Goal: Information Seeking & Learning: Find contact information

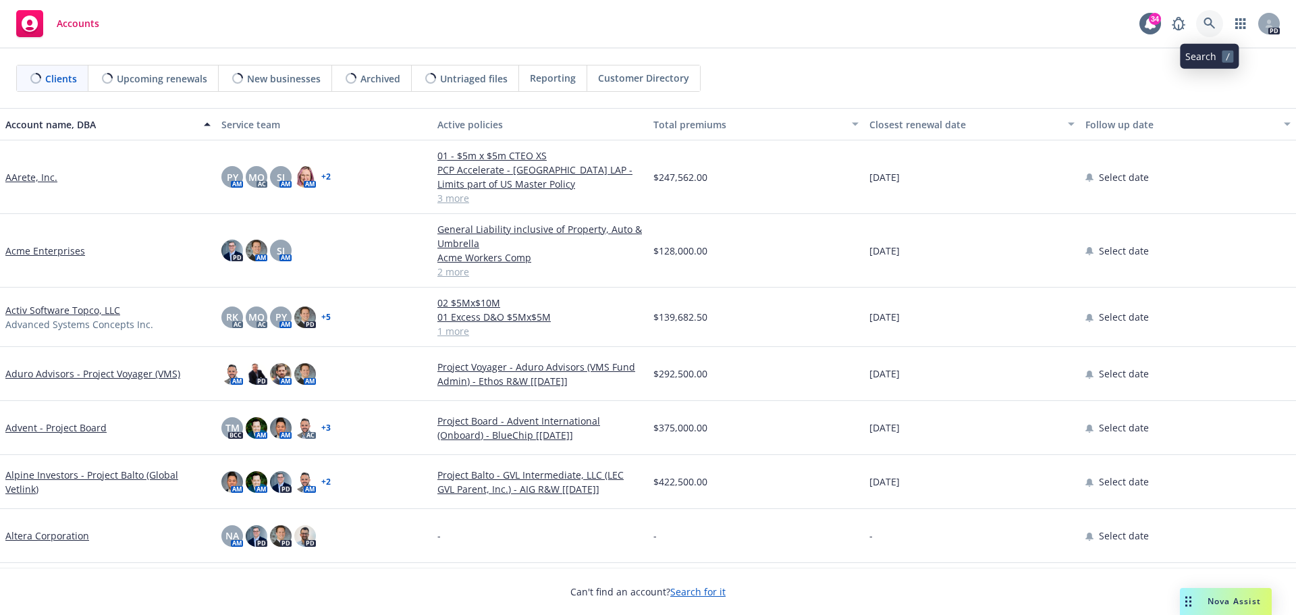
click at [1214, 19] on icon at bounding box center [1209, 24] width 12 height 12
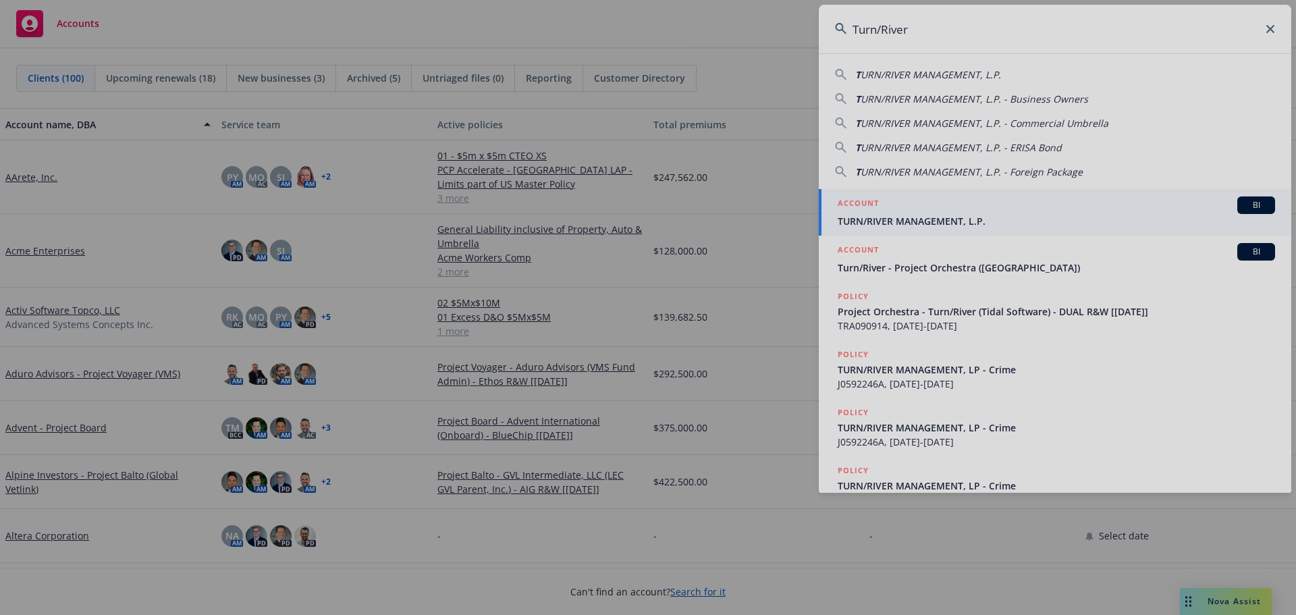
type input "Turn/River"
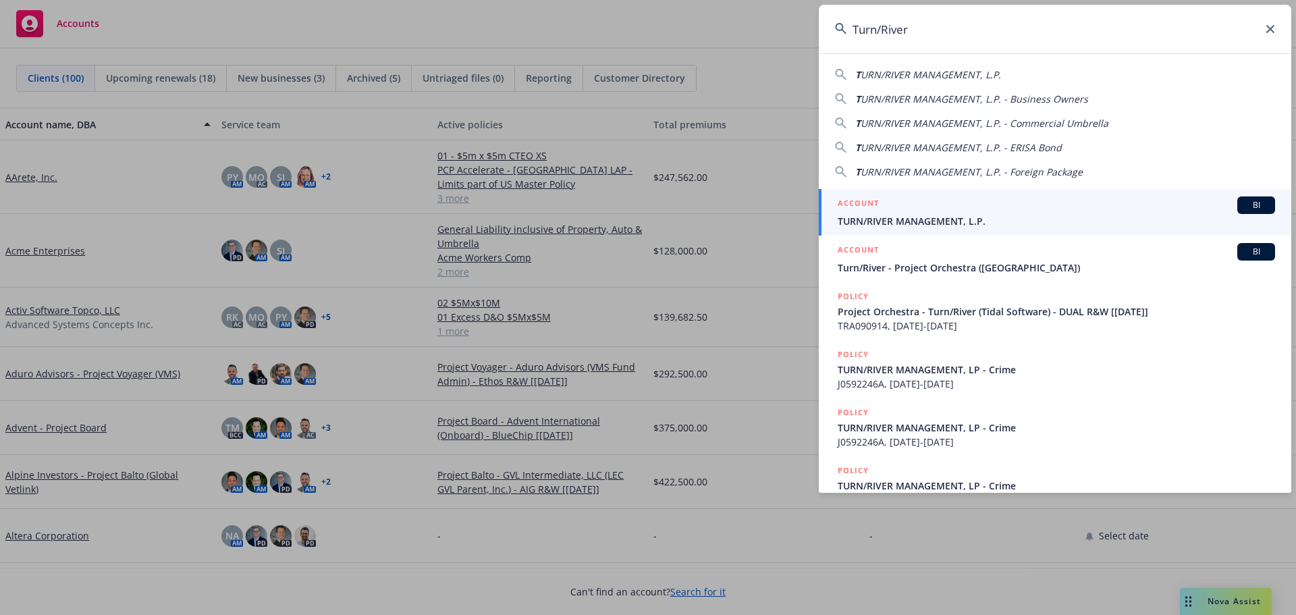
click at [914, 219] on span "TURN/RIVER MANAGEMENT, L.P." at bounding box center [1056, 221] width 437 height 14
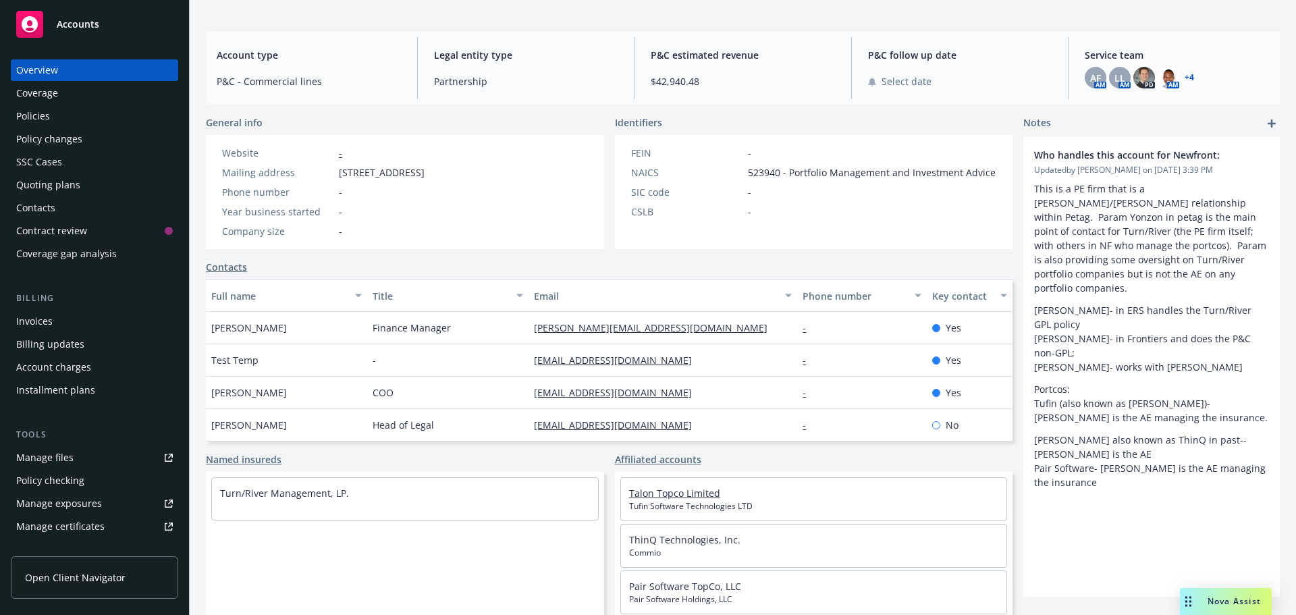
click at [669, 493] on link "Talon Topco Limited" at bounding box center [674, 493] width 91 height 13
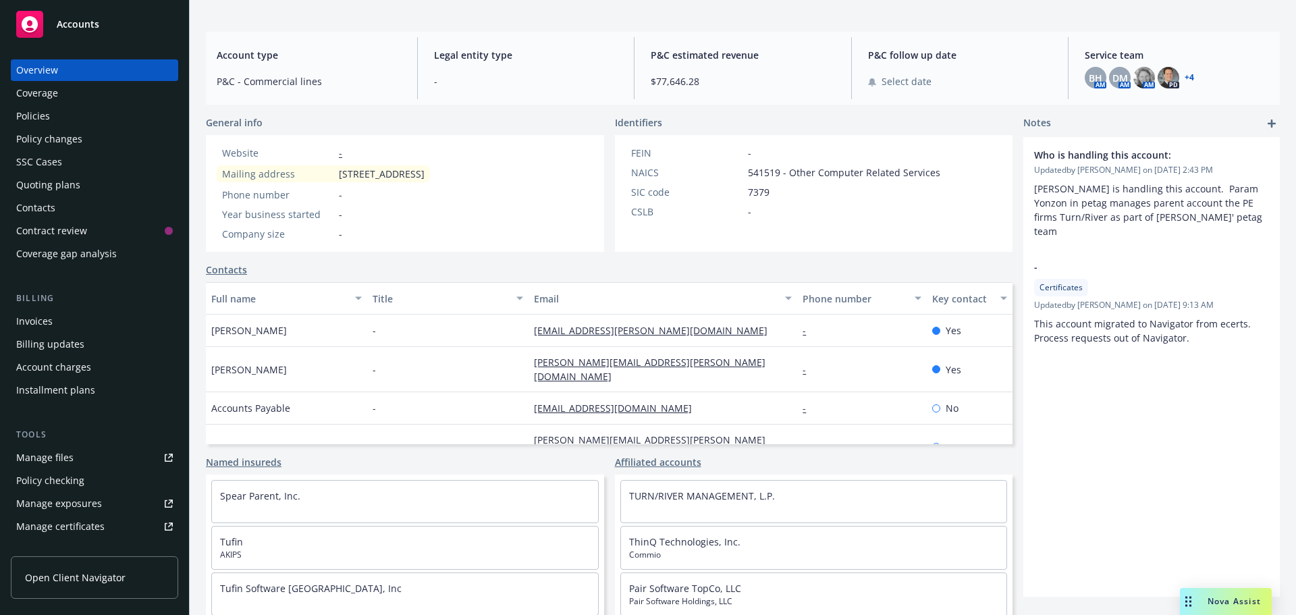
click at [1186, 78] on link "+ 4" at bounding box center [1189, 78] width 9 height 8
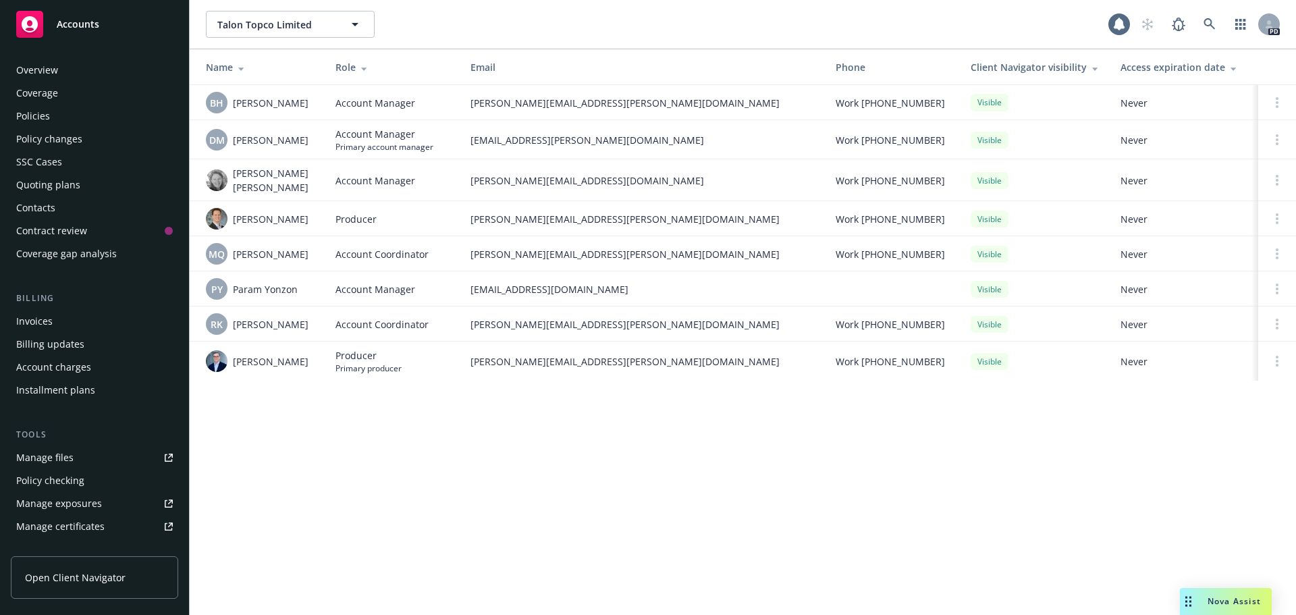
scroll to position [265, 0]
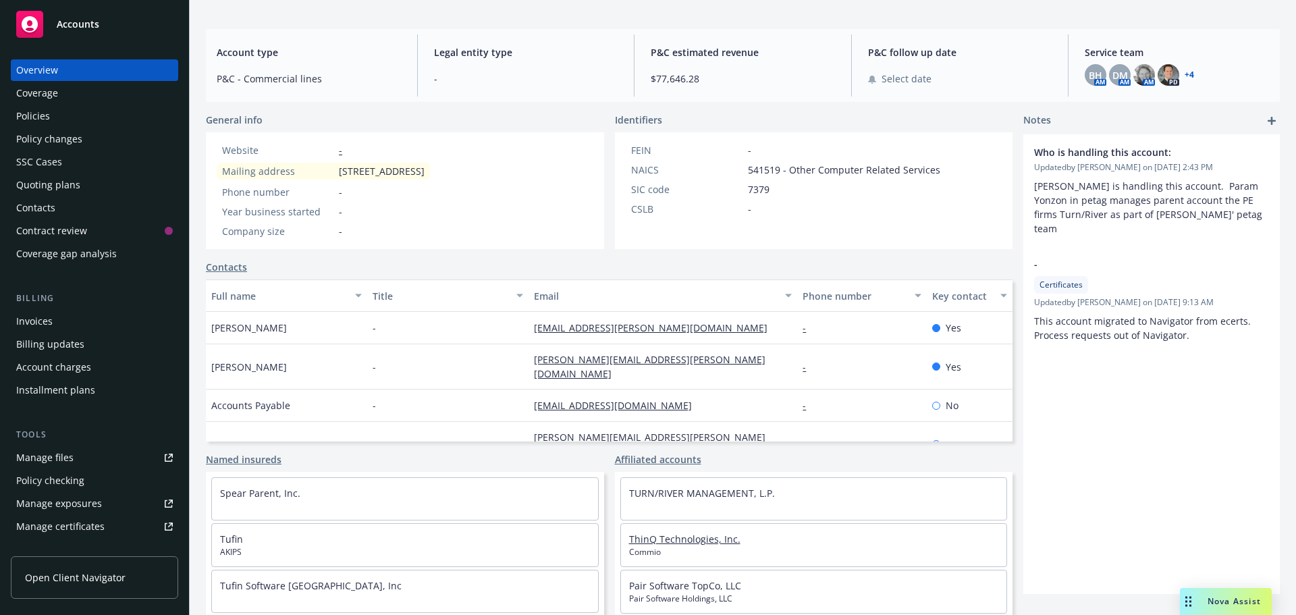
click at [672, 541] on link "ThinQ Technologies, Inc." at bounding box center [684, 539] width 111 height 13
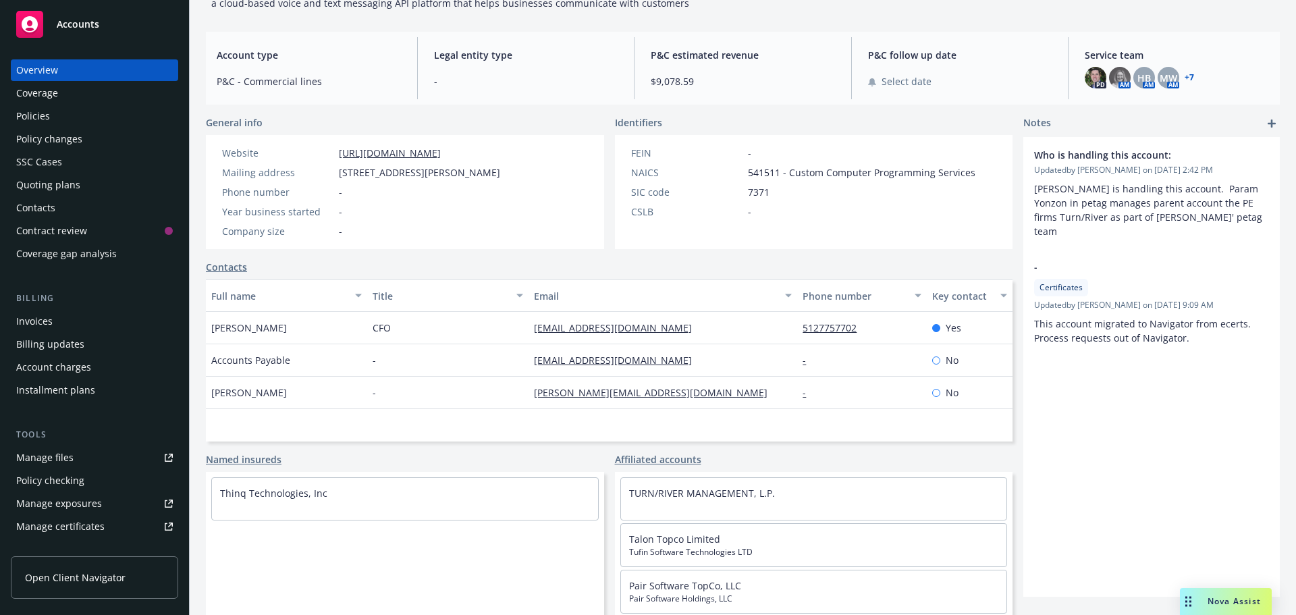
click at [1185, 74] on link "+ 7" at bounding box center [1189, 78] width 9 height 8
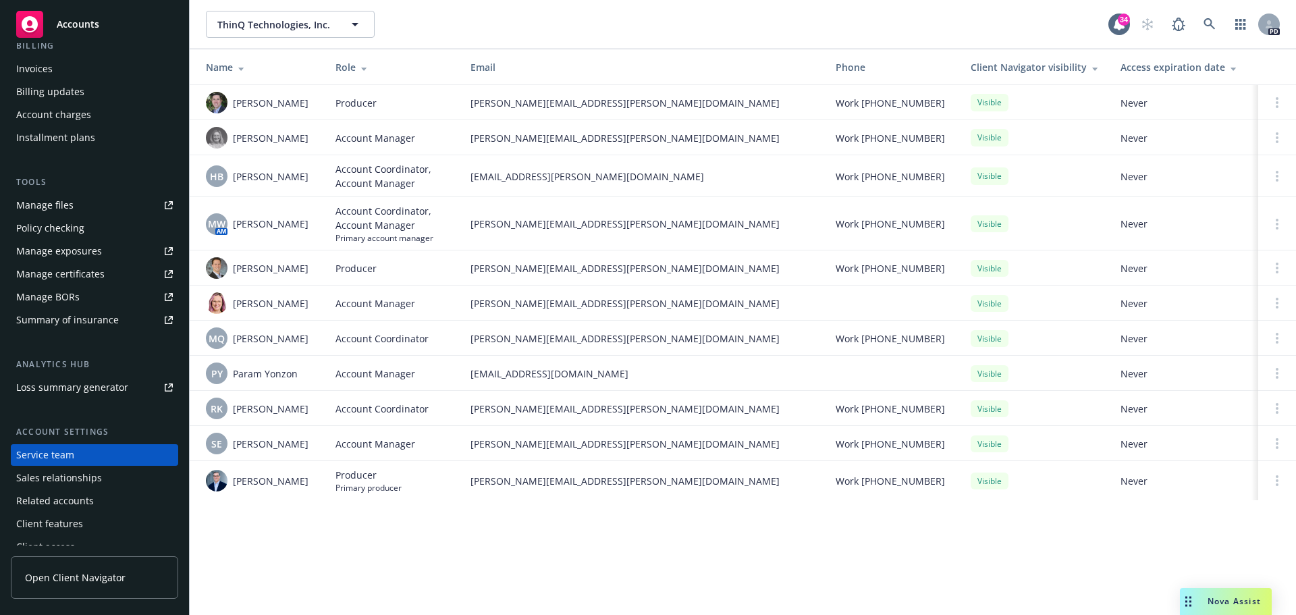
scroll to position [265, 0]
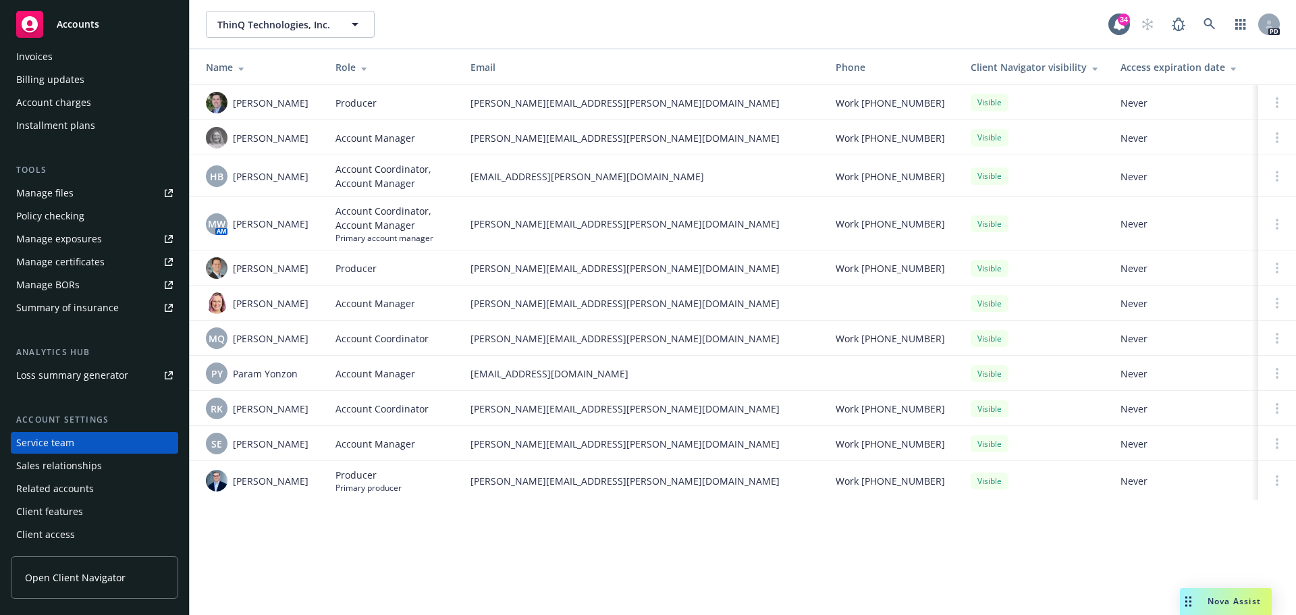
click at [70, 532] on div "Client access" at bounding box center [45, 535] width 59 height 22
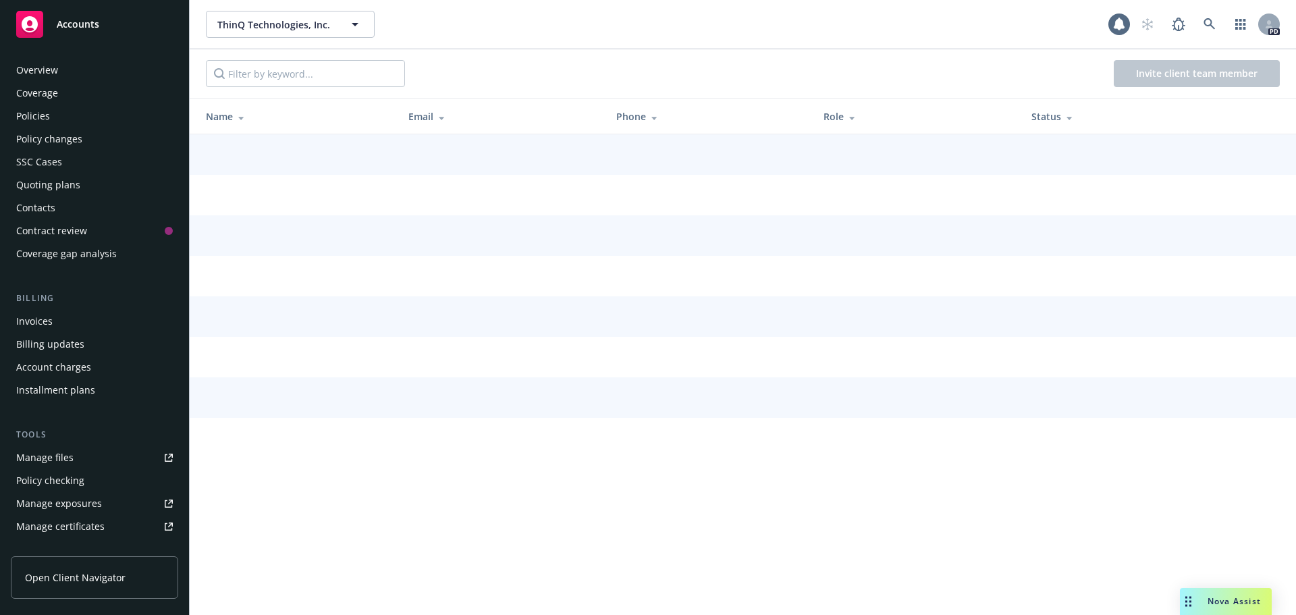
scroll to position [265, 0]
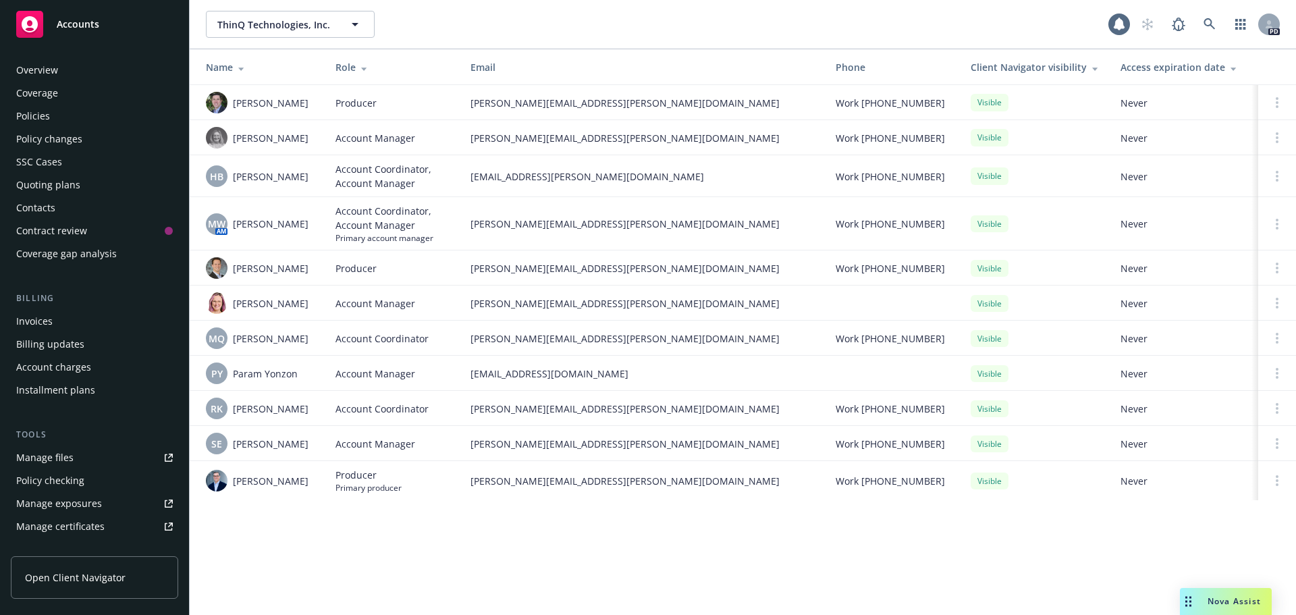
scroll to position [265, 0]
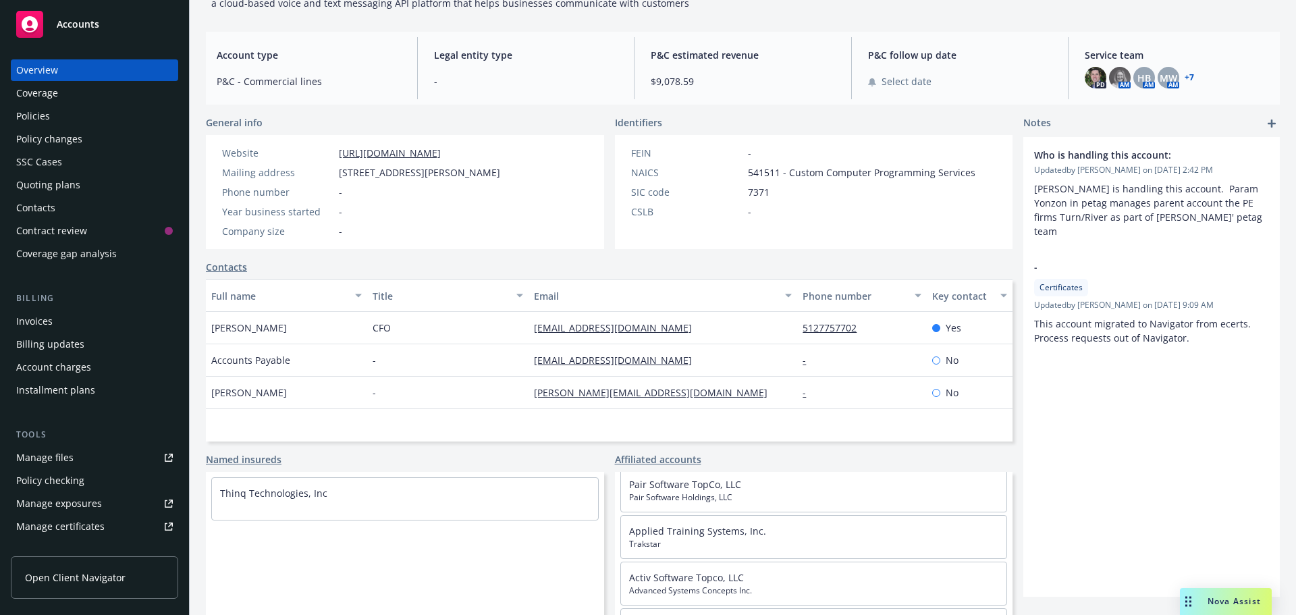
scroll to position [67, 0]
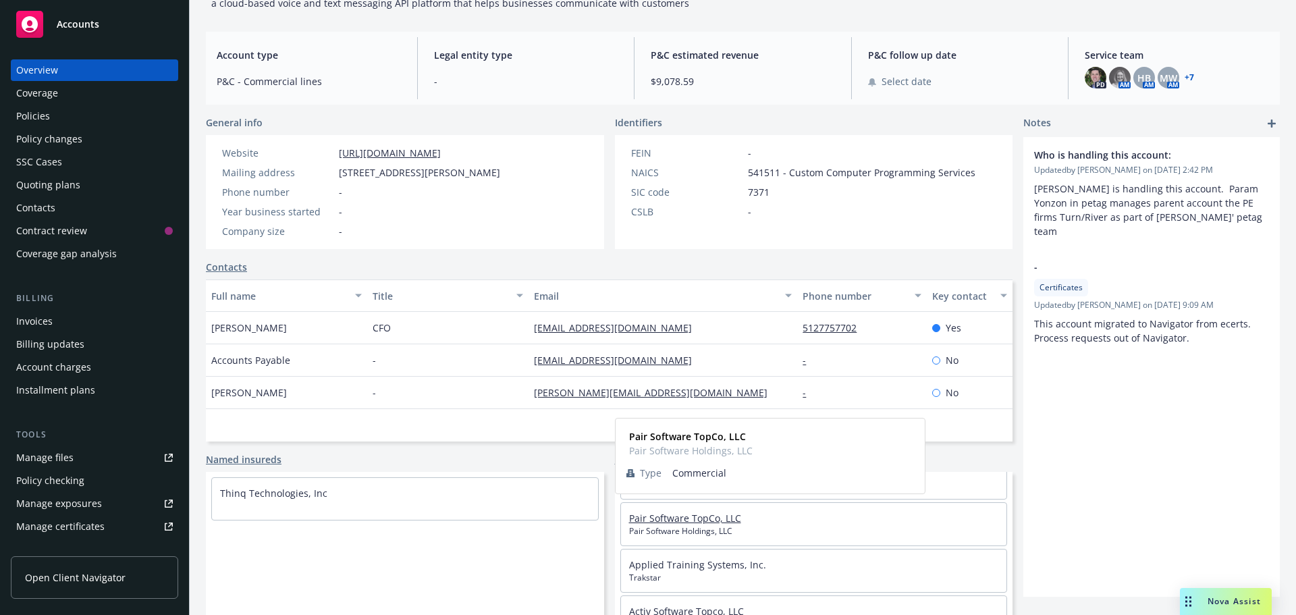
click at [651, 522] on link "Pair Software TopCo, LLC" at bounding box center [685, 518] width 112 height 13
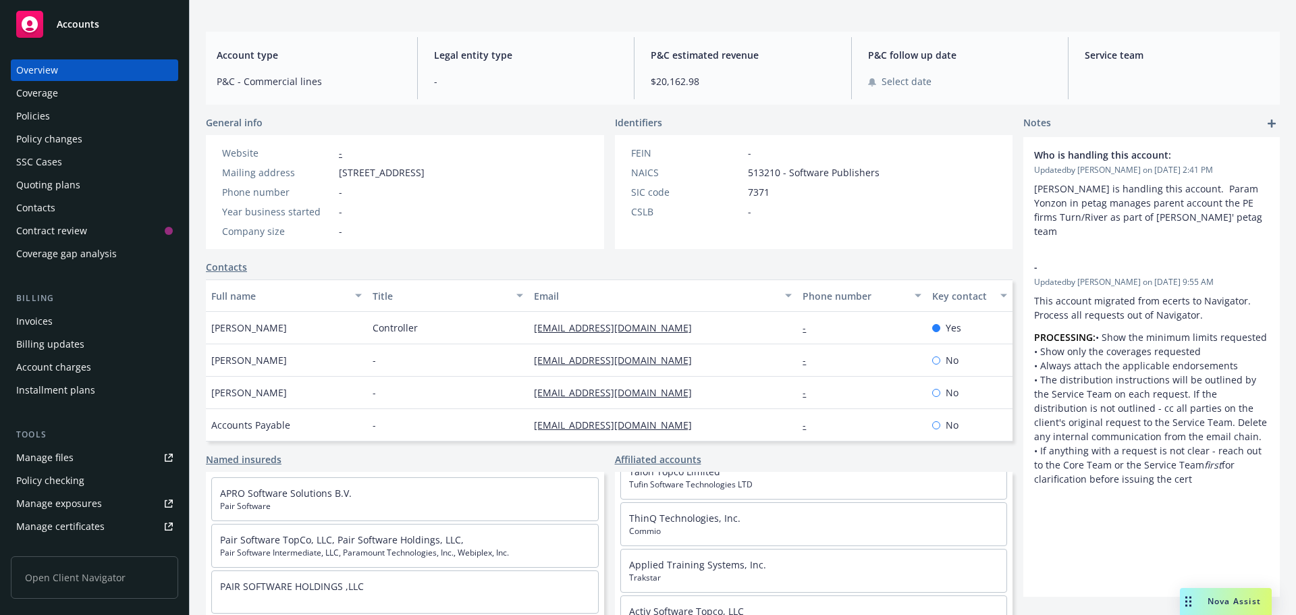
scroll to position [111, 0]
click at [1185, 79] on link "+ 3" at bounding box center [1189, 78] width 9 height 8
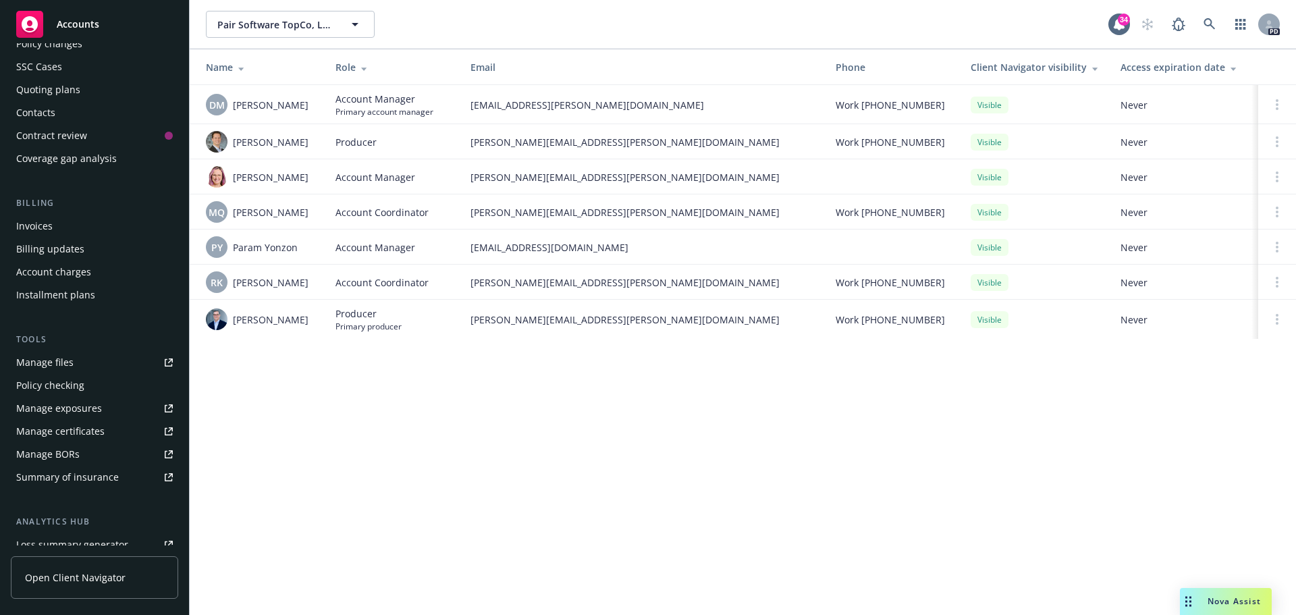
scroll to position [265, 0]
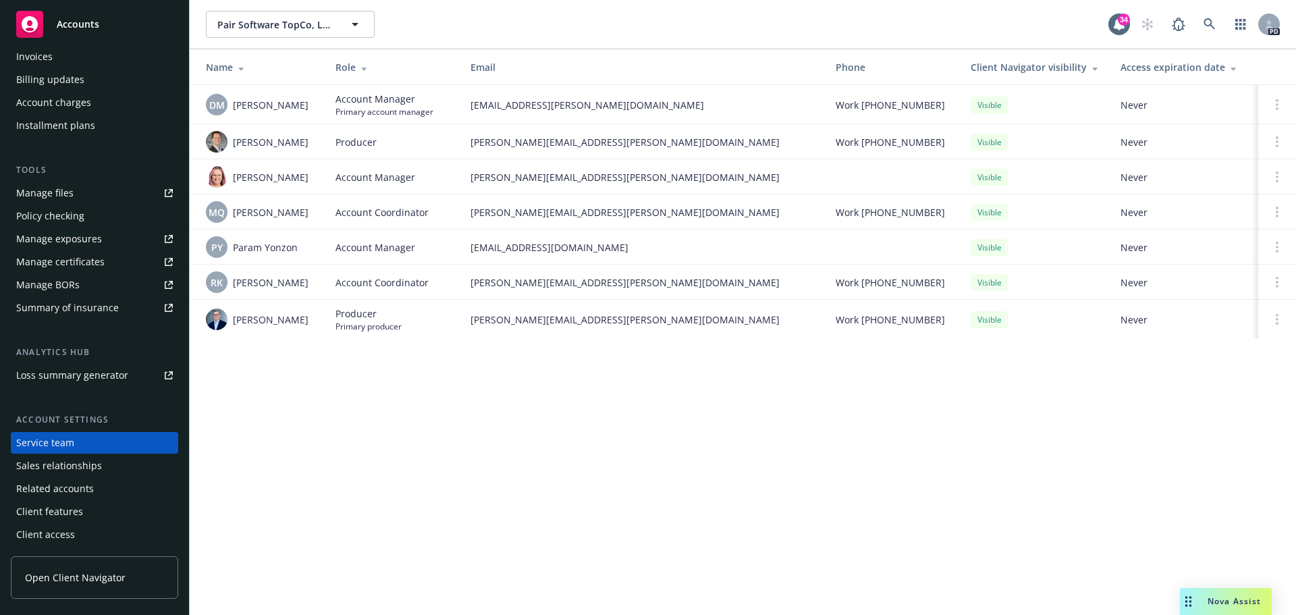
click at [56, 533] on div "Client access" at bounding box center [45, 535] width 59 height 22
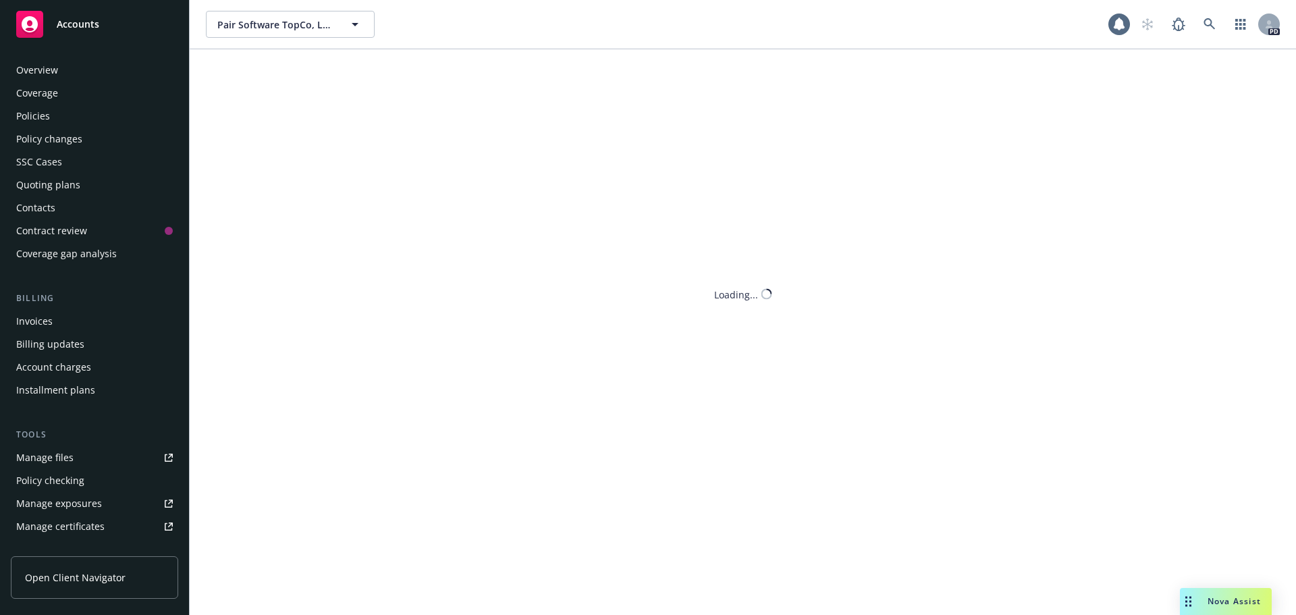
scroll to position [265, 0]
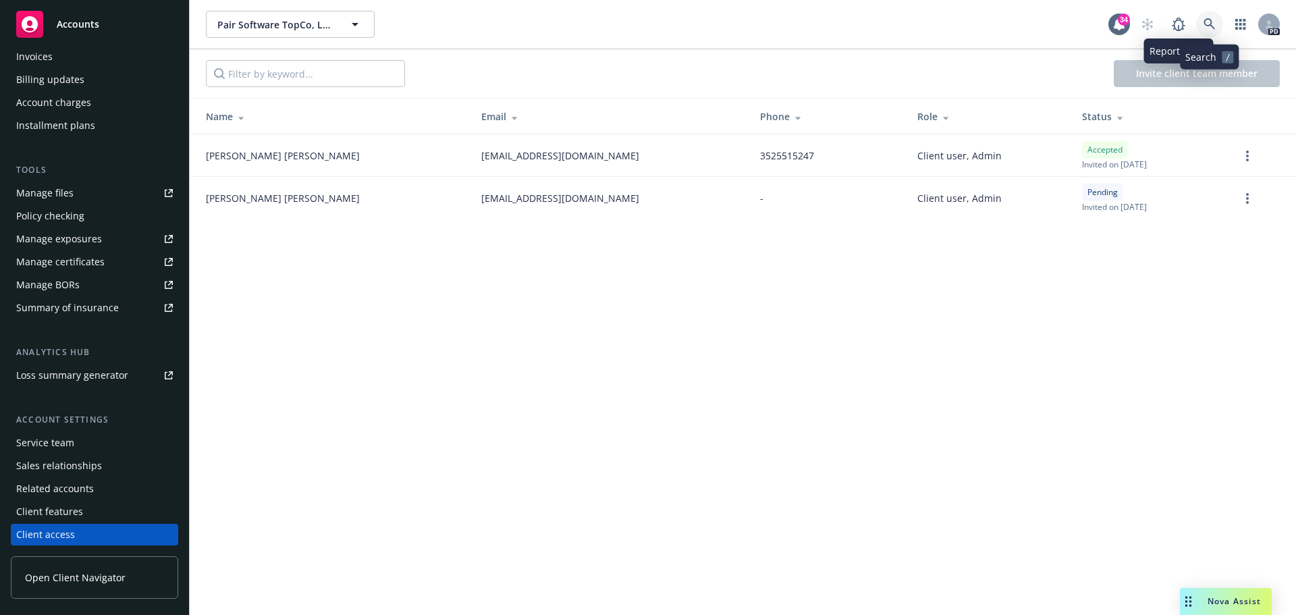
click at [1207, 19] on icon at bounding box center [1208, 23] width 11 height 11
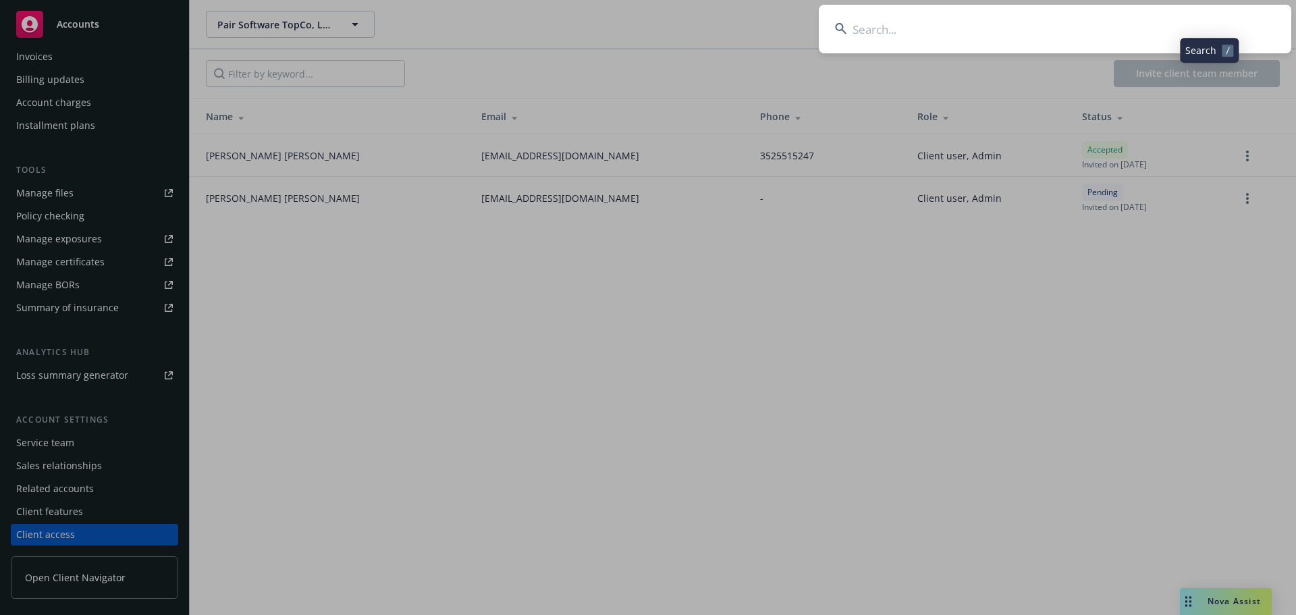
click at [1035, 26] on input at bounding box center [1055, 29] width 472 height 49
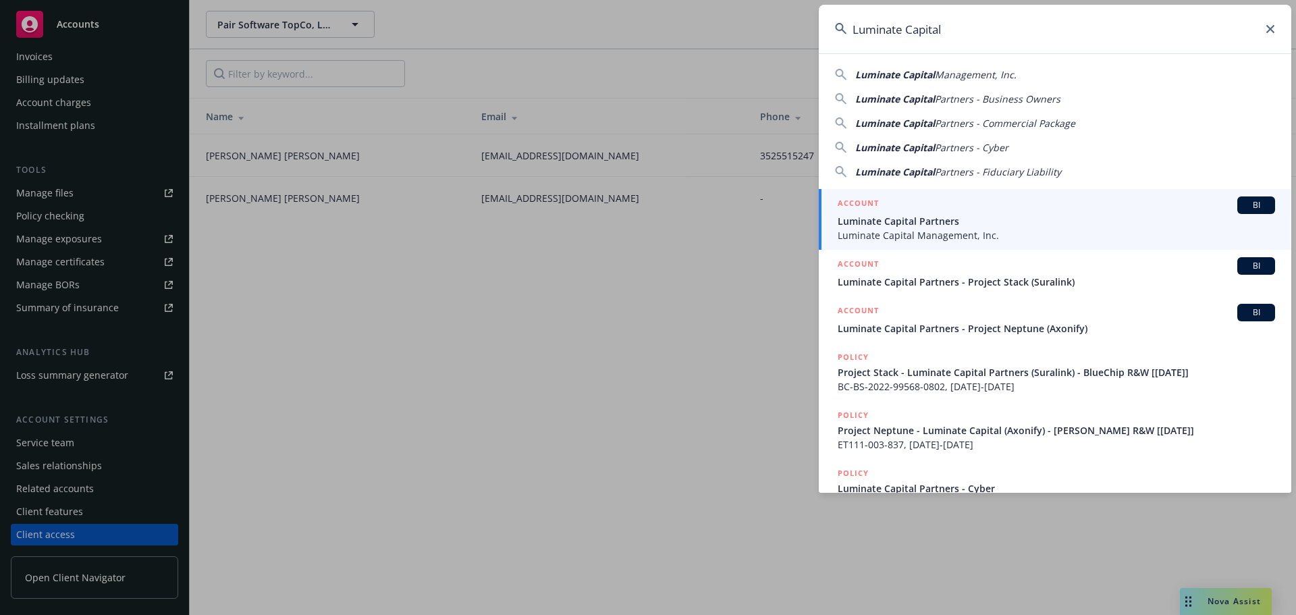
type input "Luminate Capital"
click at [877, 217] on span "Luminate Capital Partners" at bounding box center [1056, 221] width 437 height 14
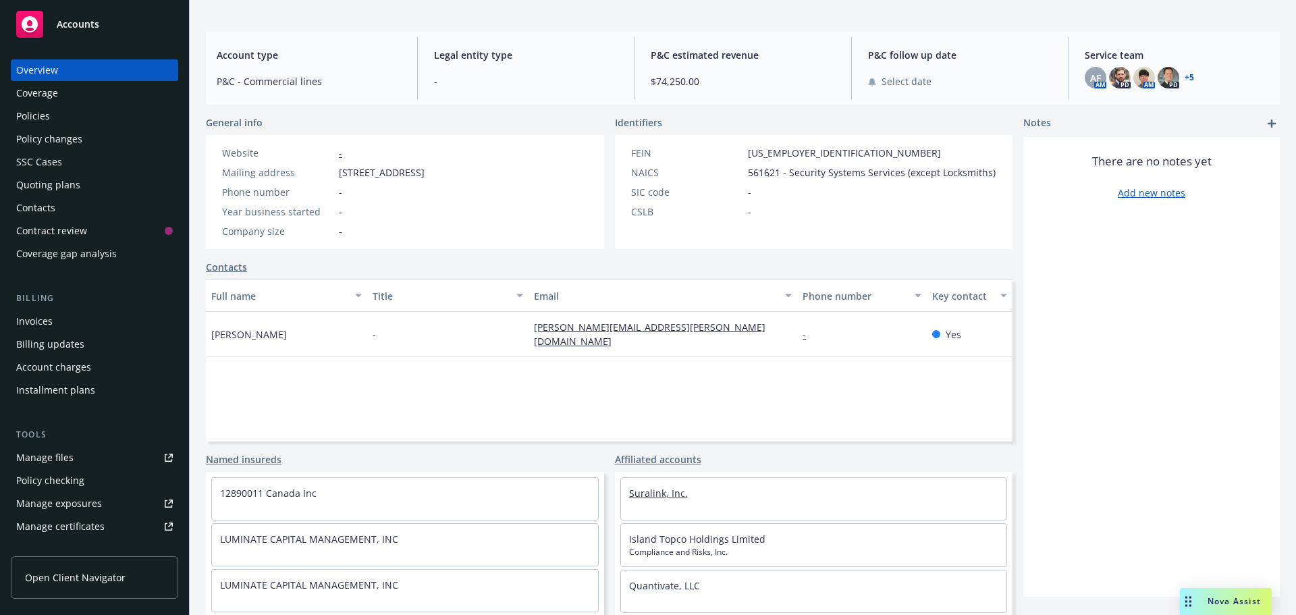
click at [651, 495] on link "Suralink, Inc." at bounding box center [658, 493] width 59 height 13
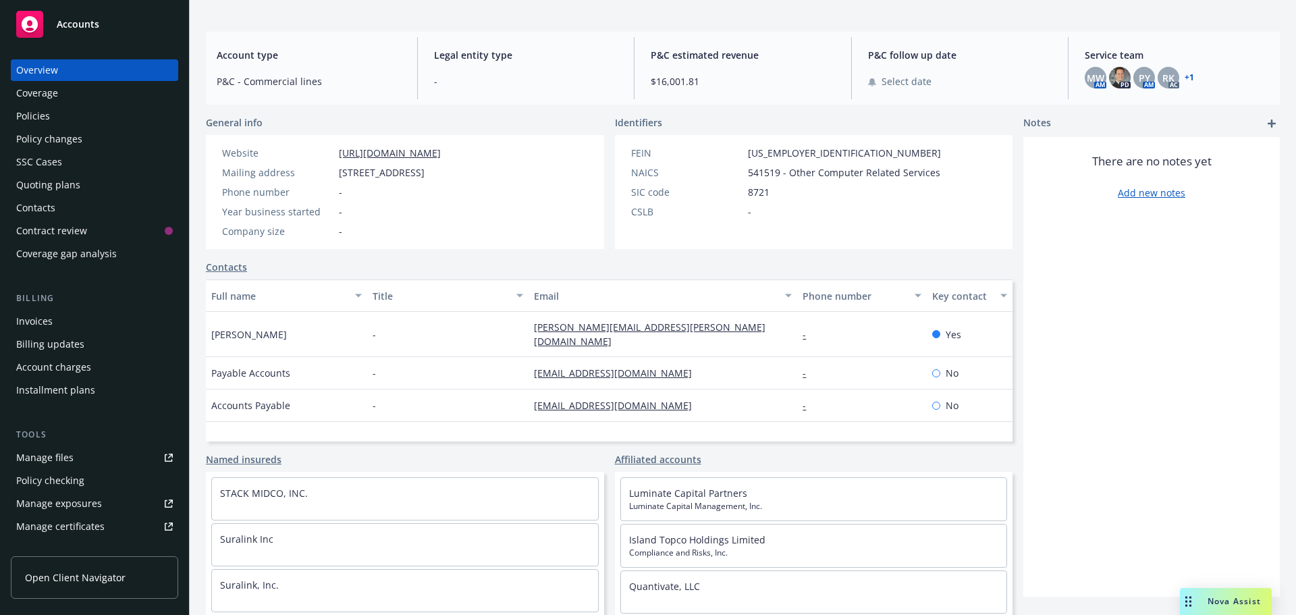
click at [1185, 79] on link "+ 1" at bounding box center [1189, 78] width 9 height 8
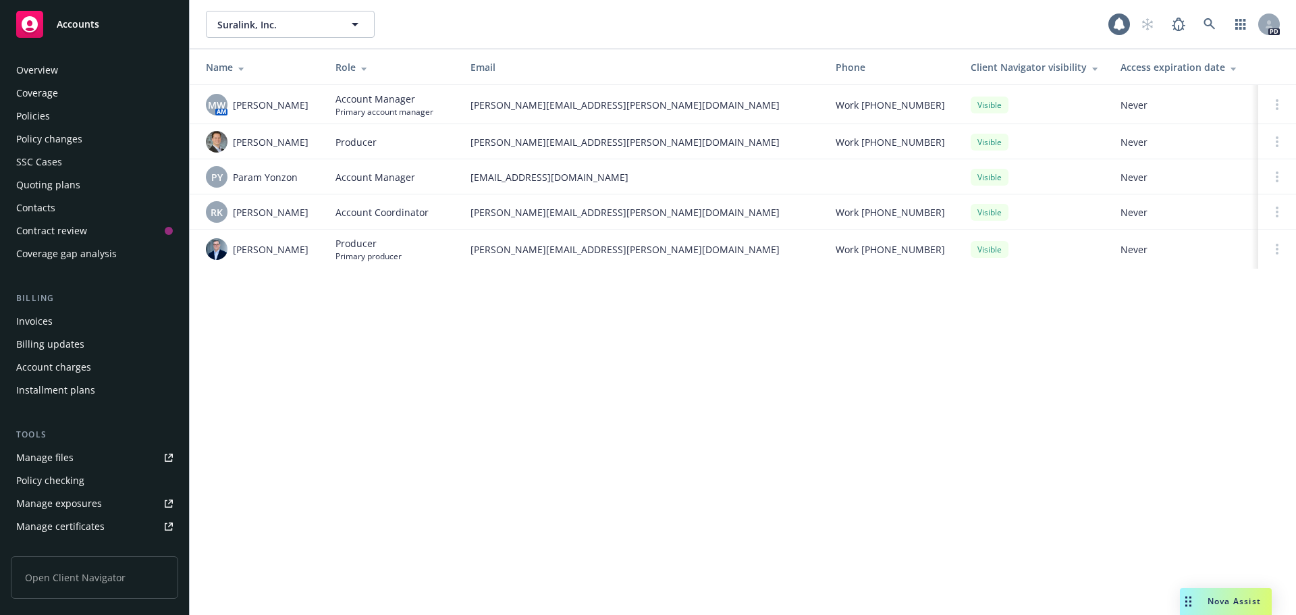
scroll to position [265, 0]
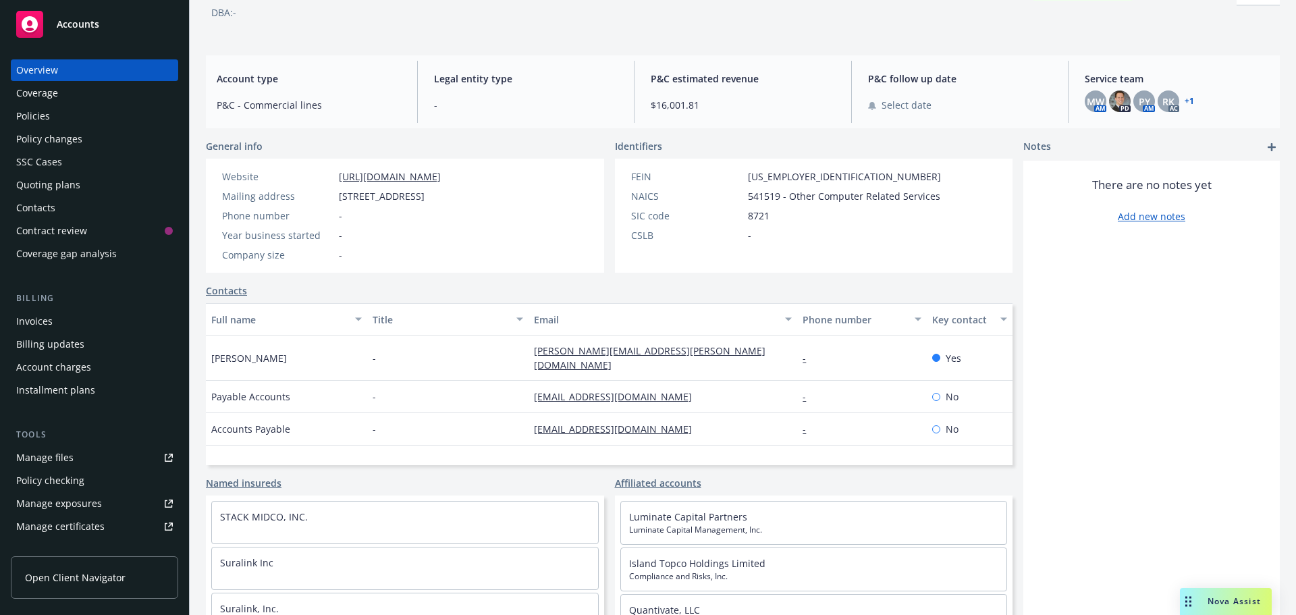
scroll to position [111, 0]
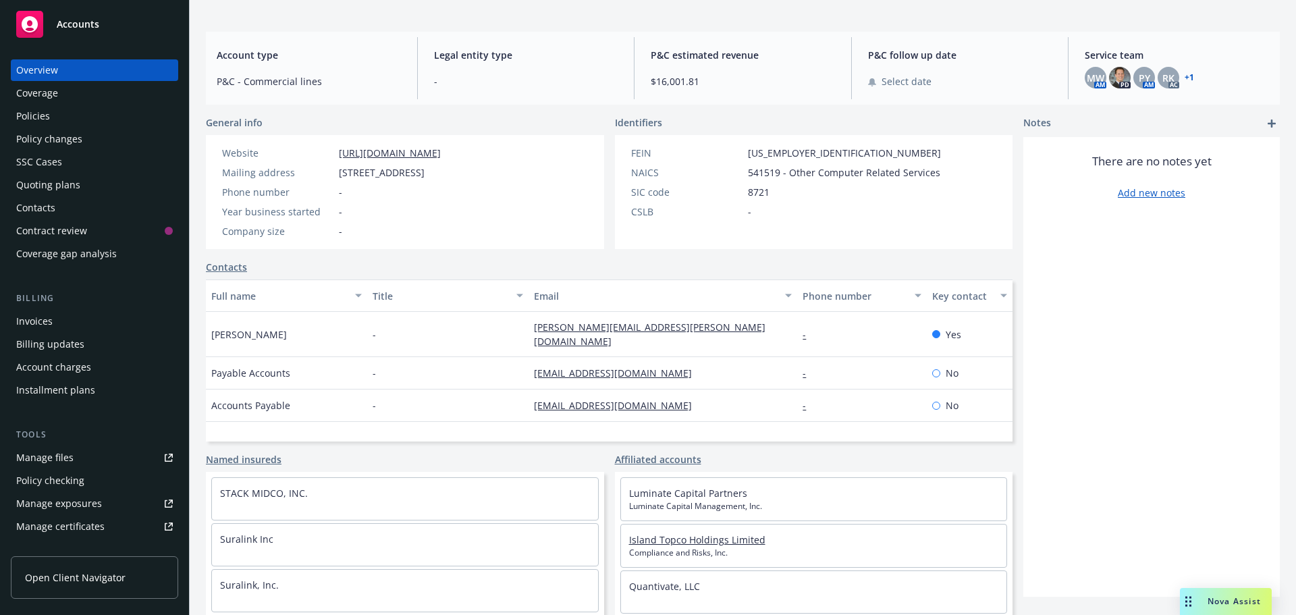
click at [701, 543] on link "Island Topco Holdings Limited" at bounding box center [697, 539] width 136 height 13
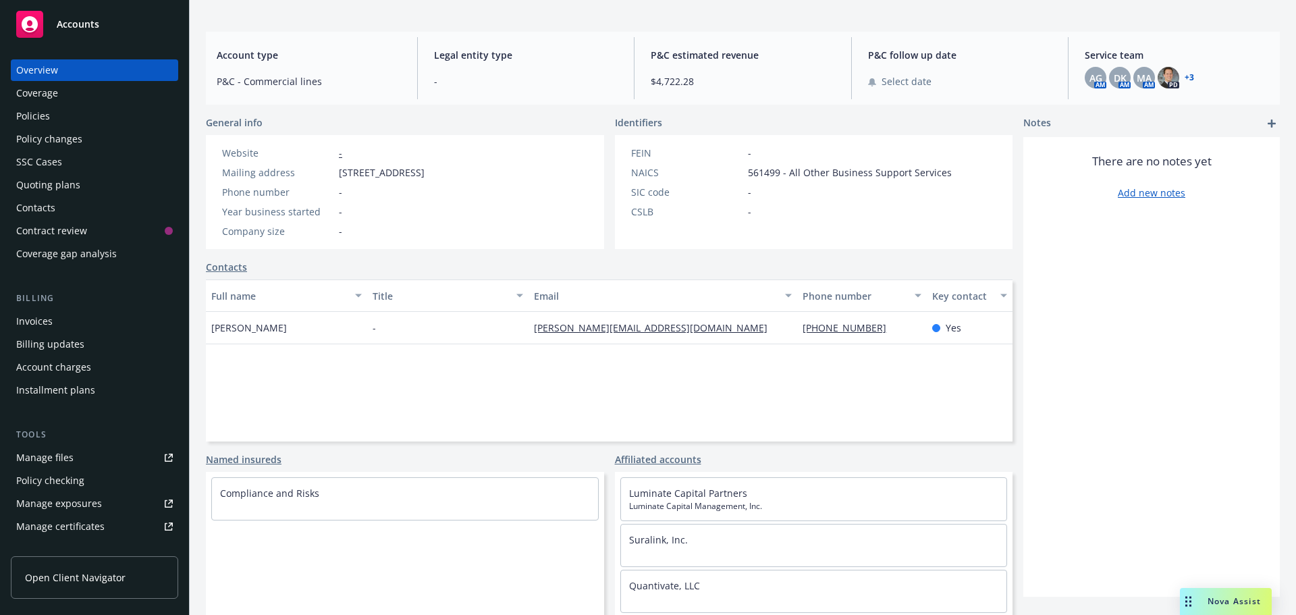
click at [1185, 78] on link "+ 3" at bounding box center [1189, 78] width 9 height 8
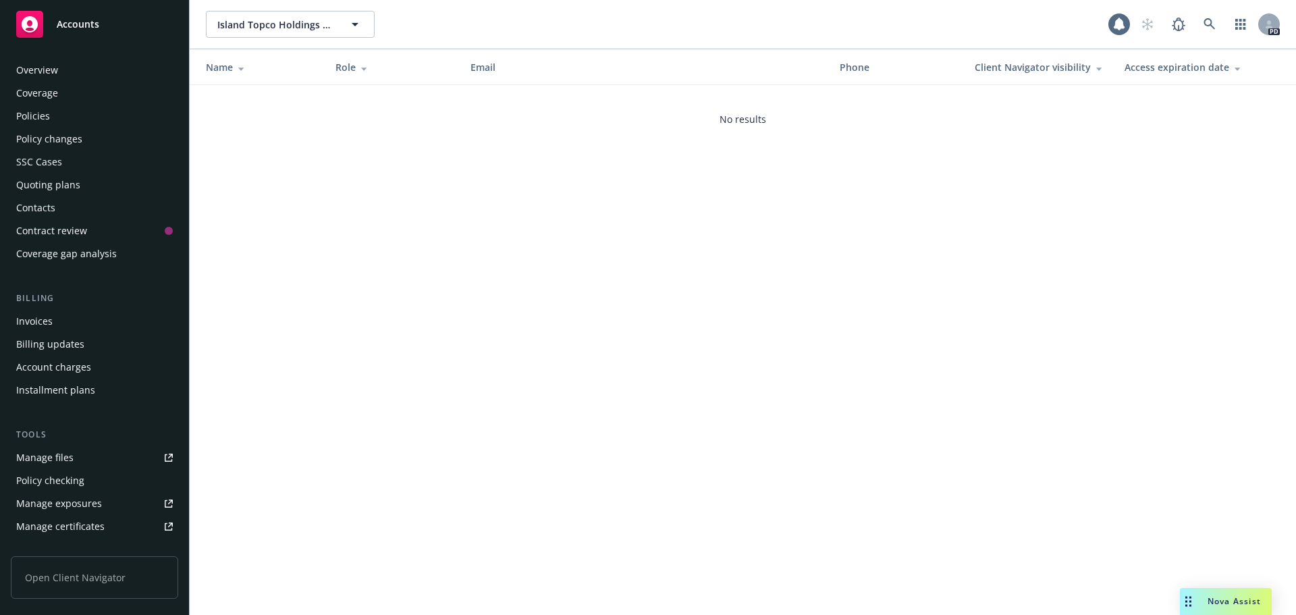
scroll to position [265, 0]
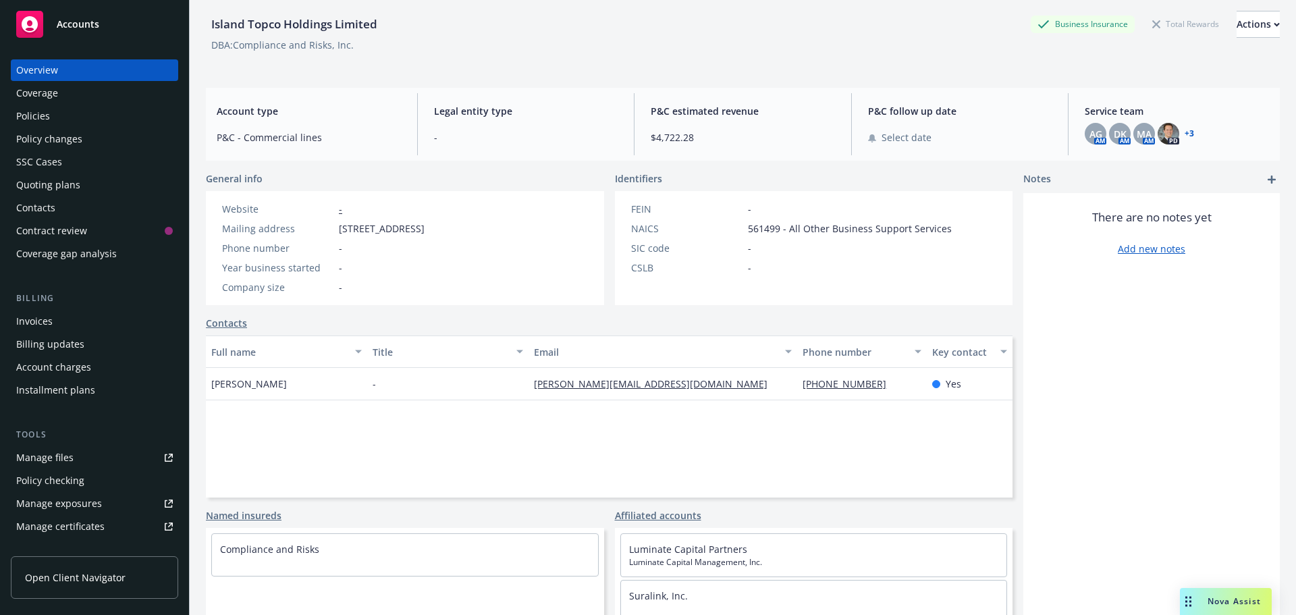
scroll to position [111, 0]
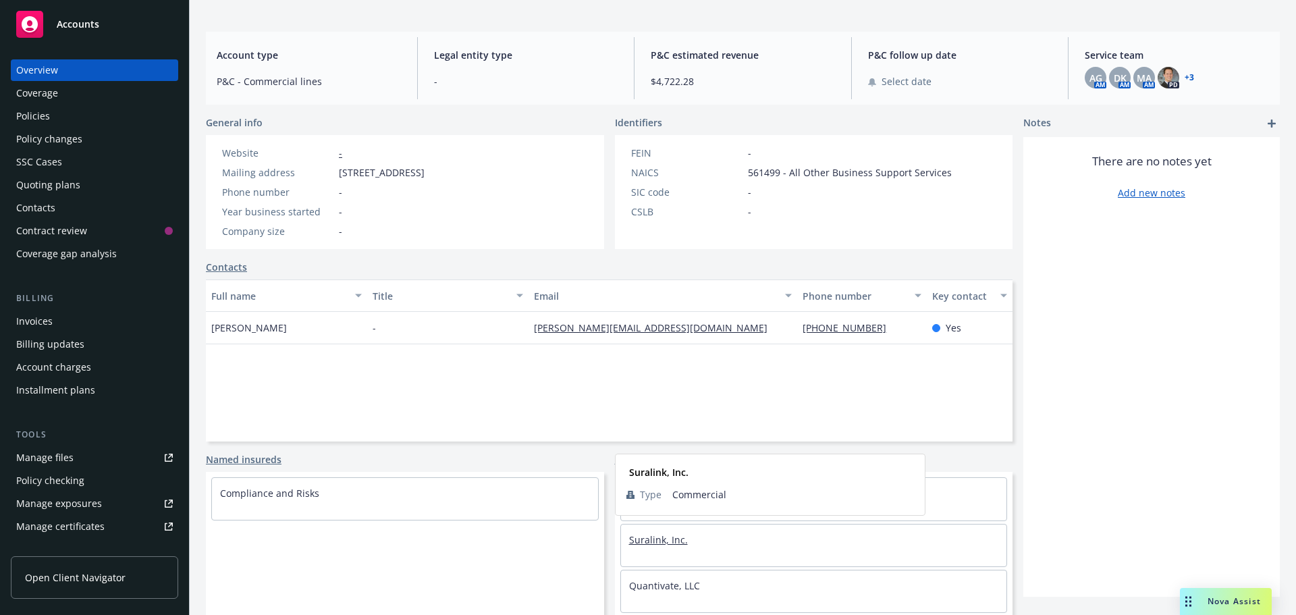
click at [637, 542] on link "Suralink, Inc." at bounding box center [658, 539] width 59 height 13
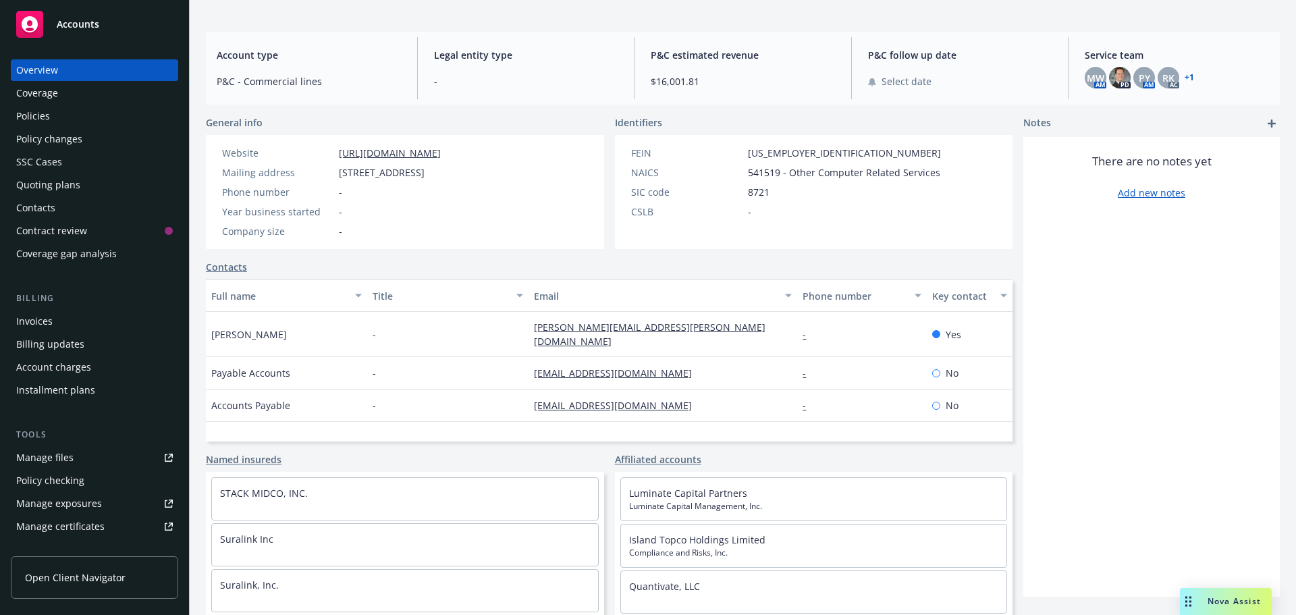
click at [1185, 78] on link "+ 1" at bounding box center [1189, 78] width 9 height 8
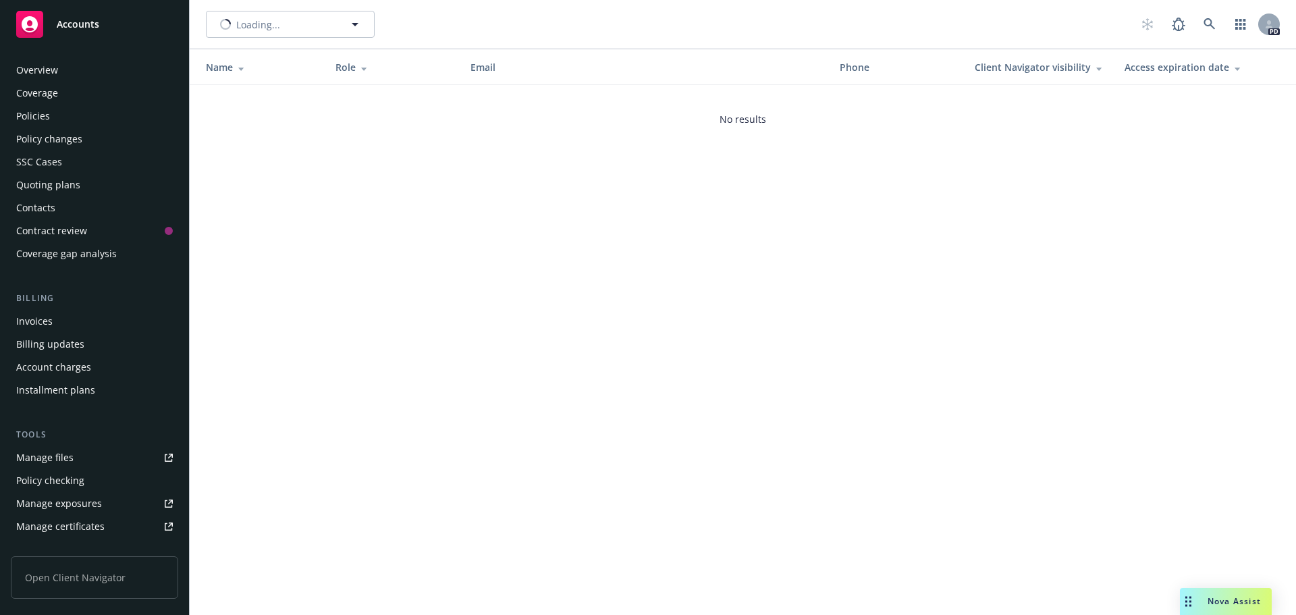
scroll to position [265, 0]
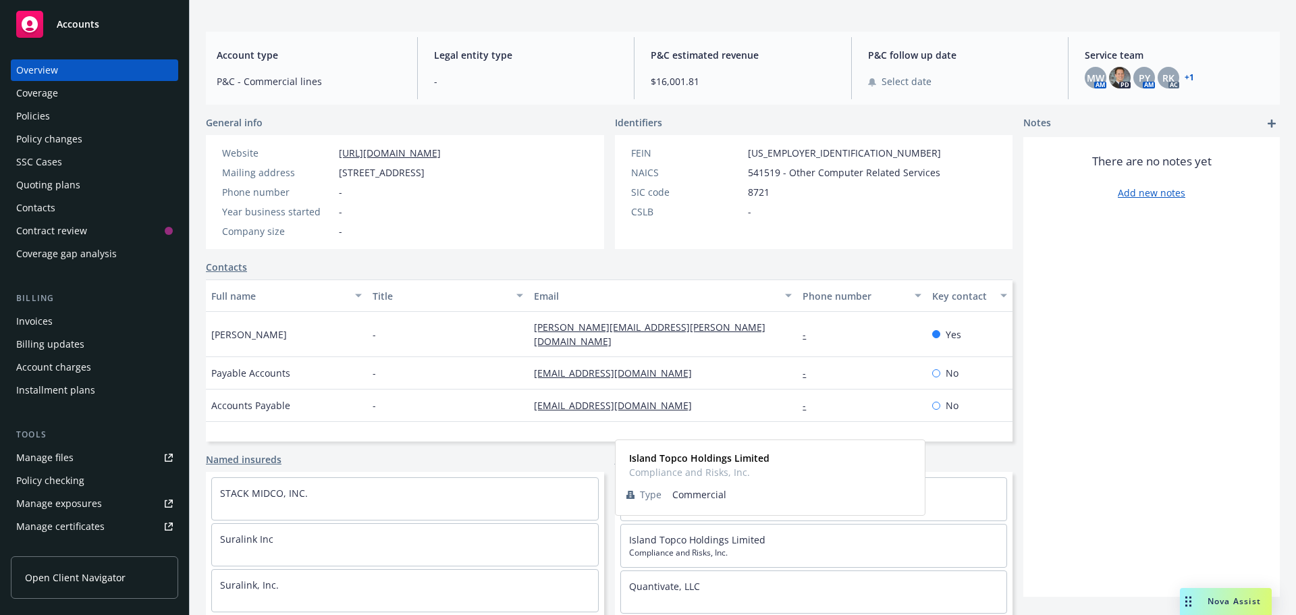
scroll to position [67, 0]
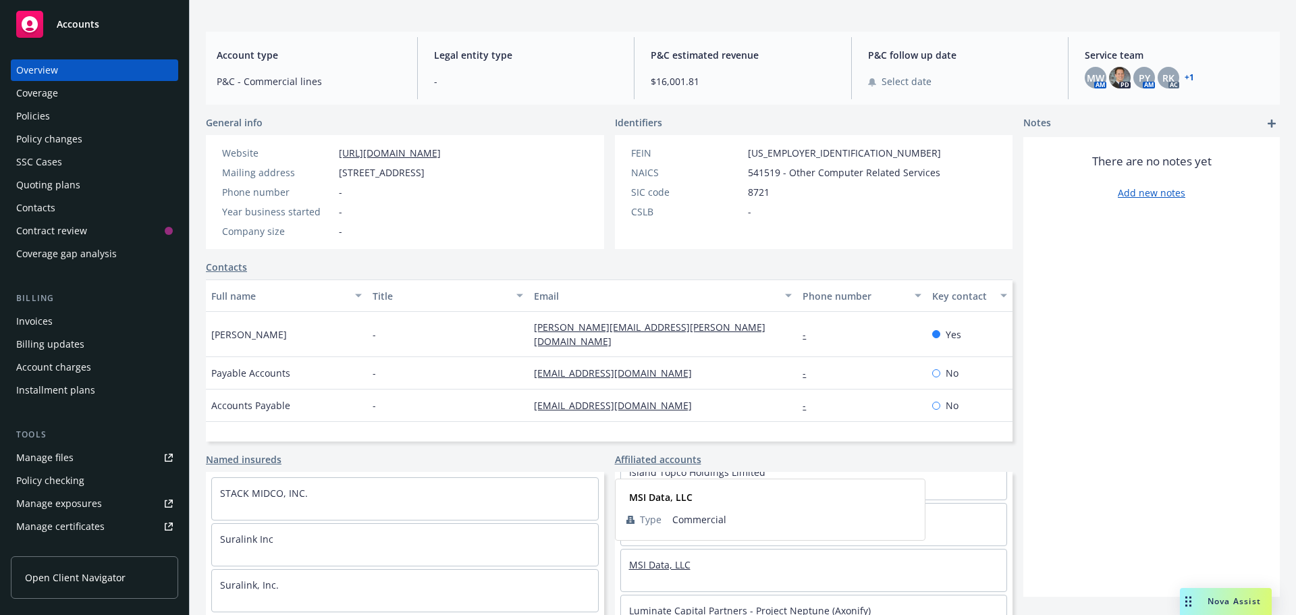
click at [650, 563] on link "MSI Data, LLC" at bounding box center [659, 564] width 61 height 13
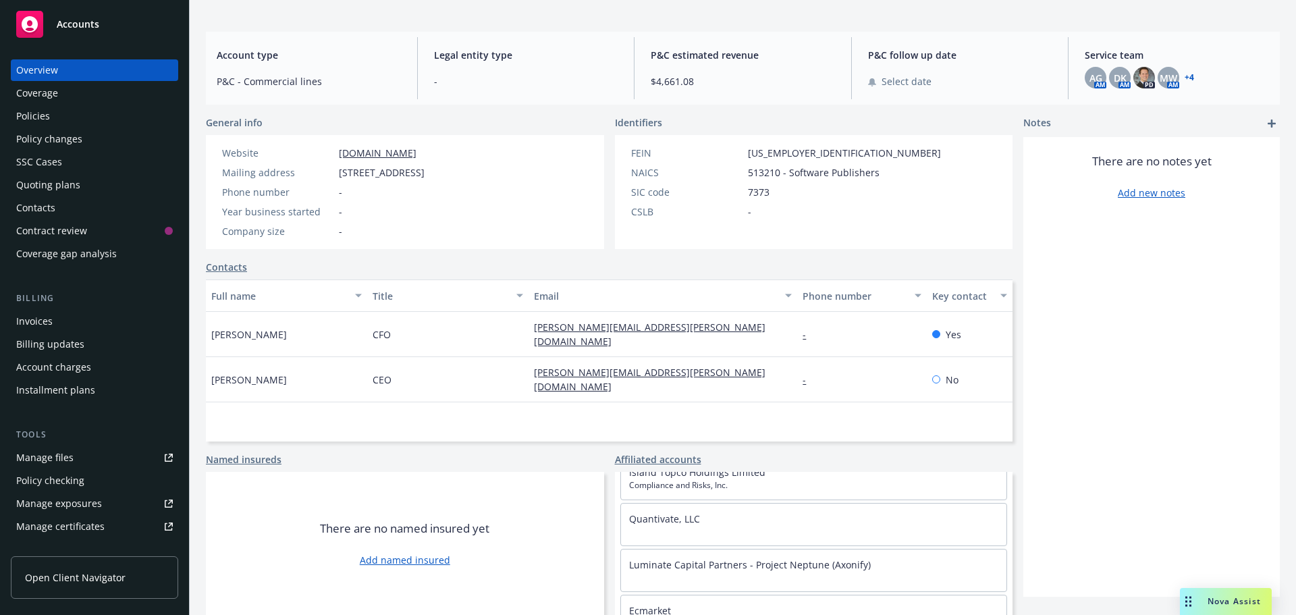
click at [1185, 76] on link "+ 4" at bounding box center [1189, 78] width 9 height 8
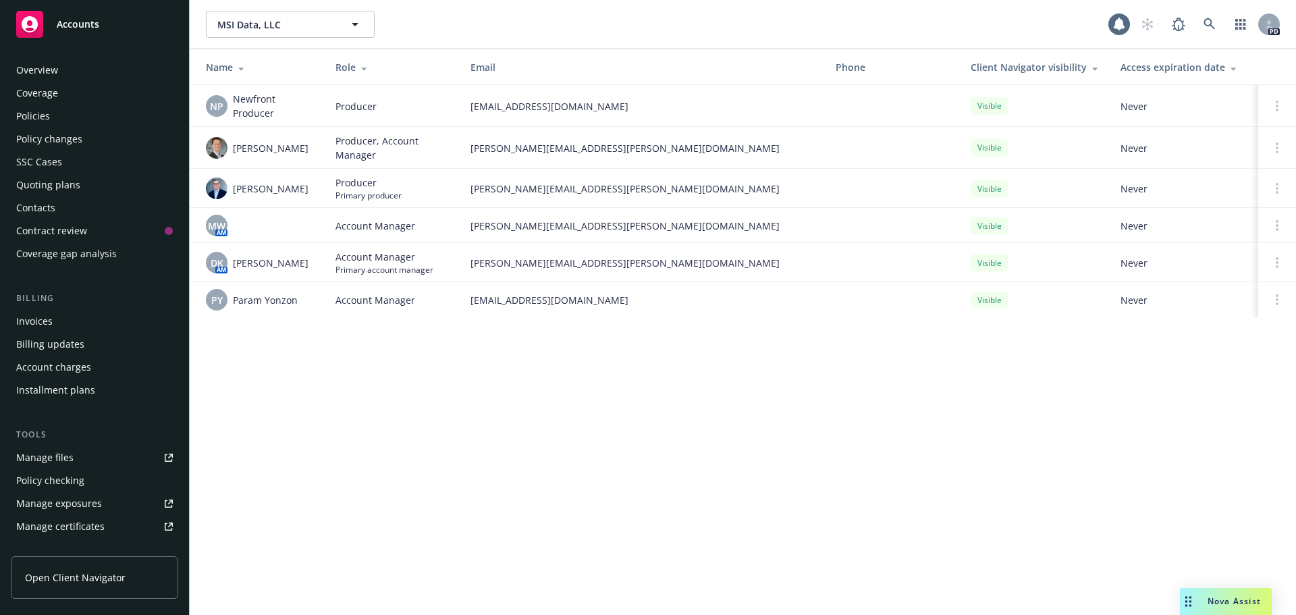
scroll to position [265, 0]
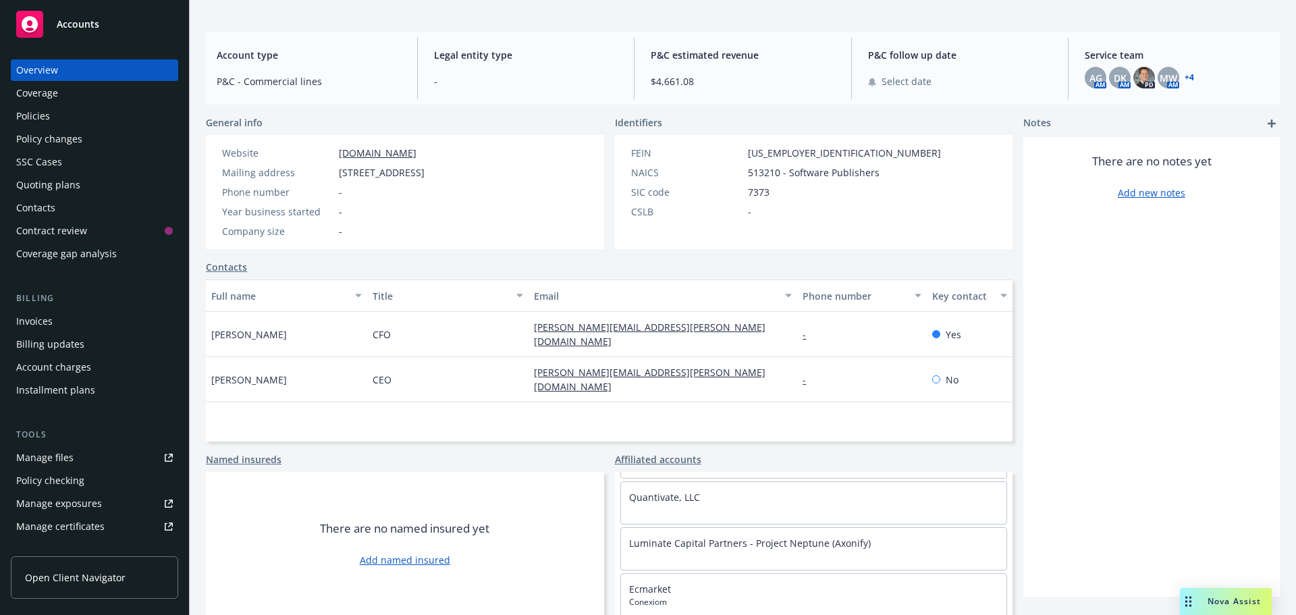
scroll to position [202, 0]
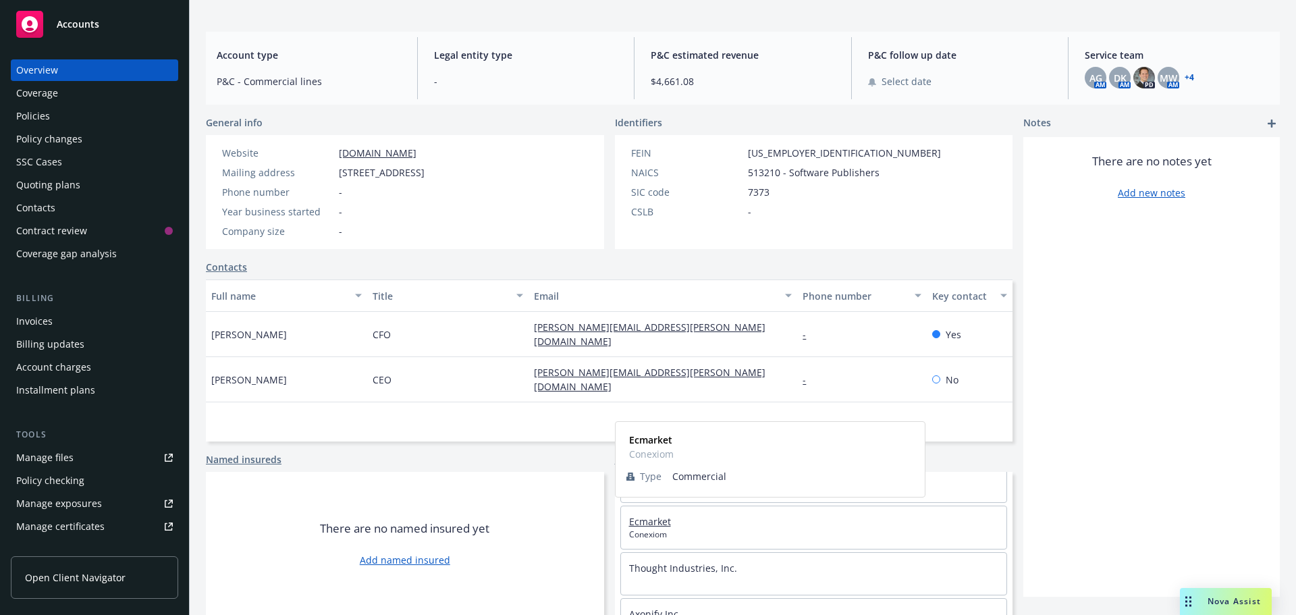
click at [645, 522] on link "Ecmarket" at bounding box center [650, 521] width 42 height 13
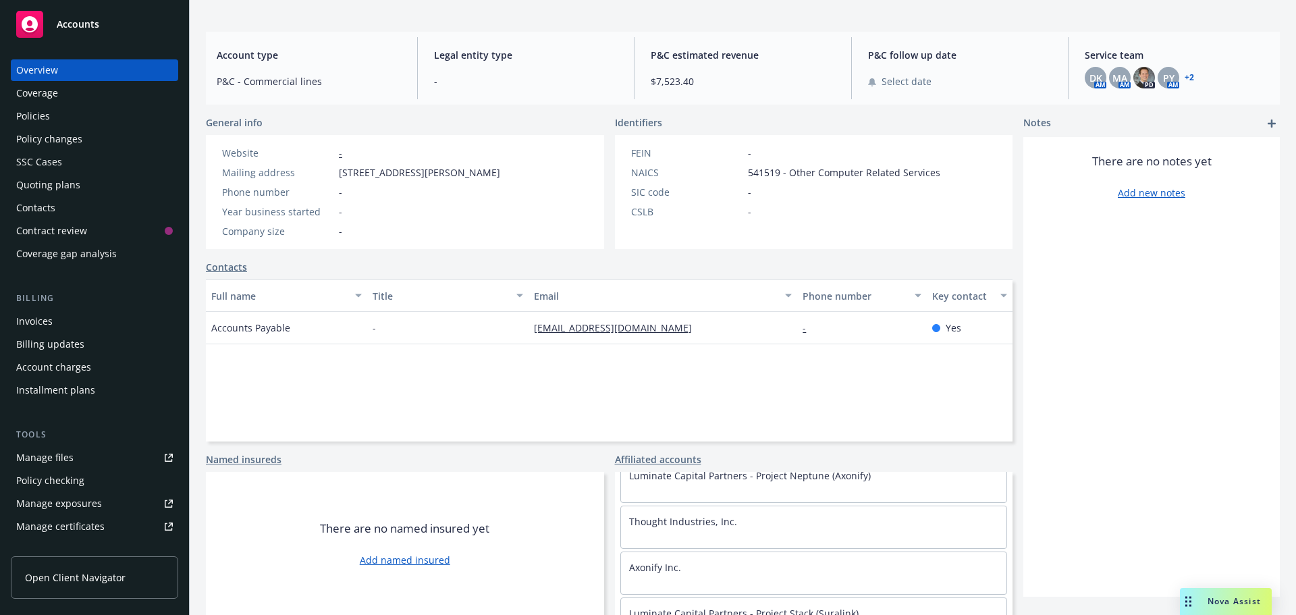
click at [1185, 74] on link "+ 2" at bounding box center [1189, 78] width 9 height 8
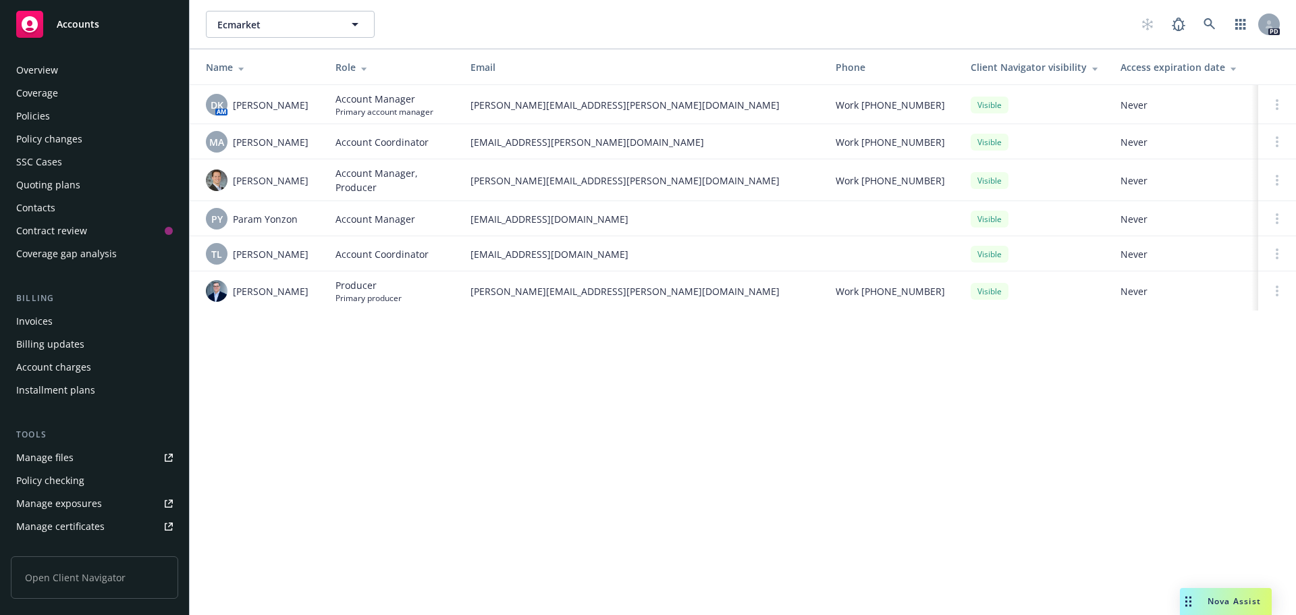
scroll to position [265, 0]
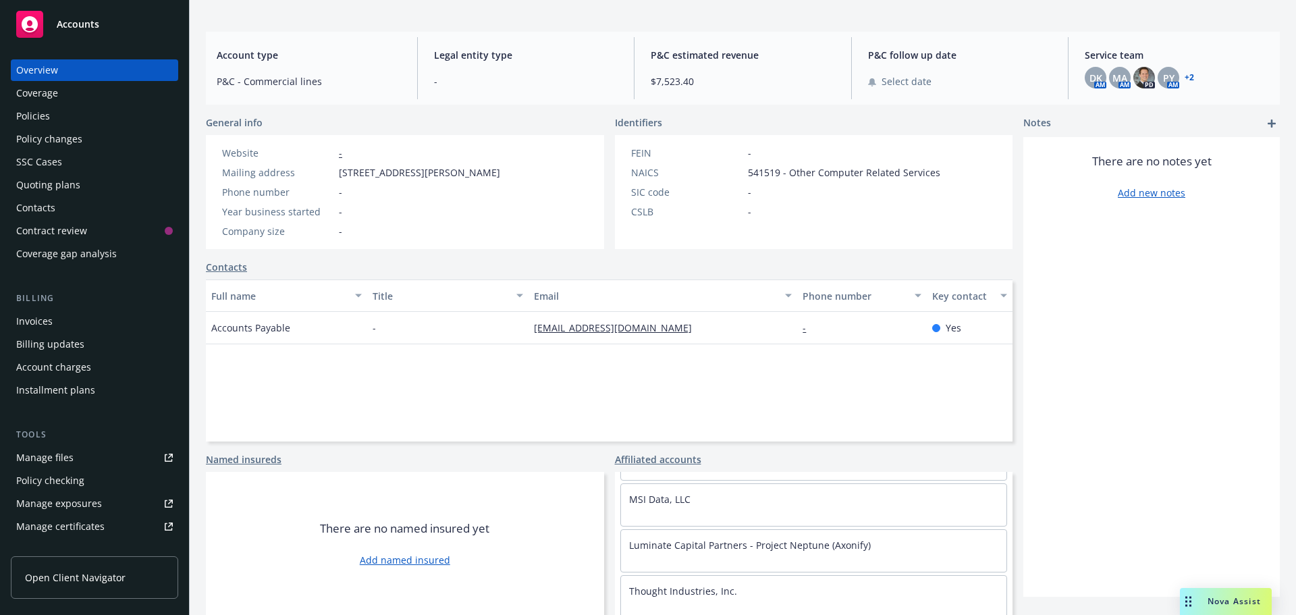
scroll to position [202, 0]
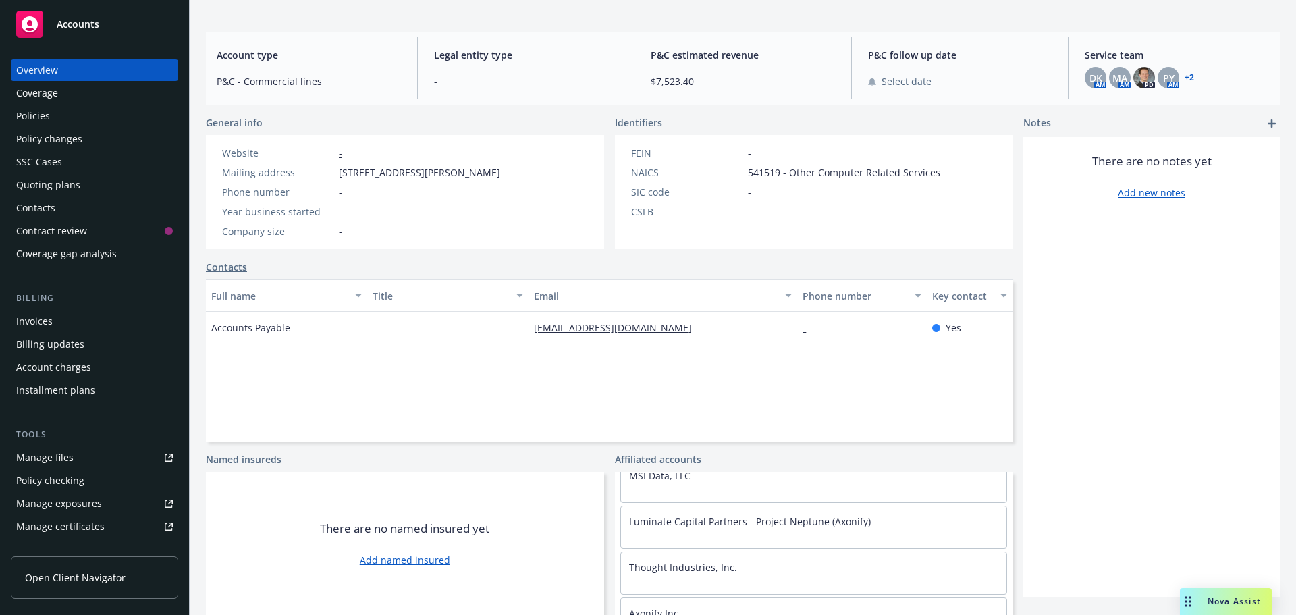
click at [689, 566] on link "Thought Industries, Inc." at bounding box center [683, 567] width 108 height 13
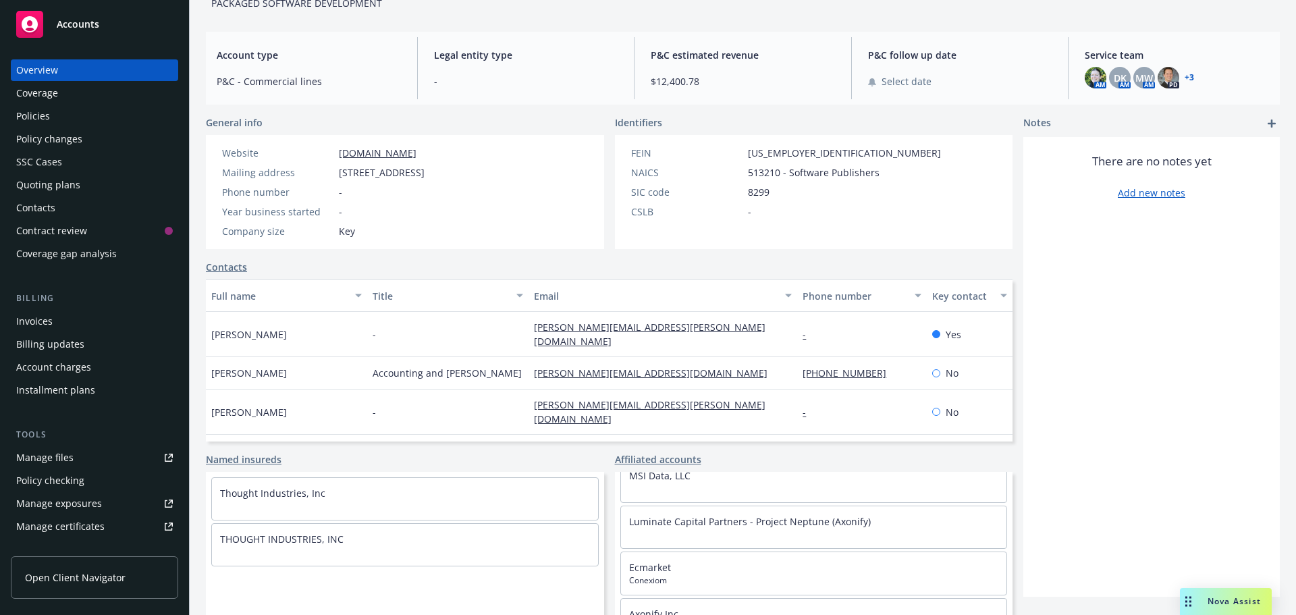
click at [1185, 76] on link "+ 3" at bounding box center [1189, 78] width 9 height 8
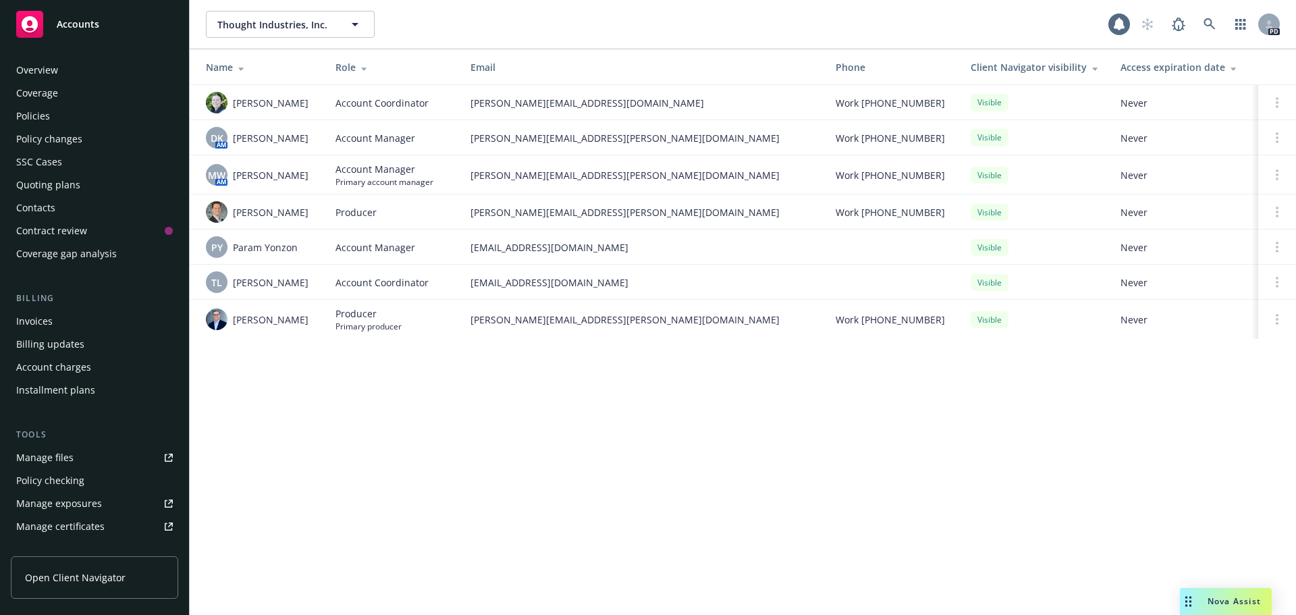
scroll to position [265, 0]
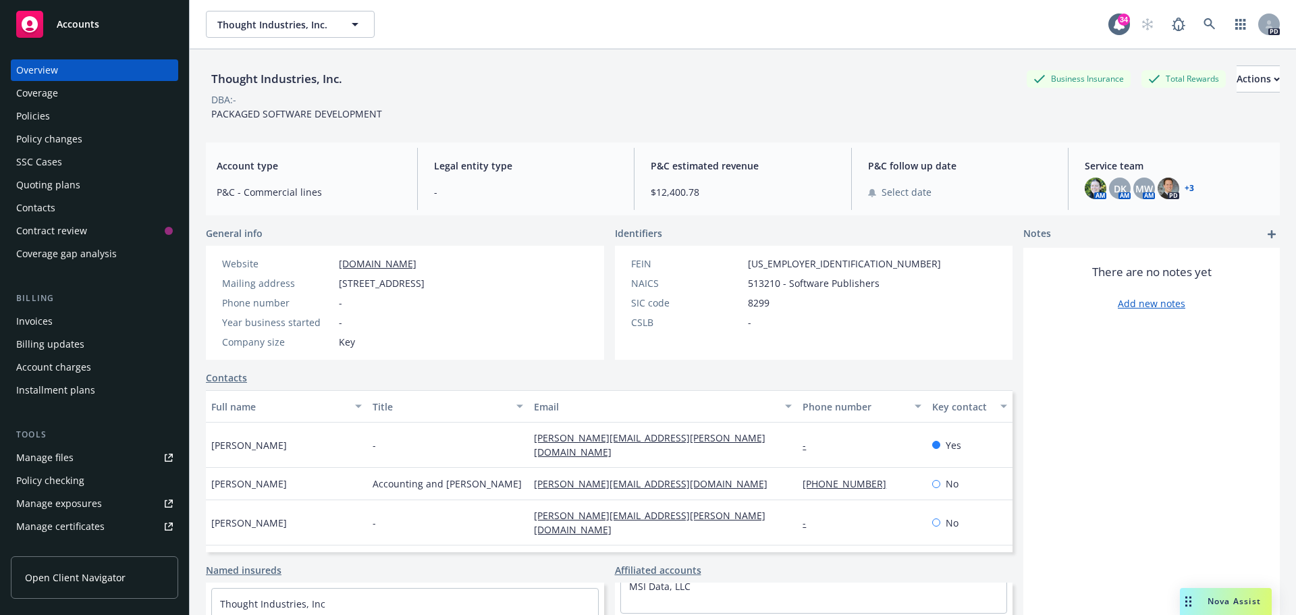
click at [1185, 188] on link "+ 3" at bounding box center [1189, 188] width 9 height 8
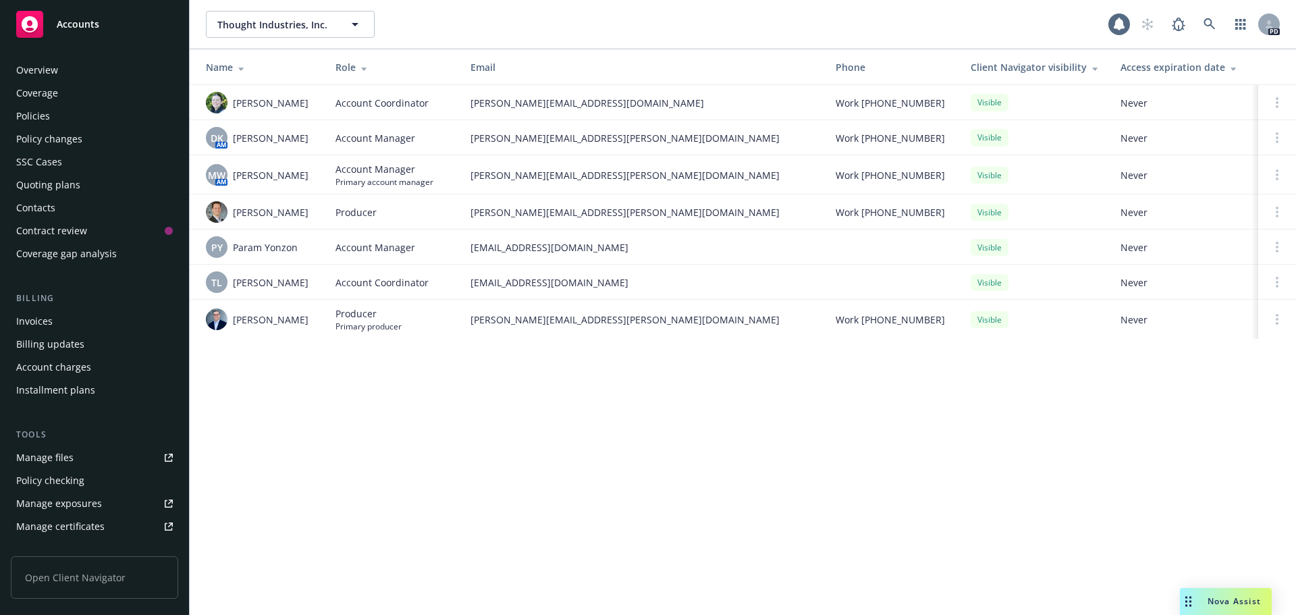
scroll to position [265, 0]
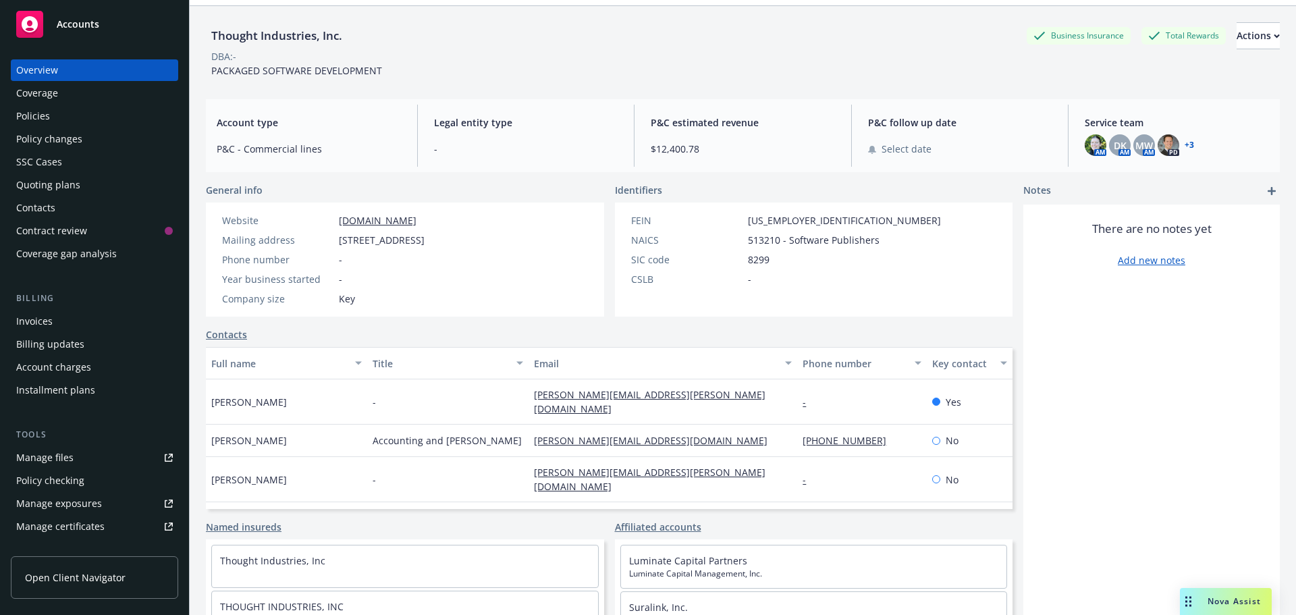
scroll to position [111, 0]
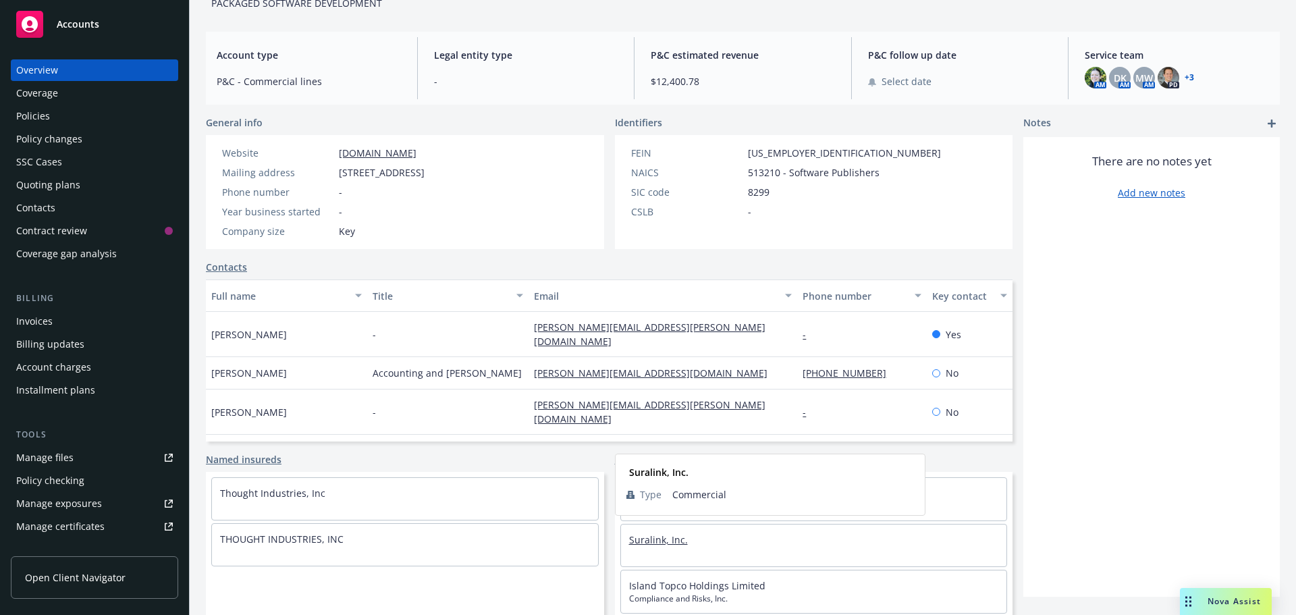
click at [645, 536] on link "Suralink, Inc." at bounding box center [658, 539] width 59 height 13
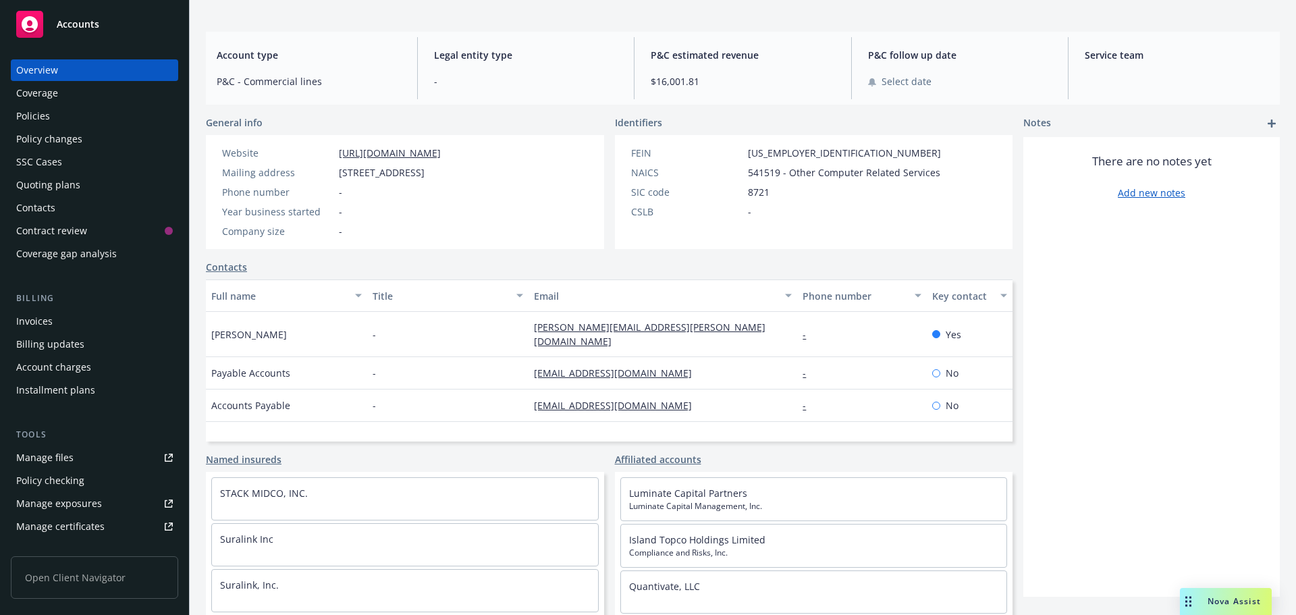
click at [1183, 77] on div "Service team" at bounding box center [1177, 68] width 206 height 62
click at [1185, 77] on link "+ 1" at bounding box center [1189, 78] width 9 height 8
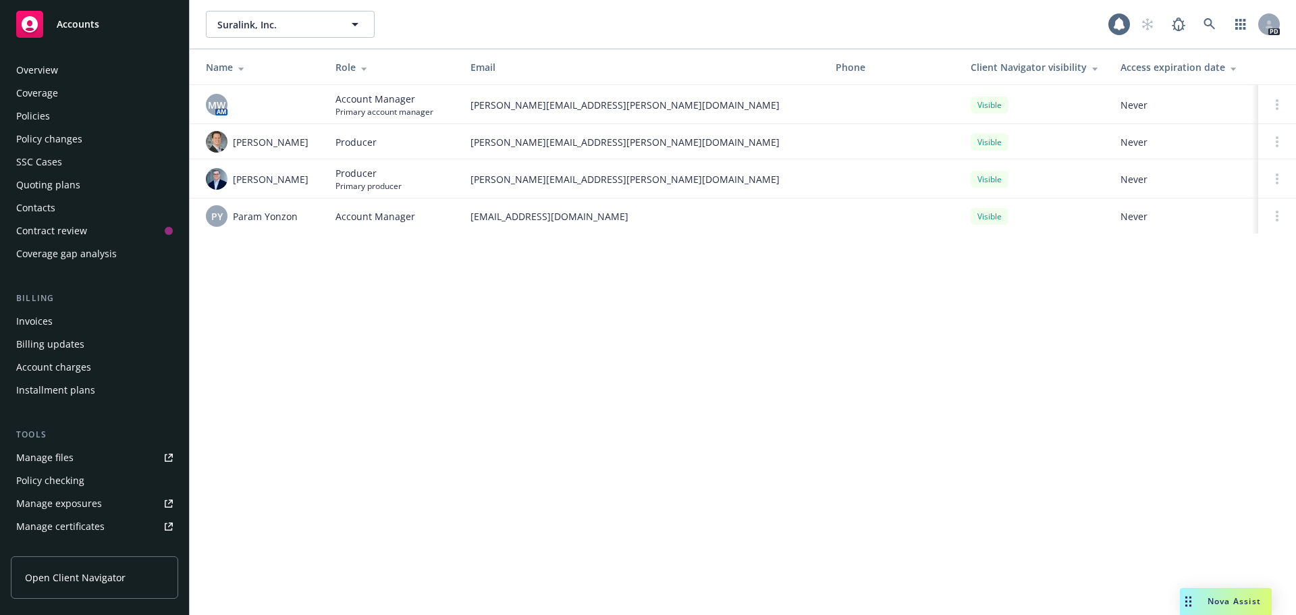
scroll to position [265, 0]
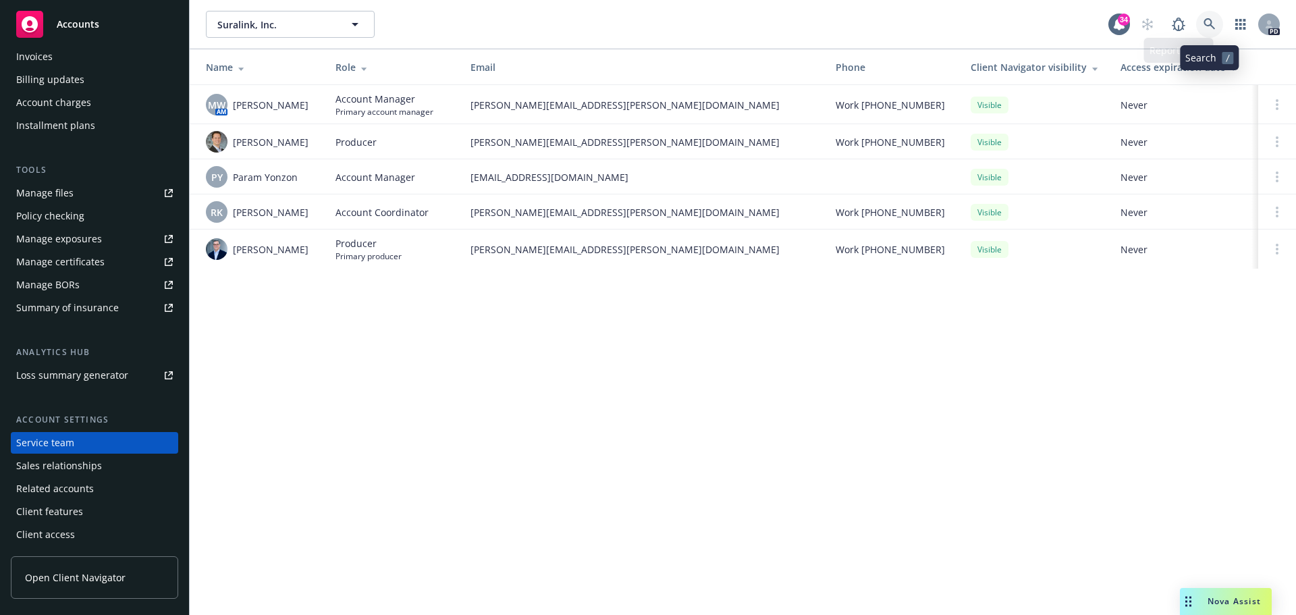
click at [1212, 19] on icon at bounding box center [1209, 24] width 12 height 12
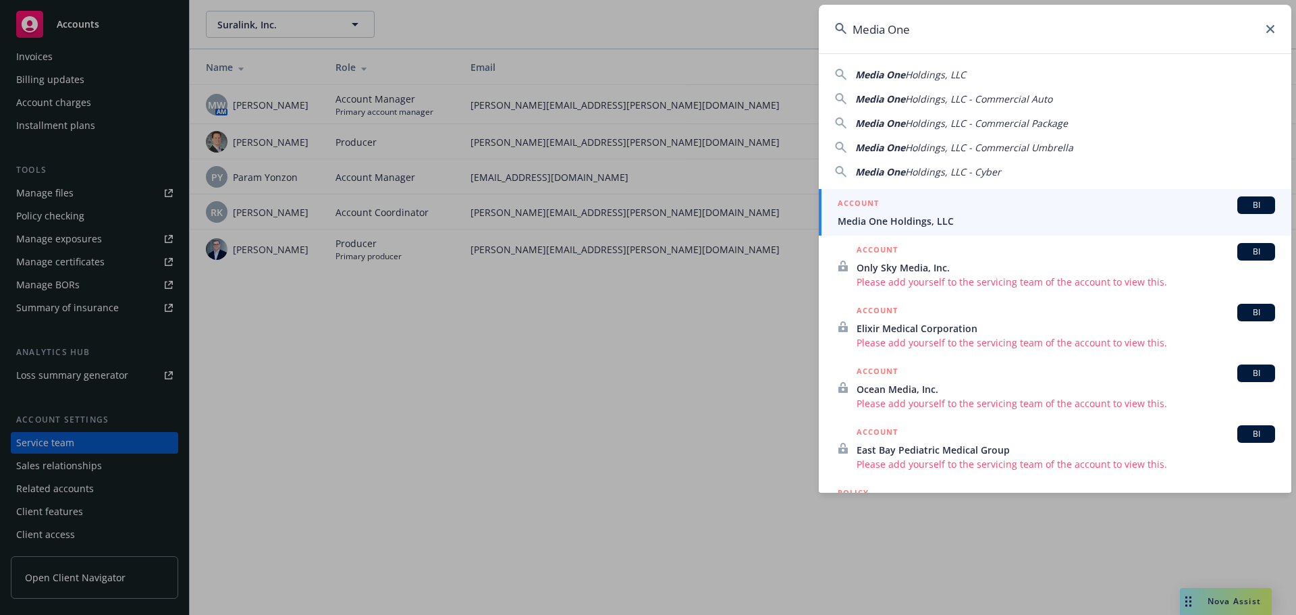
type input "Media One"
click at [902, 225] on span "Media One Holdings, LLC" at bounding box center [1056, 221] width 437 height 14
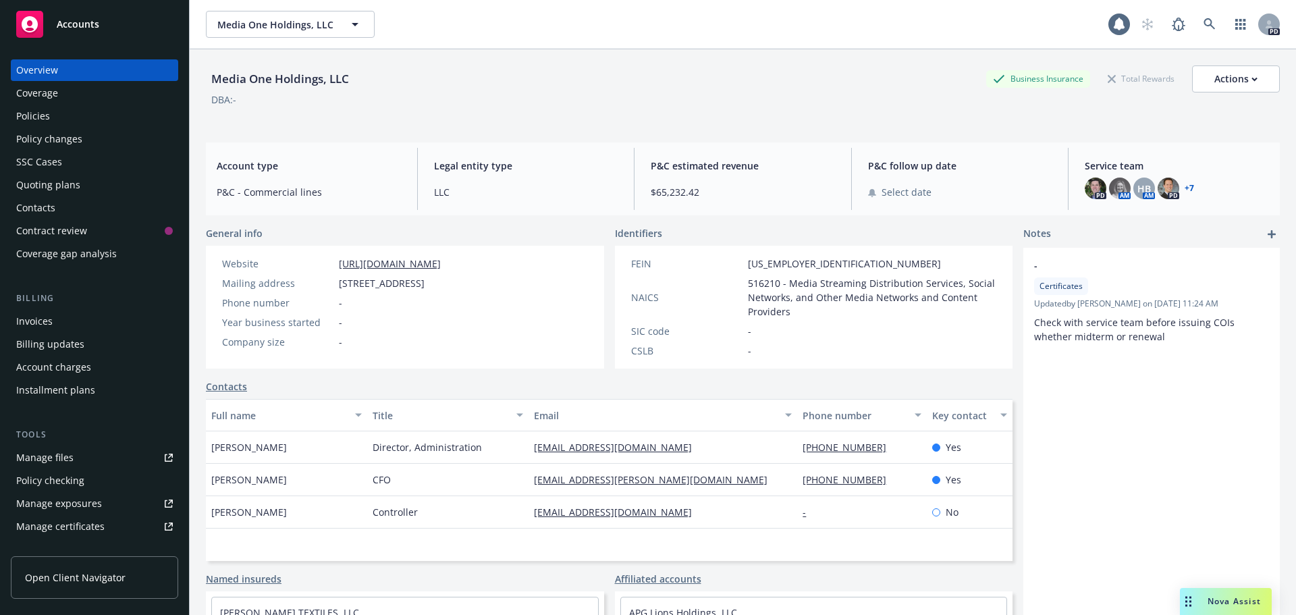
click at [1187, 185] on div "PD AM HB AM PD + 7" at bounding box center [1177, 189] width 184 height 22
click at [1185, 186] on link "+ 7" at bounding box center [1189, 188] width 9 height 8
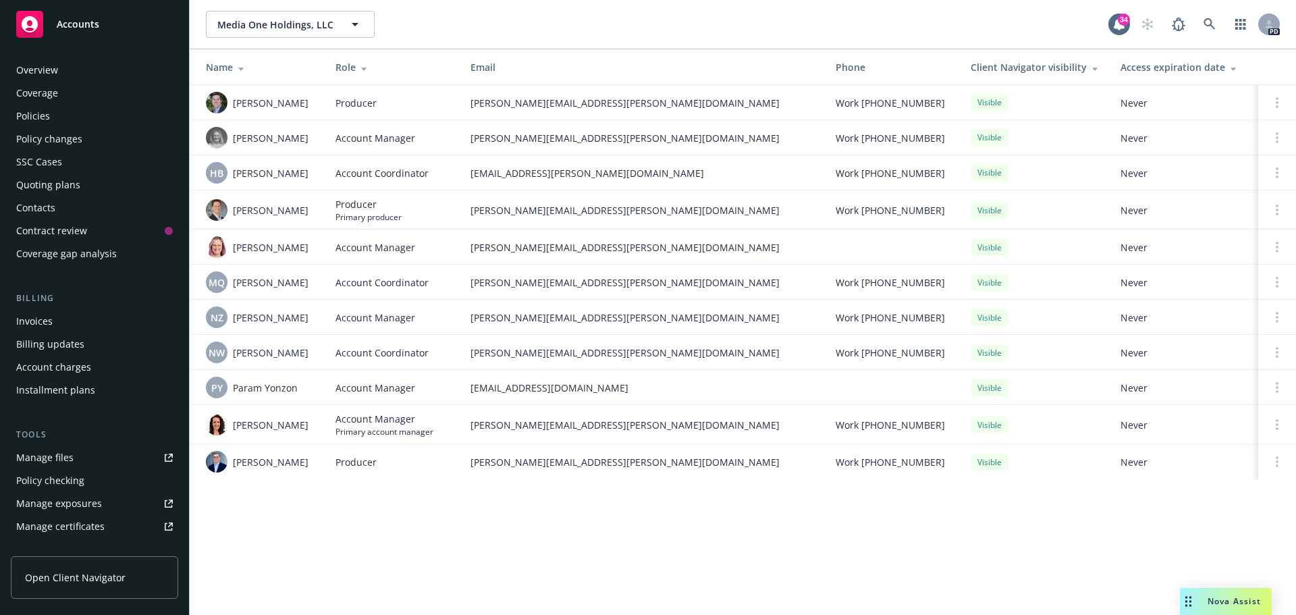
click at [34, 115] on div "Policies" at bounding box center [33, 116] width 34 height 22
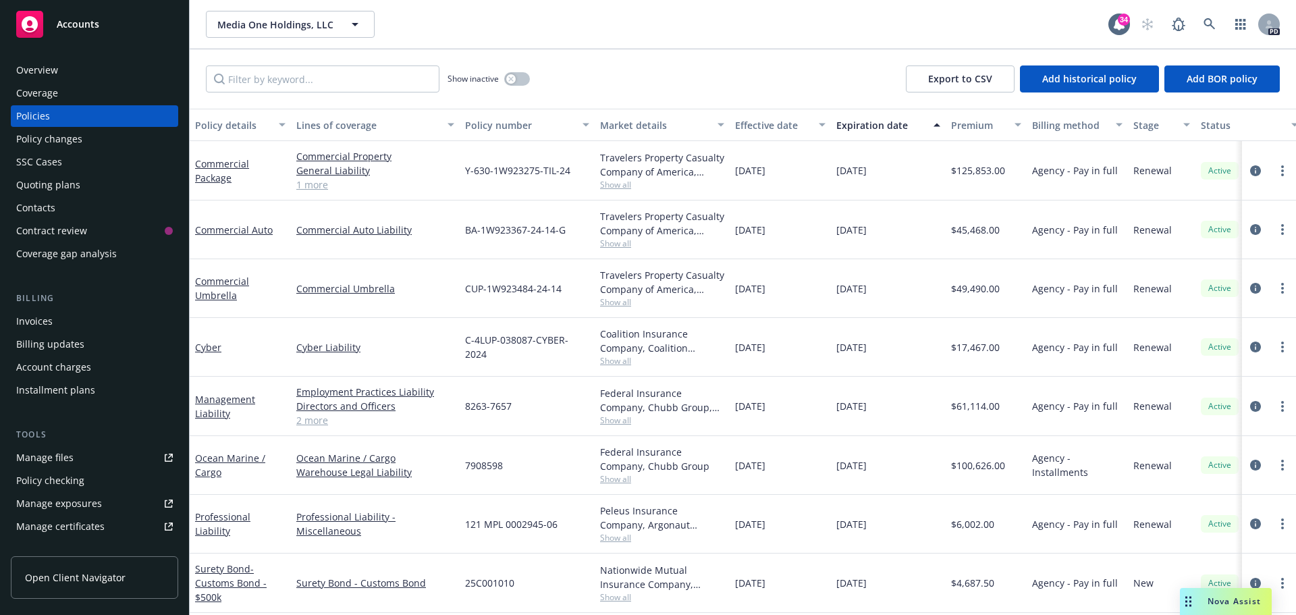
scroll to position [67, 0]
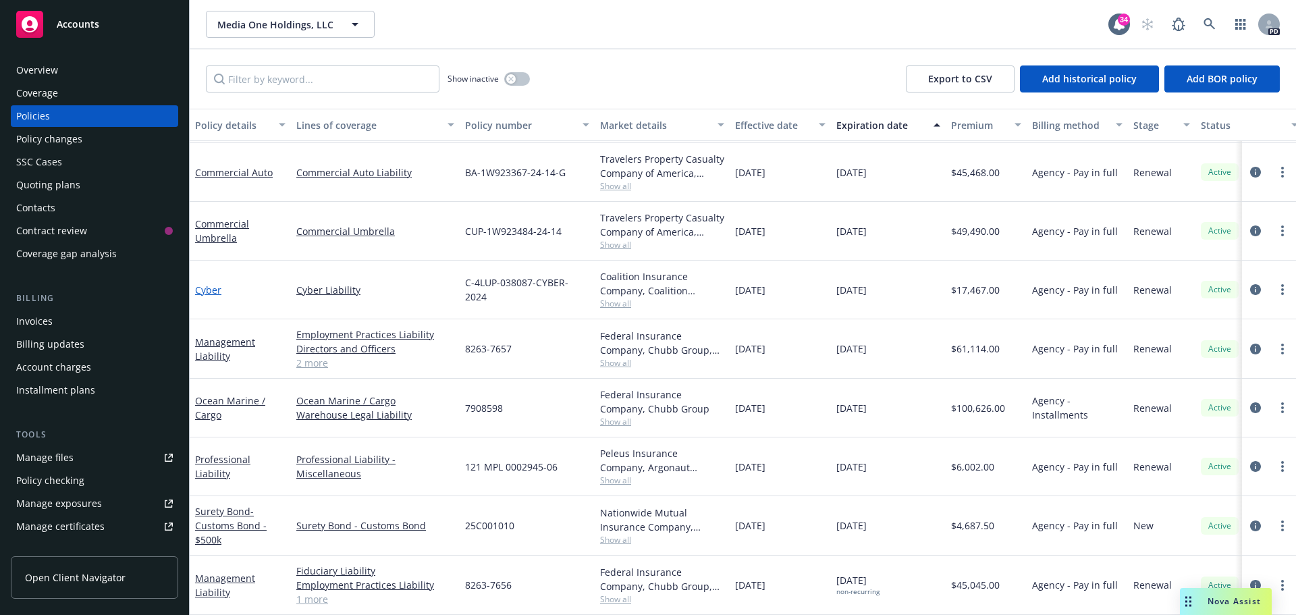
click at [207, 283] on link "Cyber" at bounding box center [208, 289] width 26 height 13
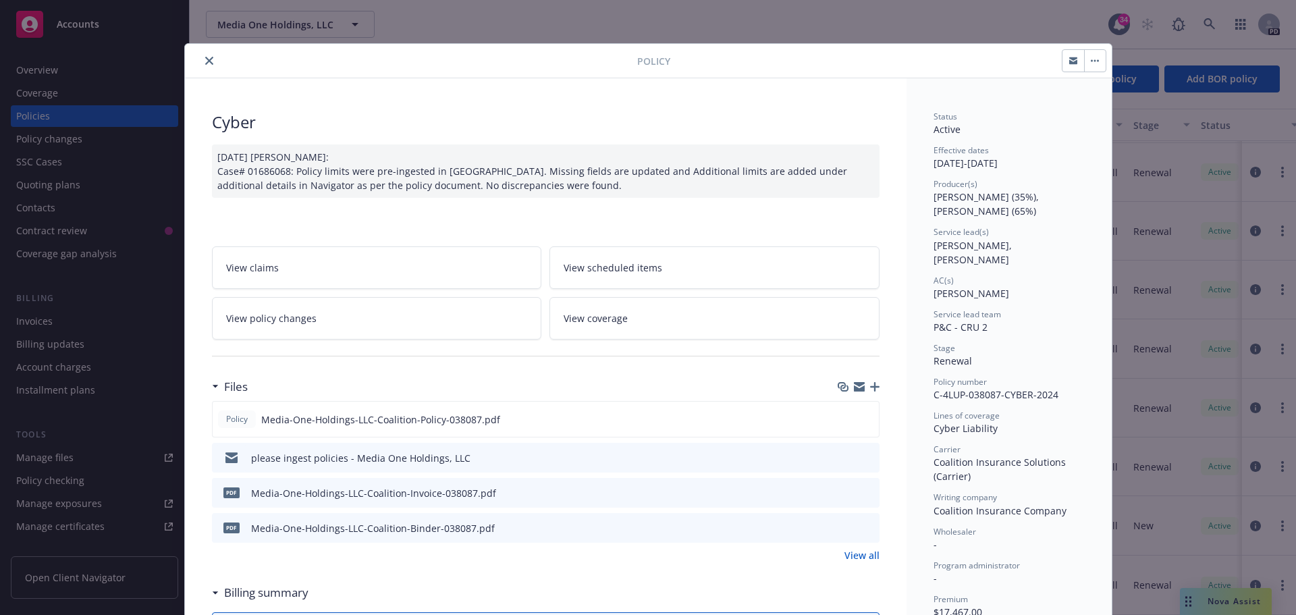
click at [201, 57] on button "close" at bounding box center [209, 61] width 16 height 16
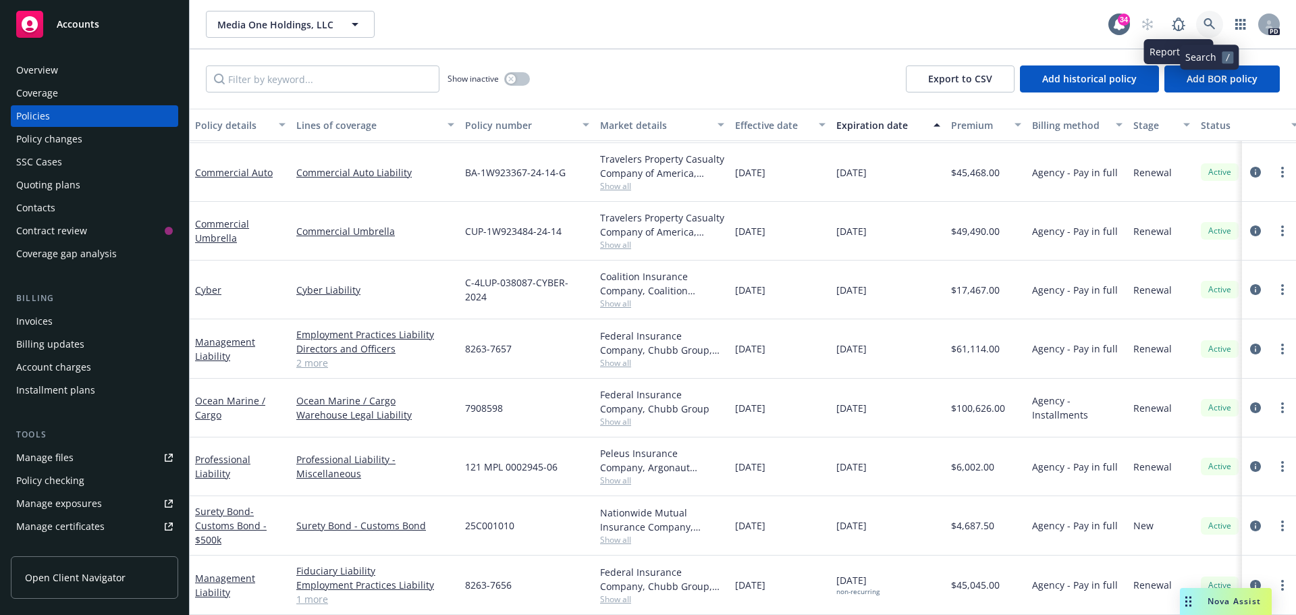
click at [1202, 22] on link at bounding box center [1209, 24] width 27 height 27
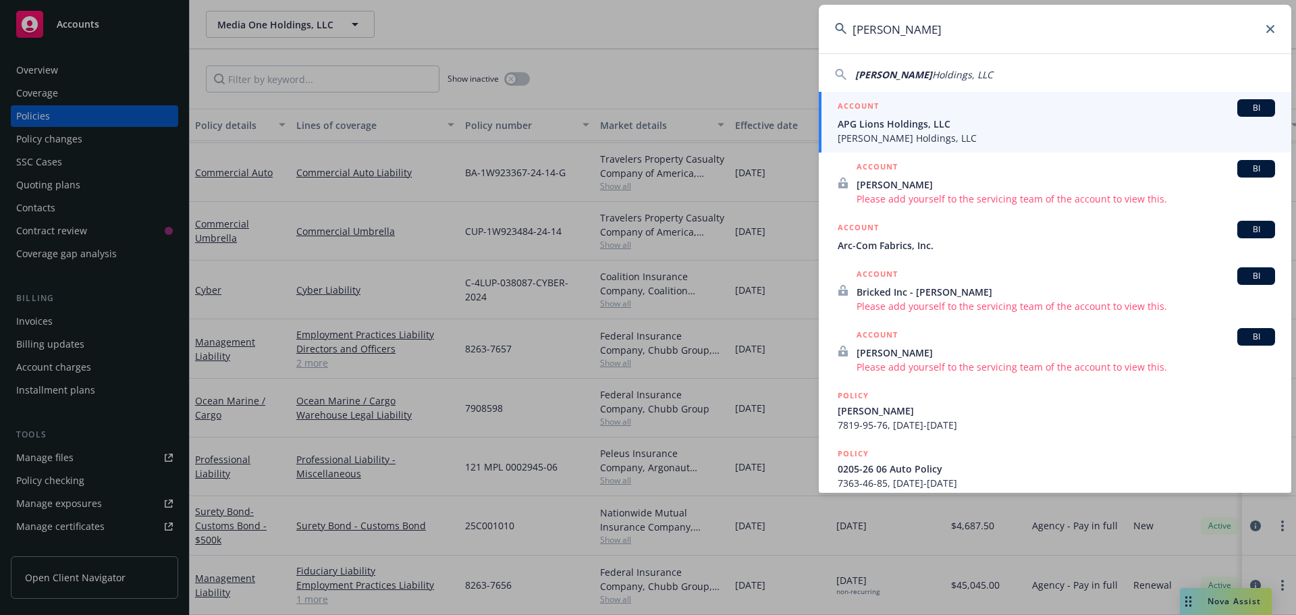
type input "Stinson"
click at [884, 125] on span "APG Lions Holdings, LLC" at bounding box center [1056, 124] width 437 height 14
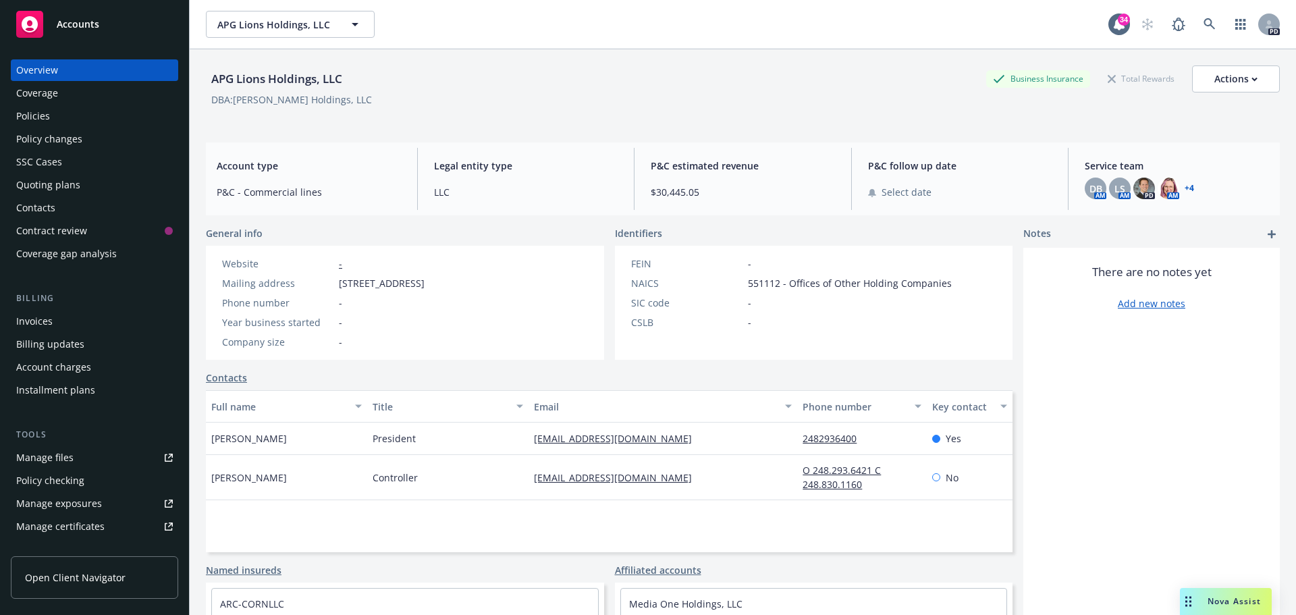
click at [1185, 184] on link "+ 4" at bounding box center [1189, 188] width 9 height 8
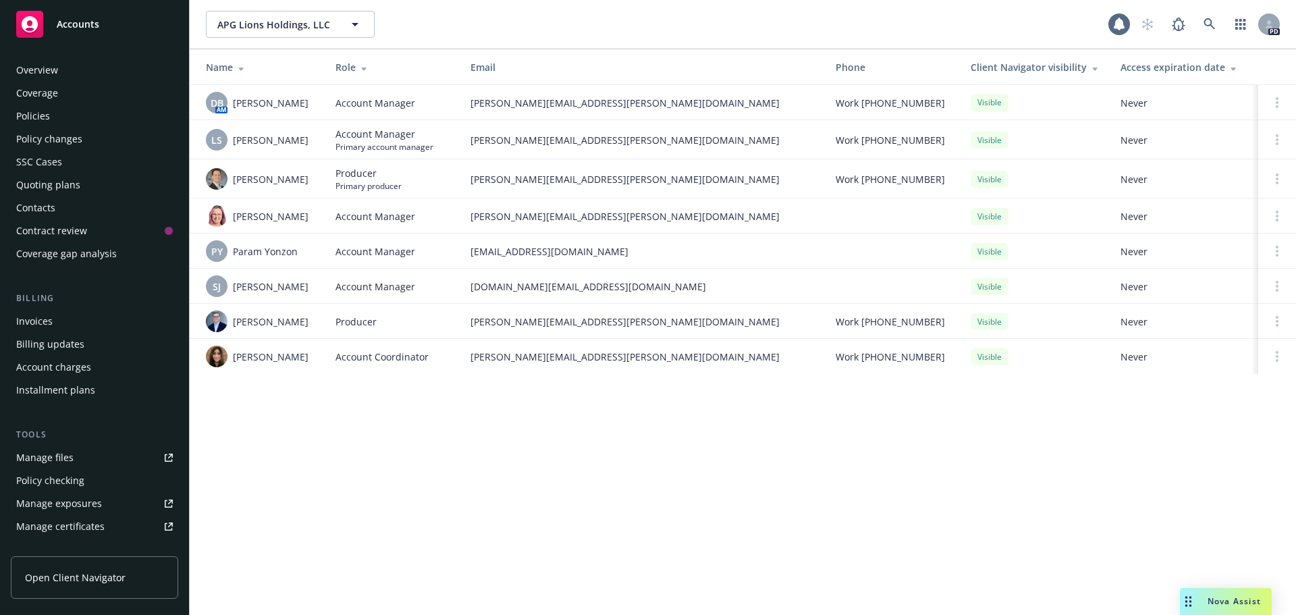
scroll to position [265, 0]
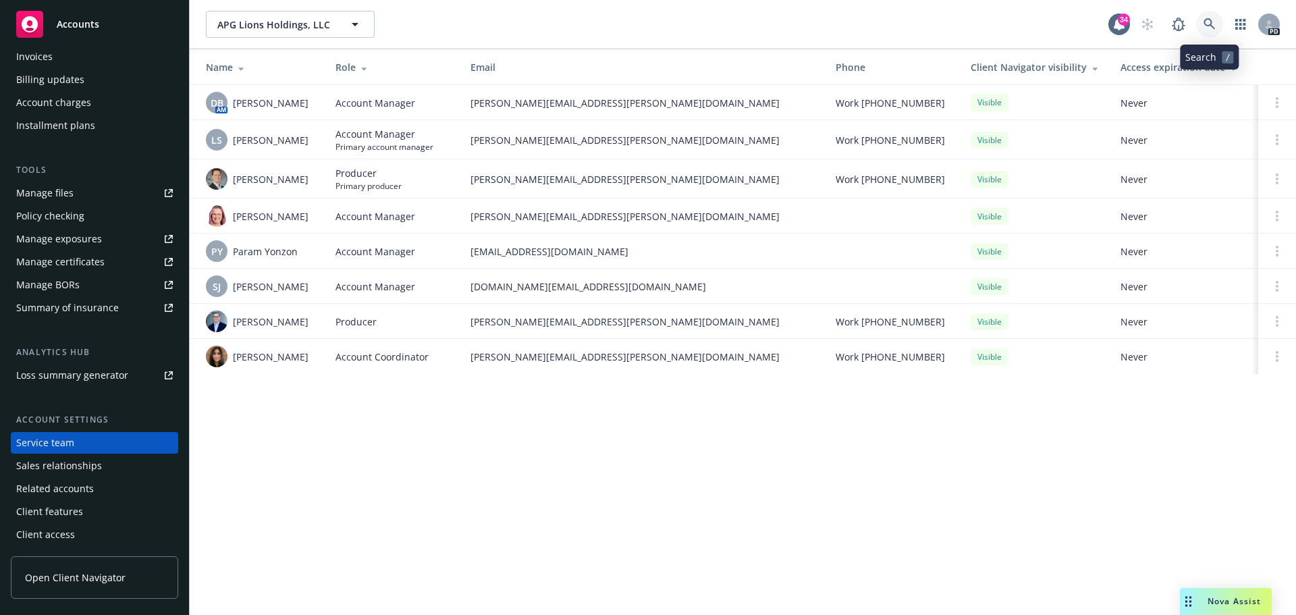
click at [1213, 18] on icon at bounding box center [1209, 24] width 12 height 12
click at [1208, 25] on icon at bounding box center [1208, 23] width 11 height 11
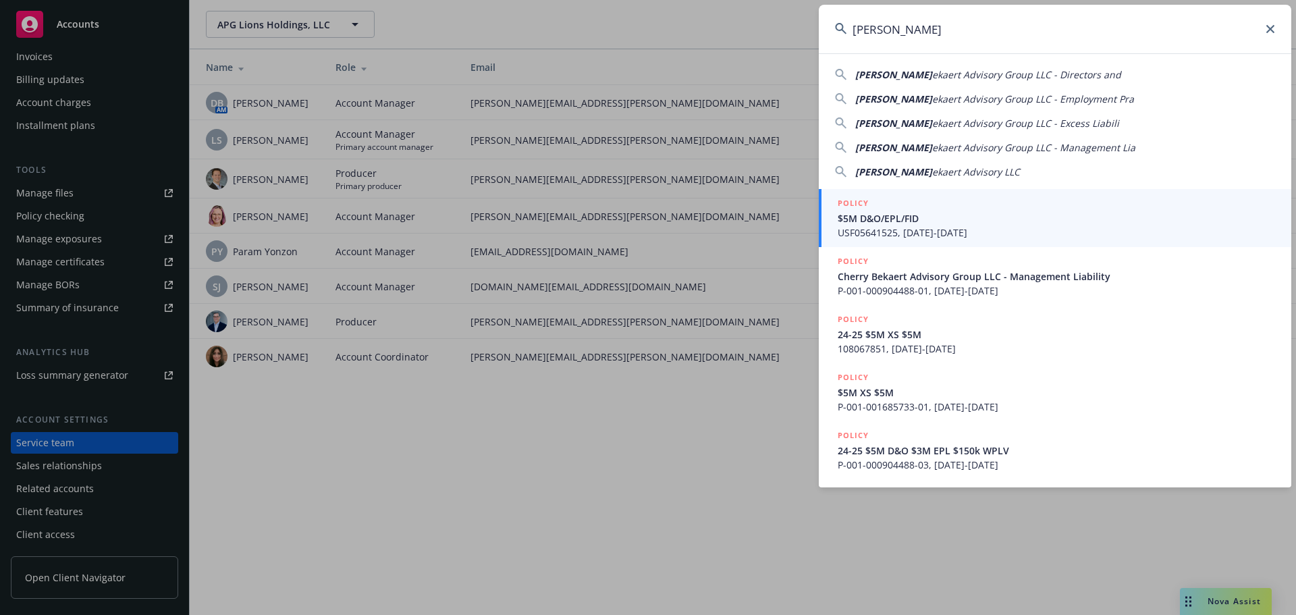
click at [967, 170] on span "ekaert Advisory LLC" at bounding box center [976, 171] width 88 height 13
type input "Cherry Bekaert Advisory LLC"
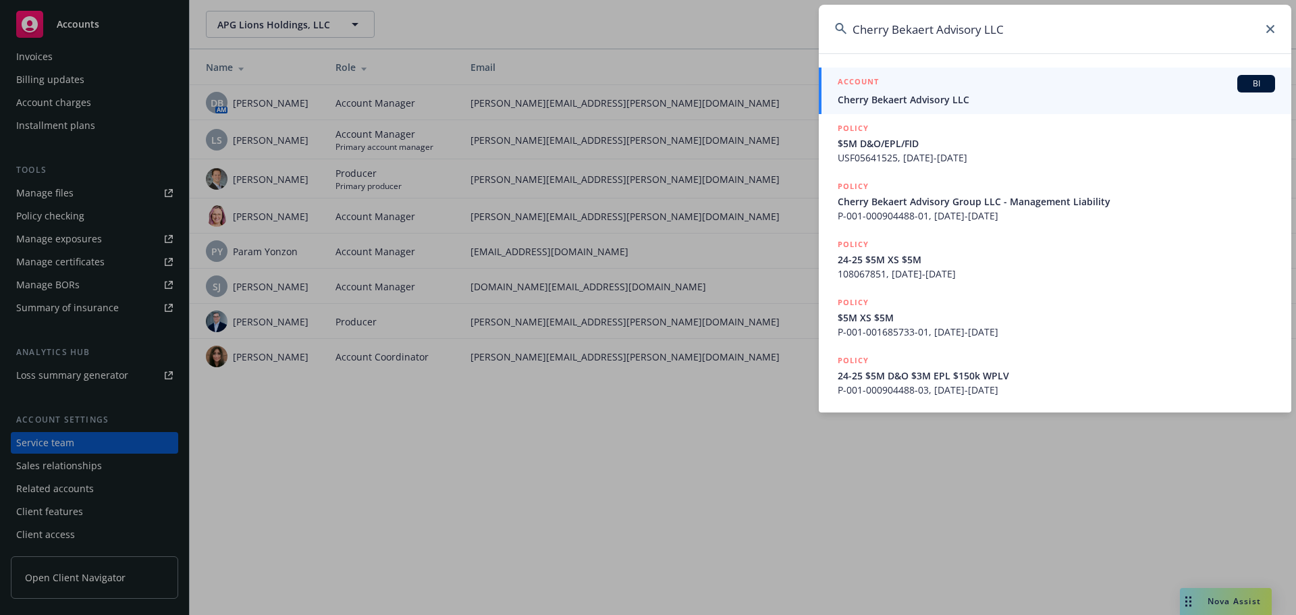
click at [892, 96] on span "Cherry Bekaert Advisory LLC" at bounding box center [1056, 99] width 437 height 14
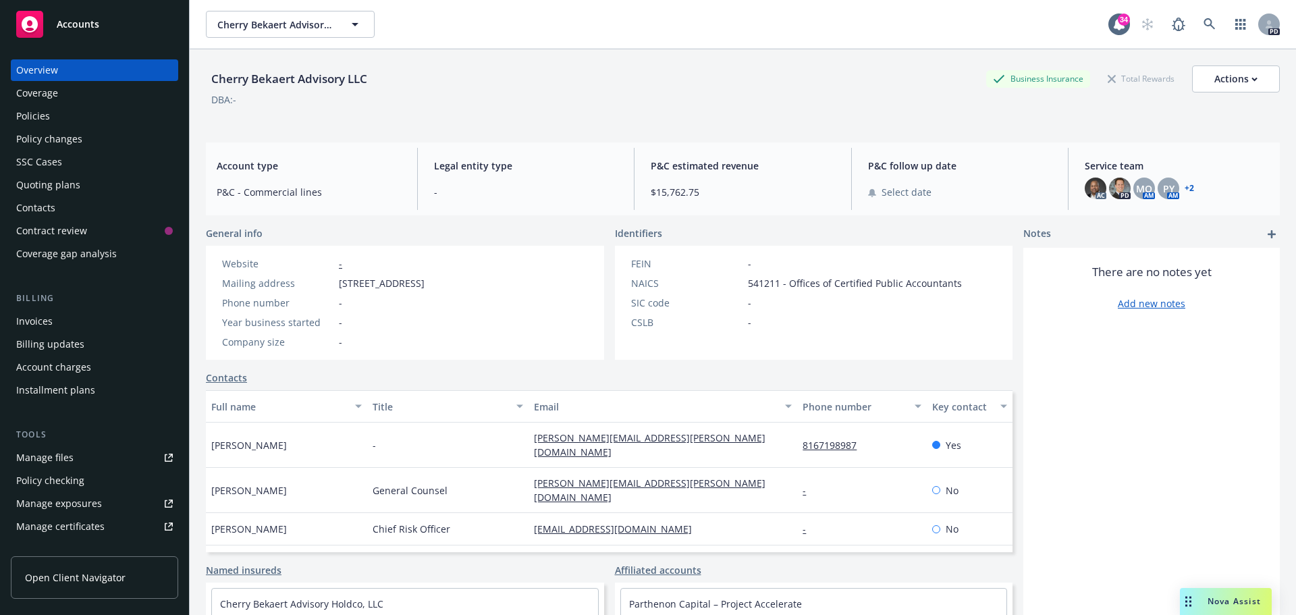
click at [1185, 188] on link "+ 2" at bounding box center [1189, 188] width 9 height 8
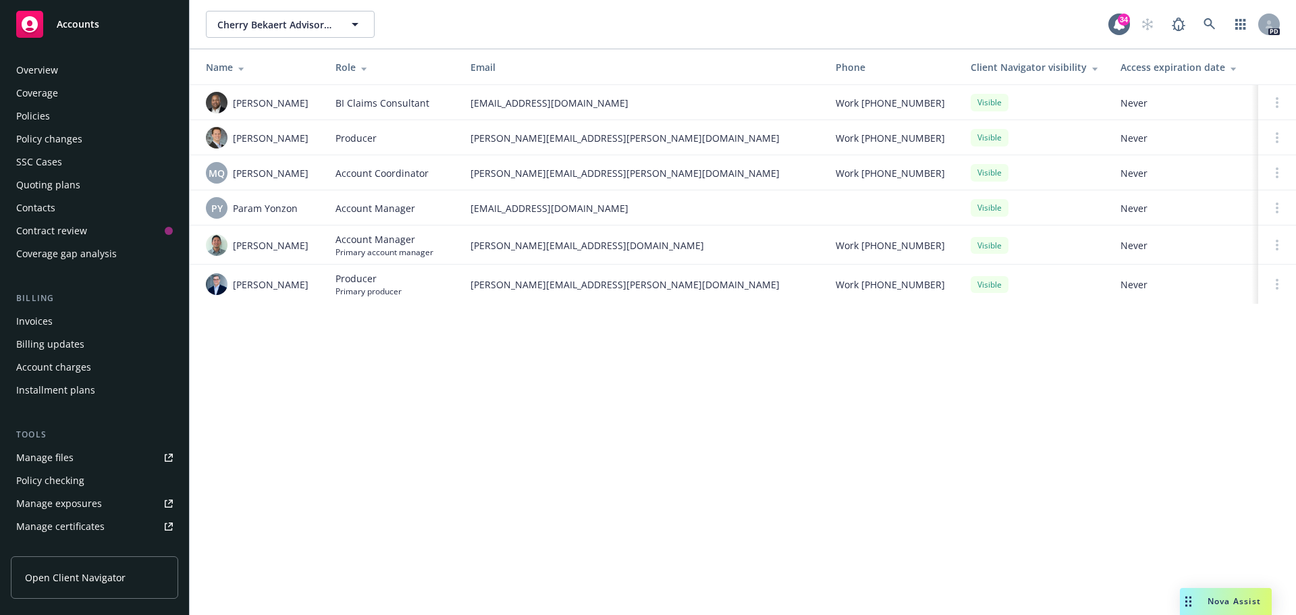
click at [44, 117] on div "Policies" at bounding box center [33, 116] width 34 height 22
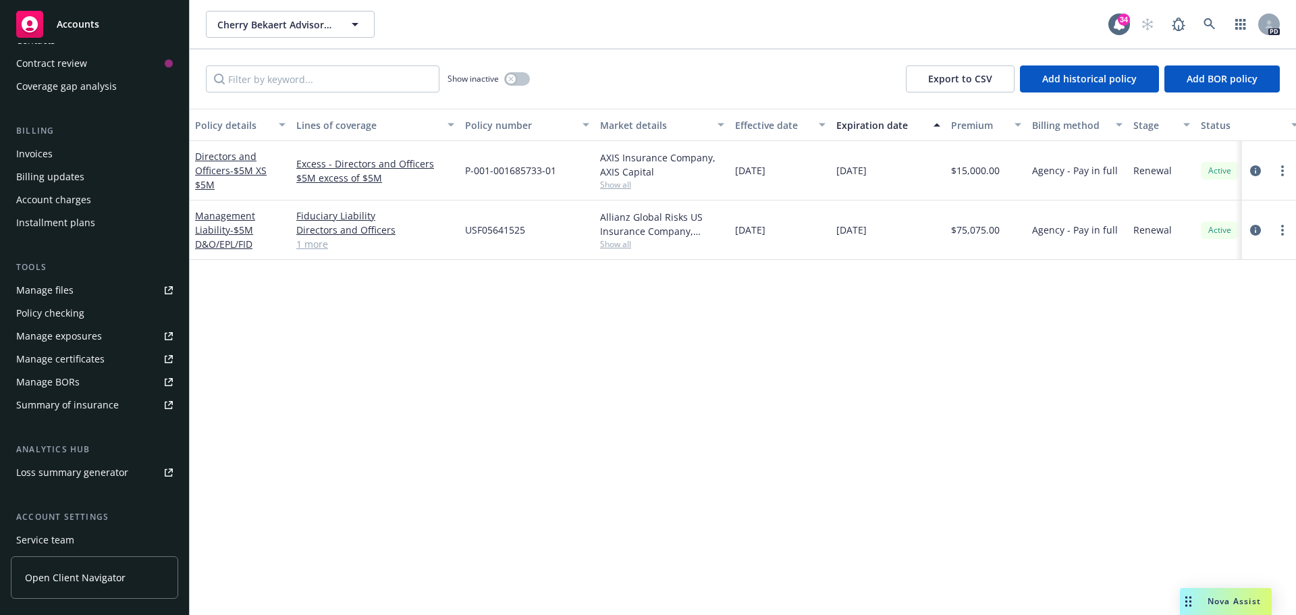
scroll to position [265, 0]
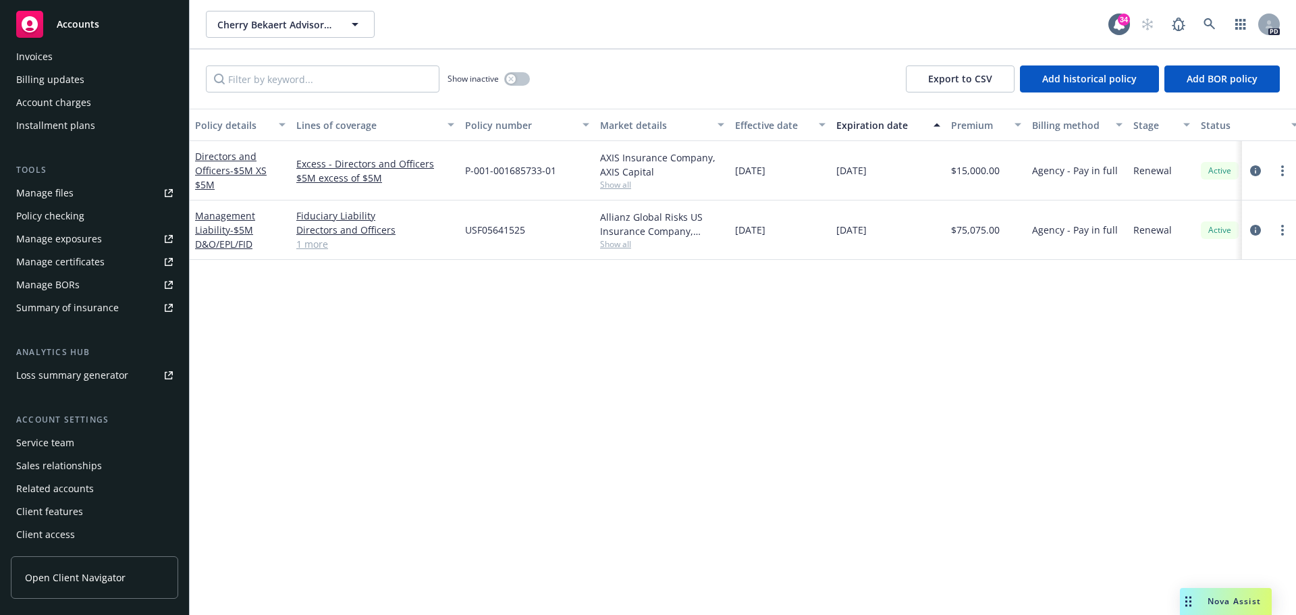
click at [63, 443] on div "Service team" at bounding box center [45, 443] width 58 height 22
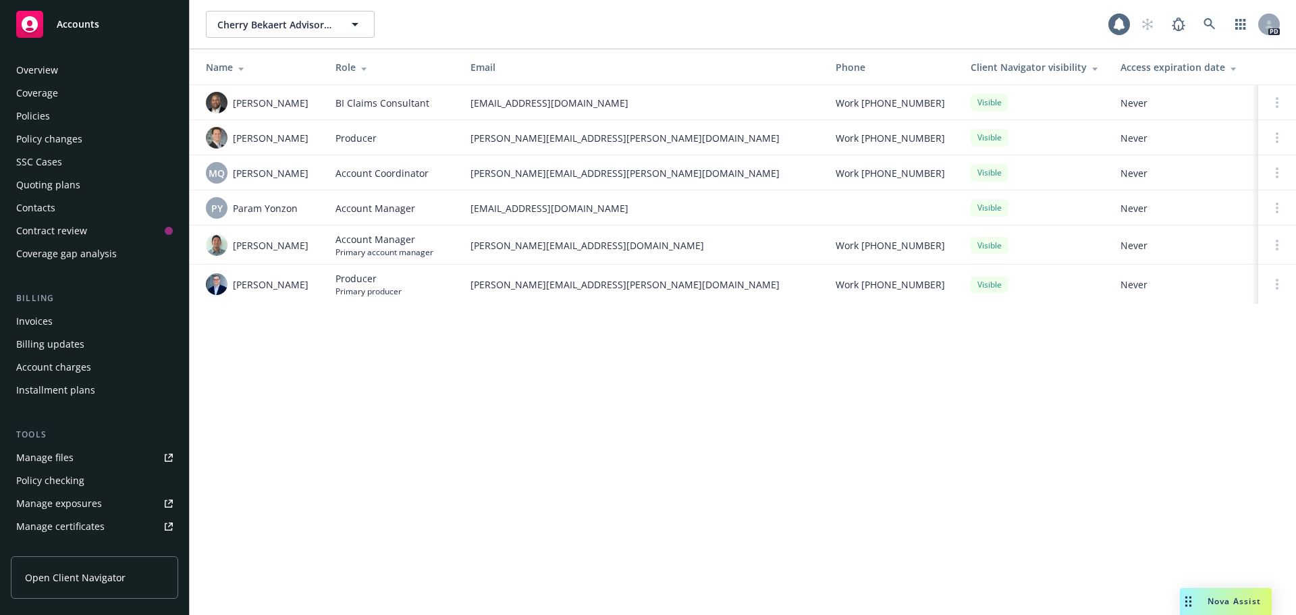
scroll to position [265, 0]
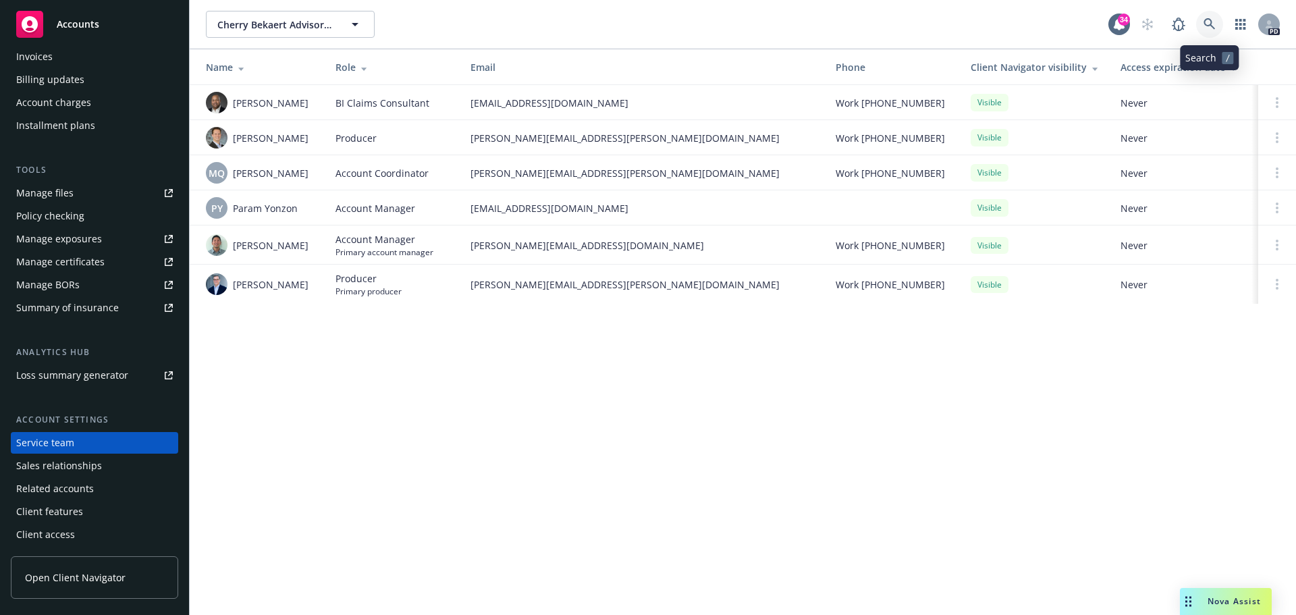
click at [1214, 20] on icon at bounding box center [1209, 24] width 12 height 12
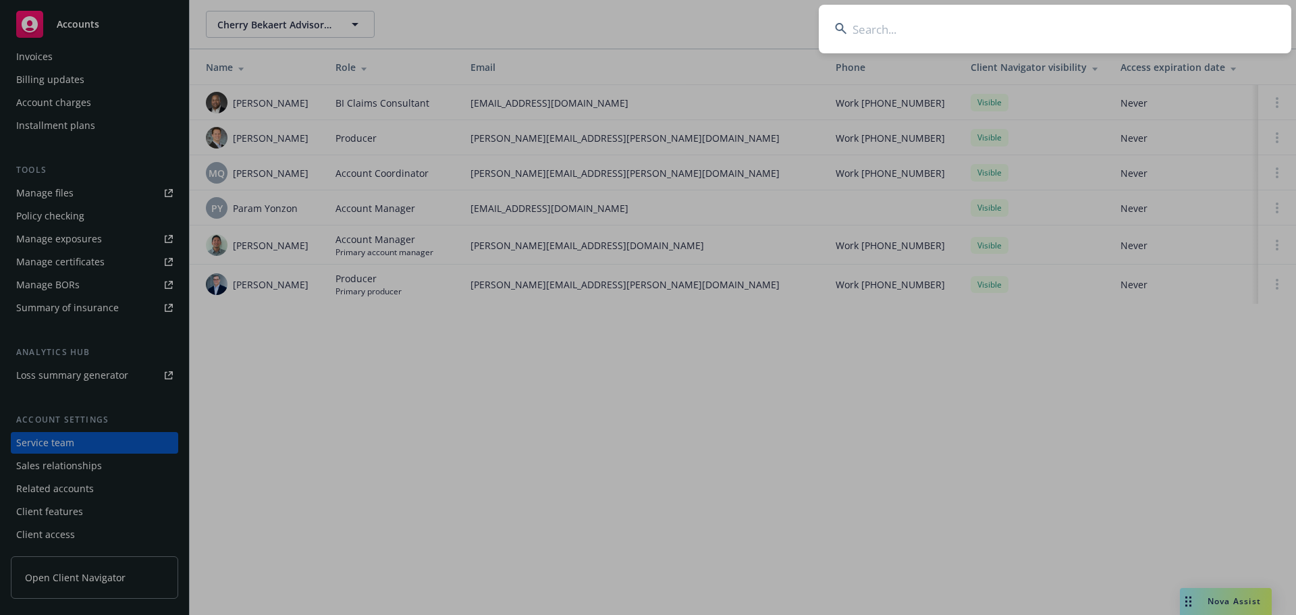
click at [1076, 28] on input at bounding box center [1055, 29] width 472 height 49
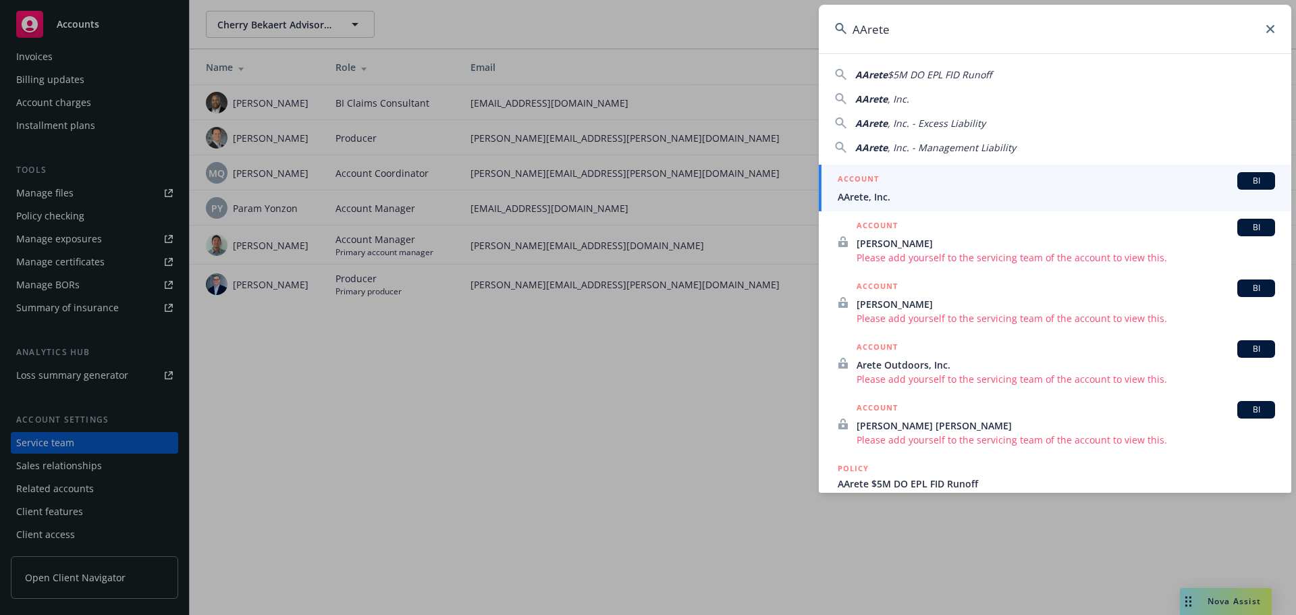
type input "AArete"
click at [884, 191] on span "AArete, Inc." at bounding box center [1056, 197] width 437 height 14
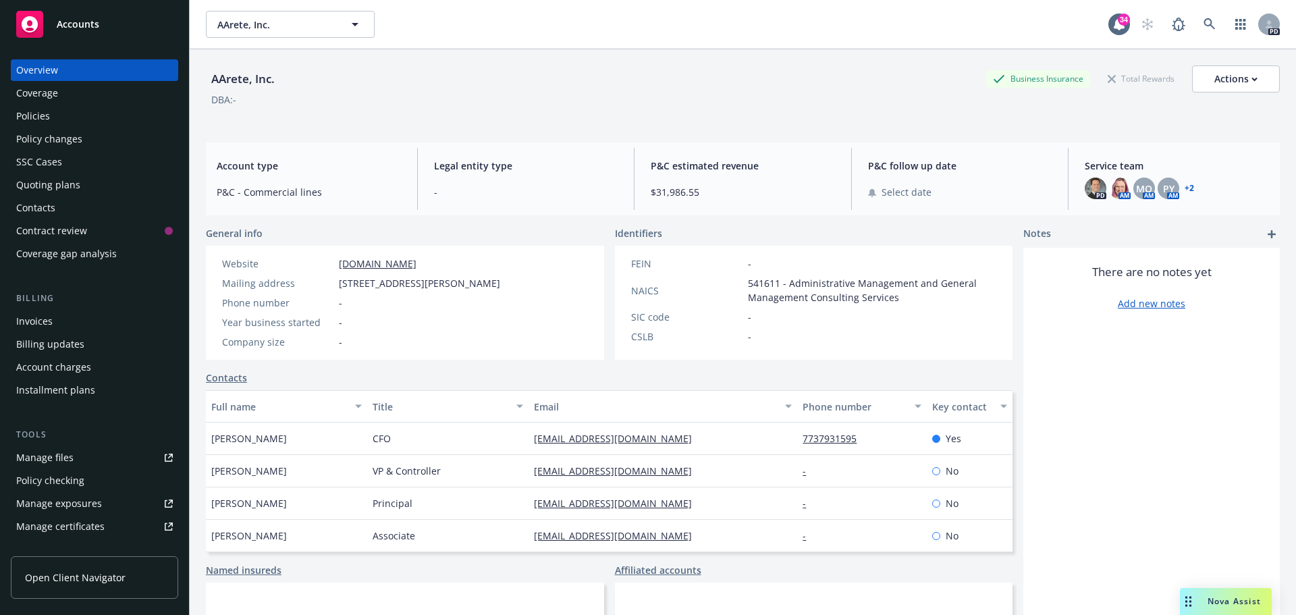
click at [1185, 185] on link "+ 2" at bounding box center [1189, 188] width 9 height 8
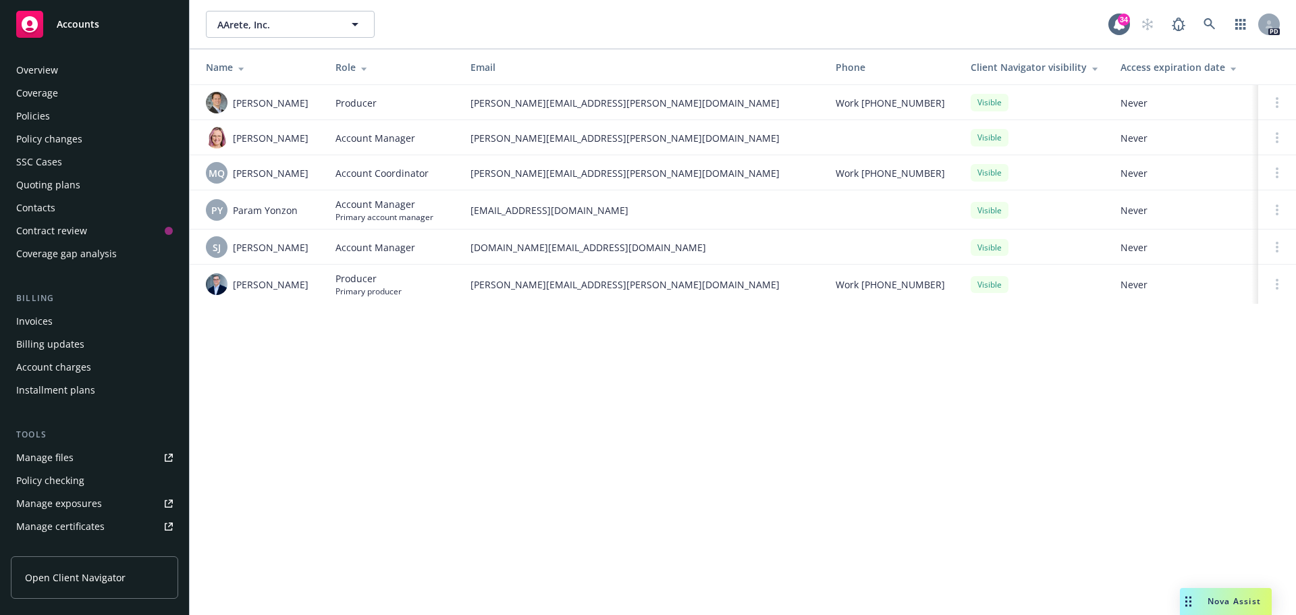
click at [42, 109] on div "Policies" at bounding box center [33, 116] width 34 height 22
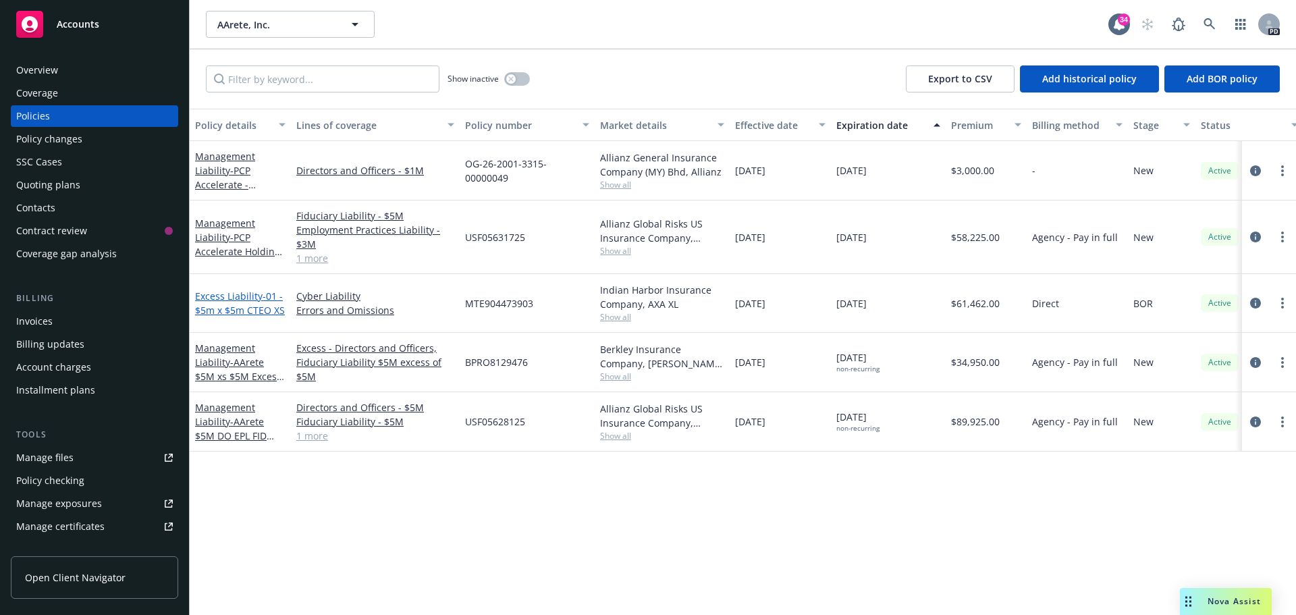
click at [240, 294] on link "Excess Liability - 01 - $5m x $5m CTEO XS" at bounding box center [240, 303] width 90 height 27
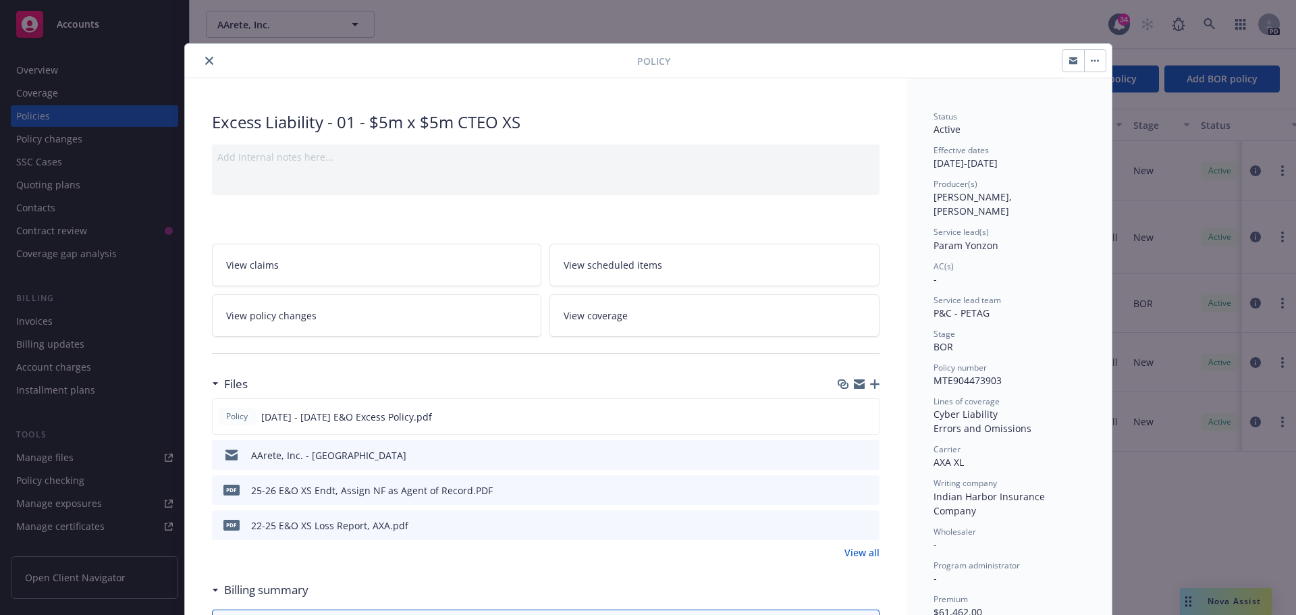
click at [205, 59] on icon "close" at bounding box center [209, 61] width 8 height 8
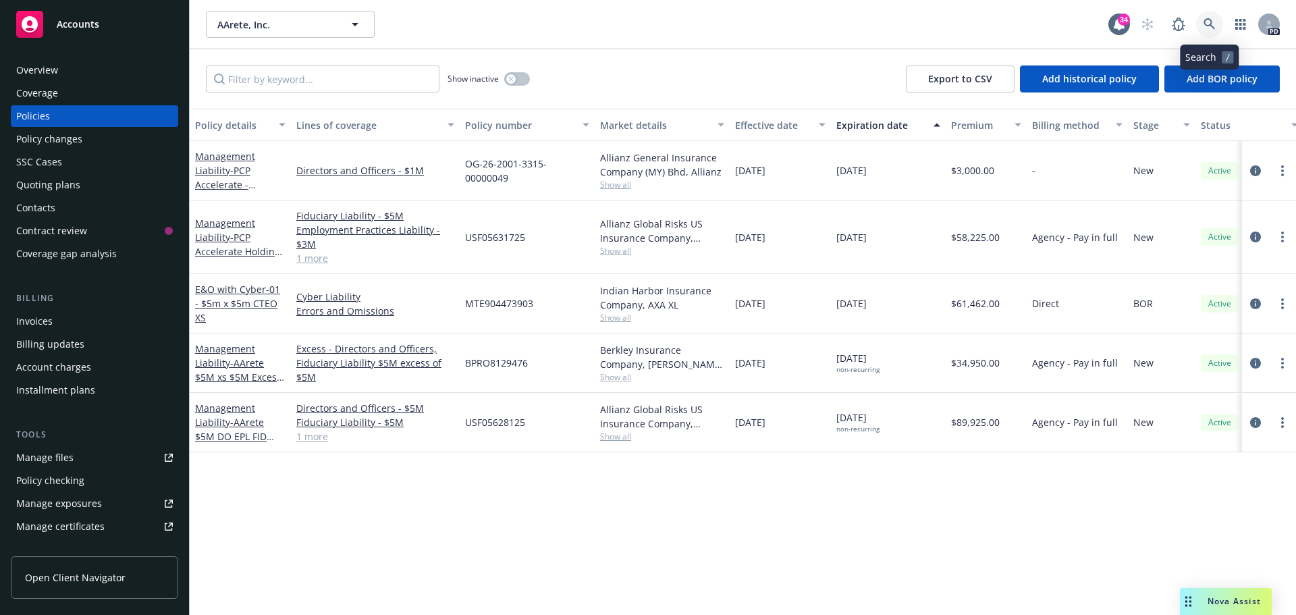
click at [1208, 24] on icon at bounding box center [1209, 24] width 12 height 12
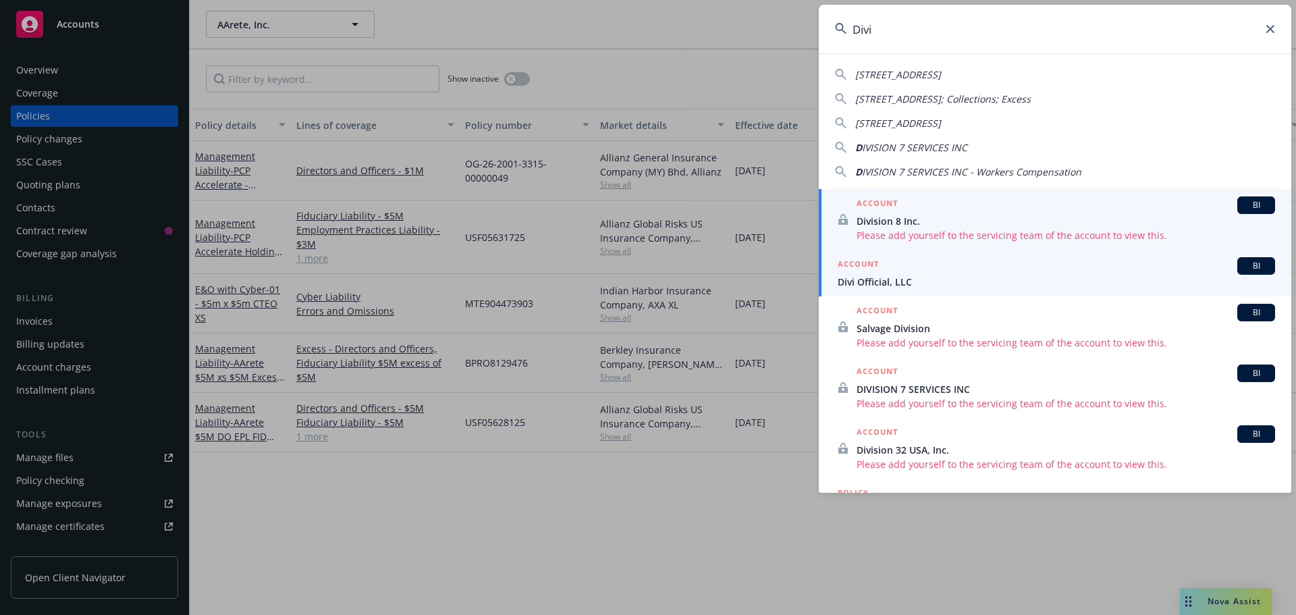
type input "Divi"
click at [890, 281] on span "Divi Official, LLC" at bounding box center [1056, 282] width 437 height 14
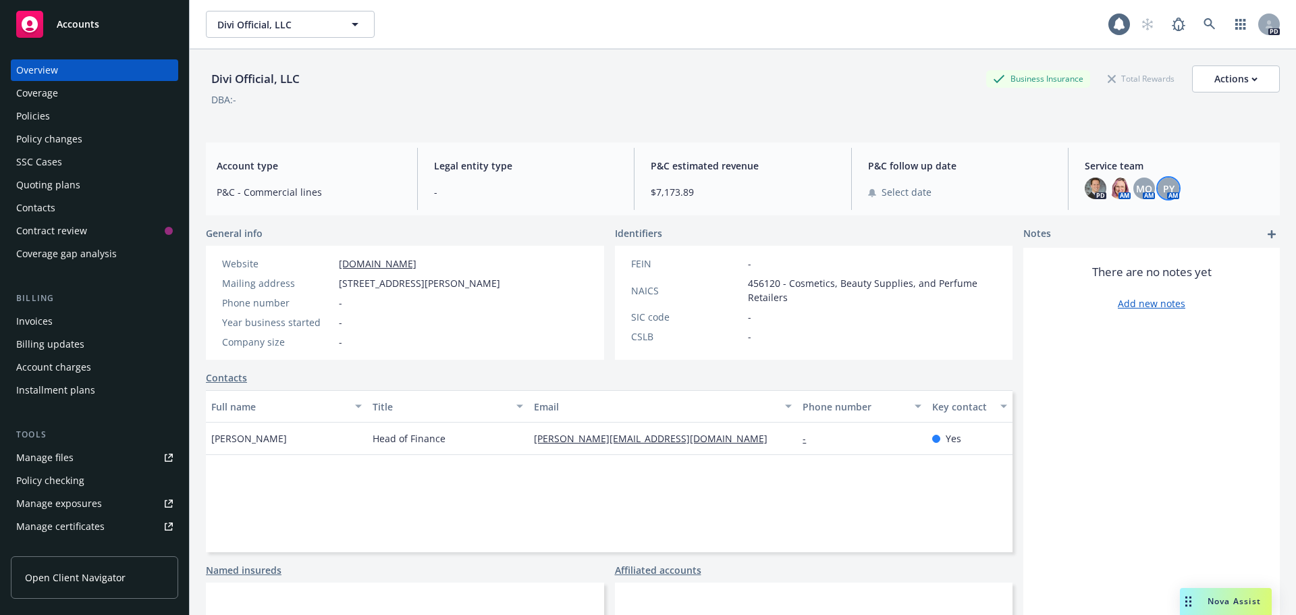
click at [1163, 183] on span "PY" at bounding box center [1168, 189] width 11 height 14
click at [1208, 204] on div "Service team PD AM MQ AM PY AM" at bounding box center [1177, 179] width 206 height 62
click at [1199, 204] on div "Service team PD AM MQ AM PY AM" at bounding box center [1177, 179] width 206 height 62
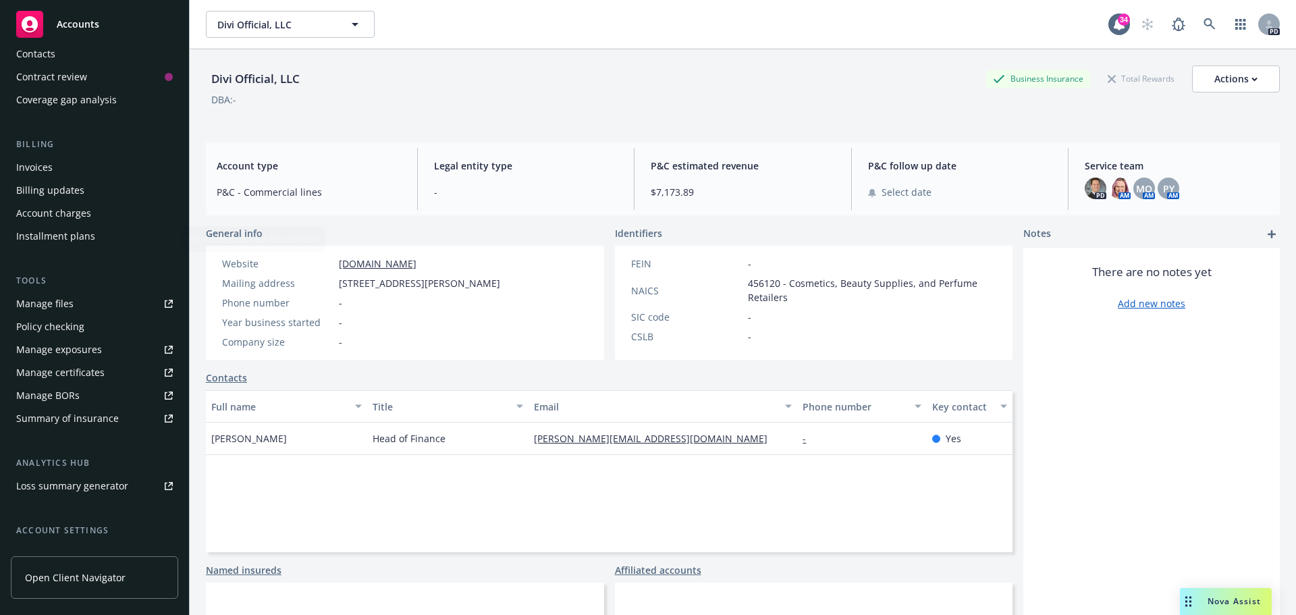
scroll to position [265, 0]
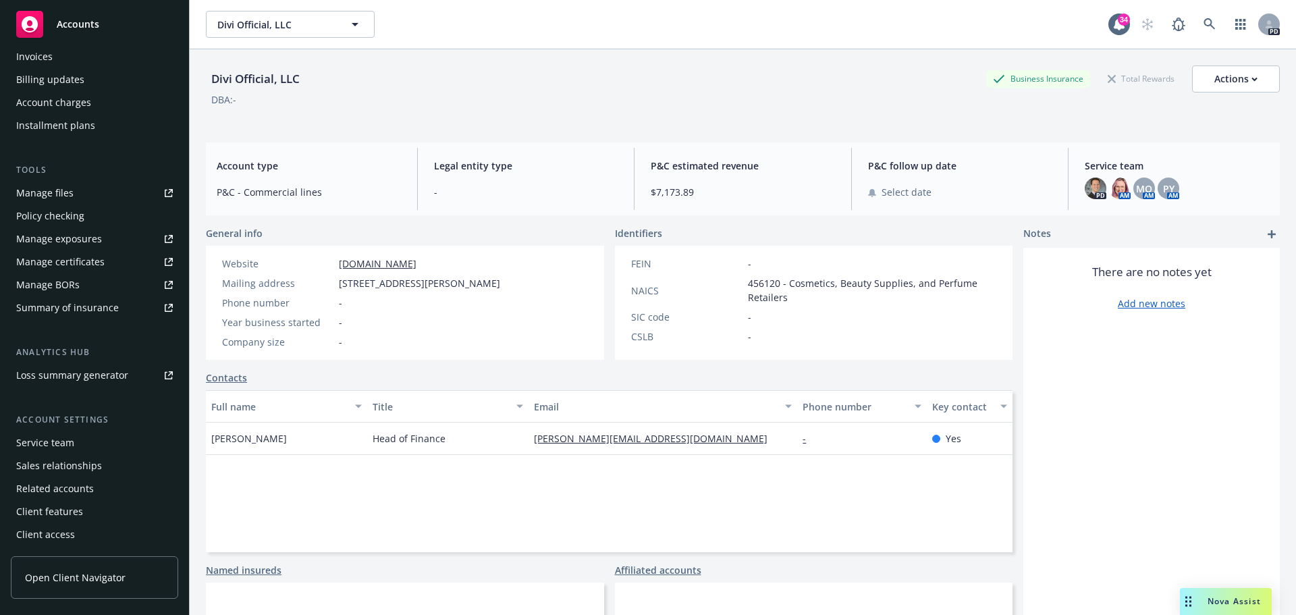
click at [46, 448] on div "Service team" at bounding box center [45, 443] width 58 height 22
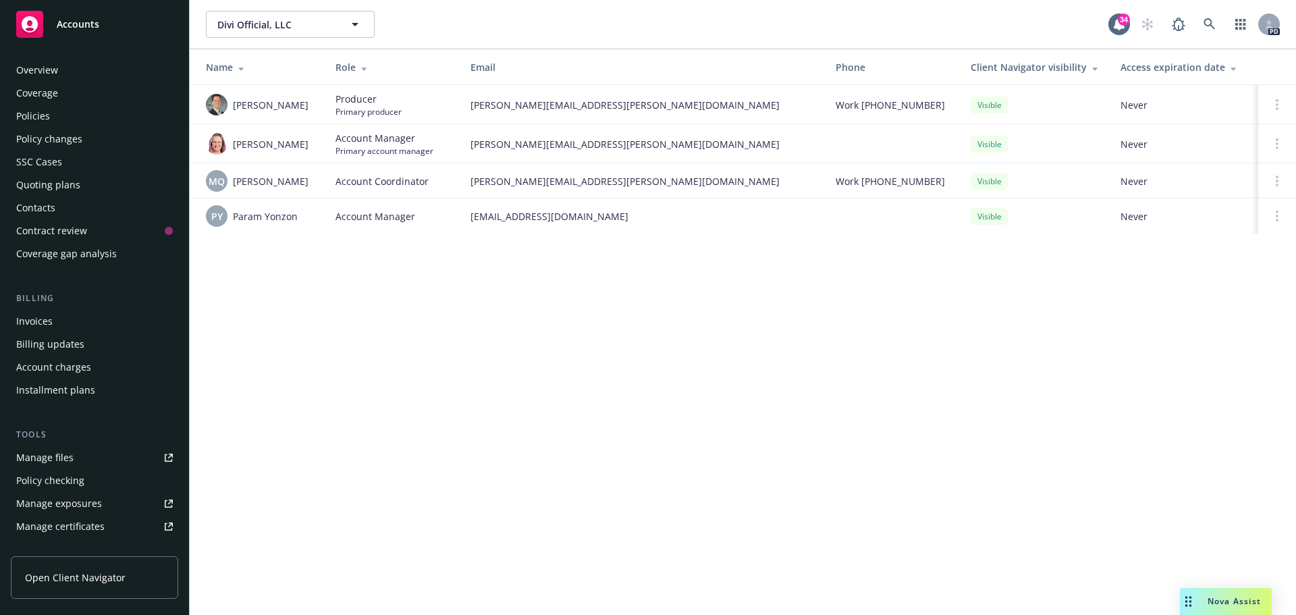
click at [55, 112] on div "Policies" at bounding box center [94, 116] width 157 height 22
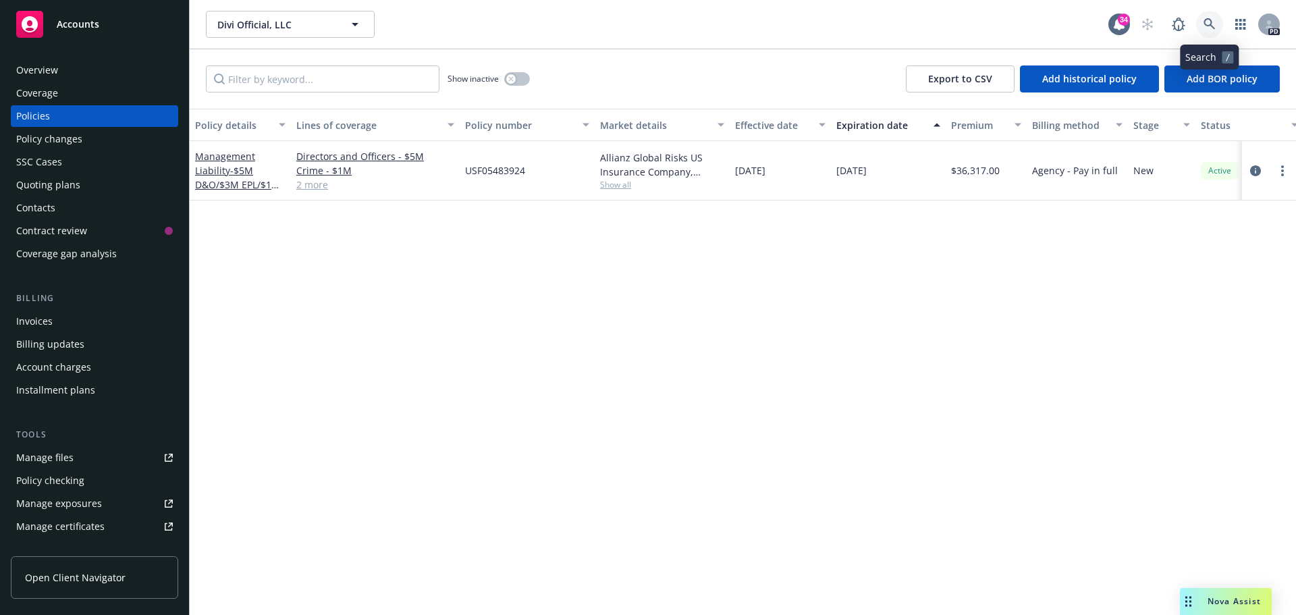
click at [1208, 23] on icon at bounding box center [1209, 24] width 12 height 12
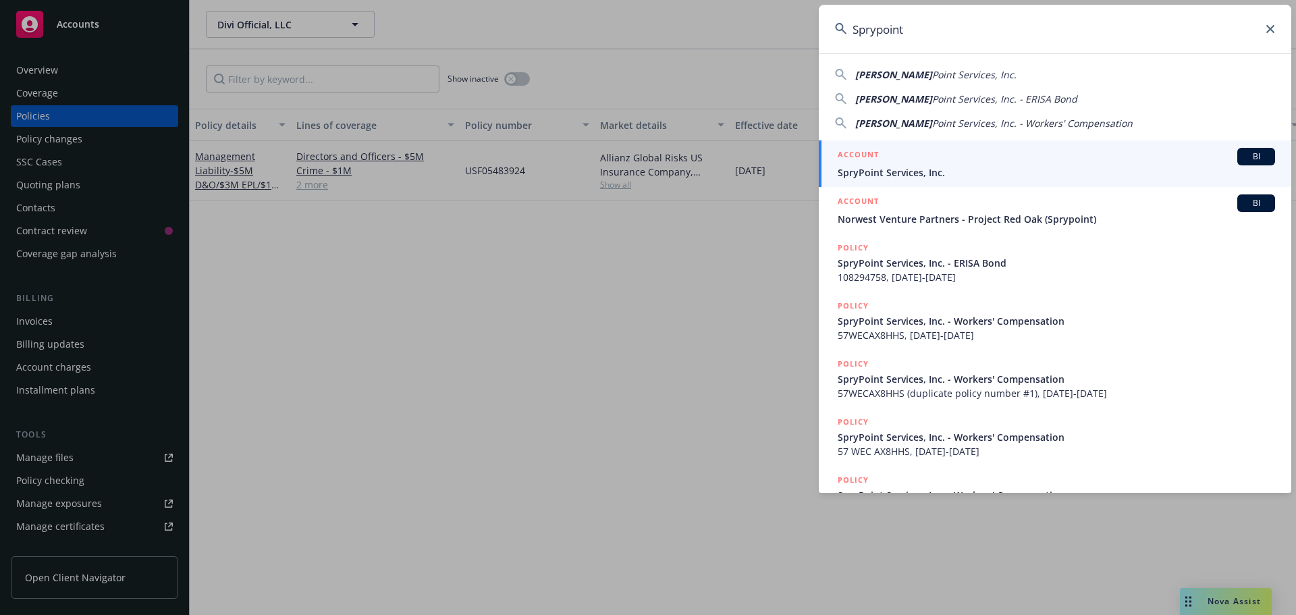
type input "Sprypoint"
click at [885, 171] on span "SpryPoint Services, Inc." at bounding box center [1056, 172] width 437 height 14
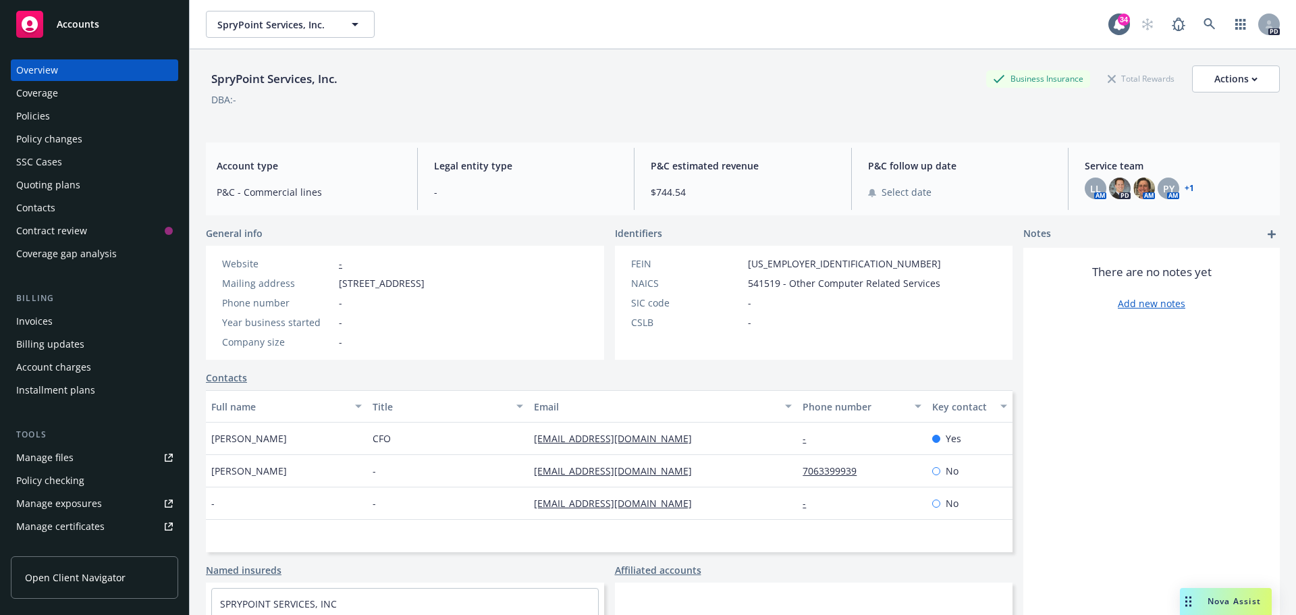
click at [1185, 187] on link "+ 1" at bounding box center [1189, 188] width 9 height 8
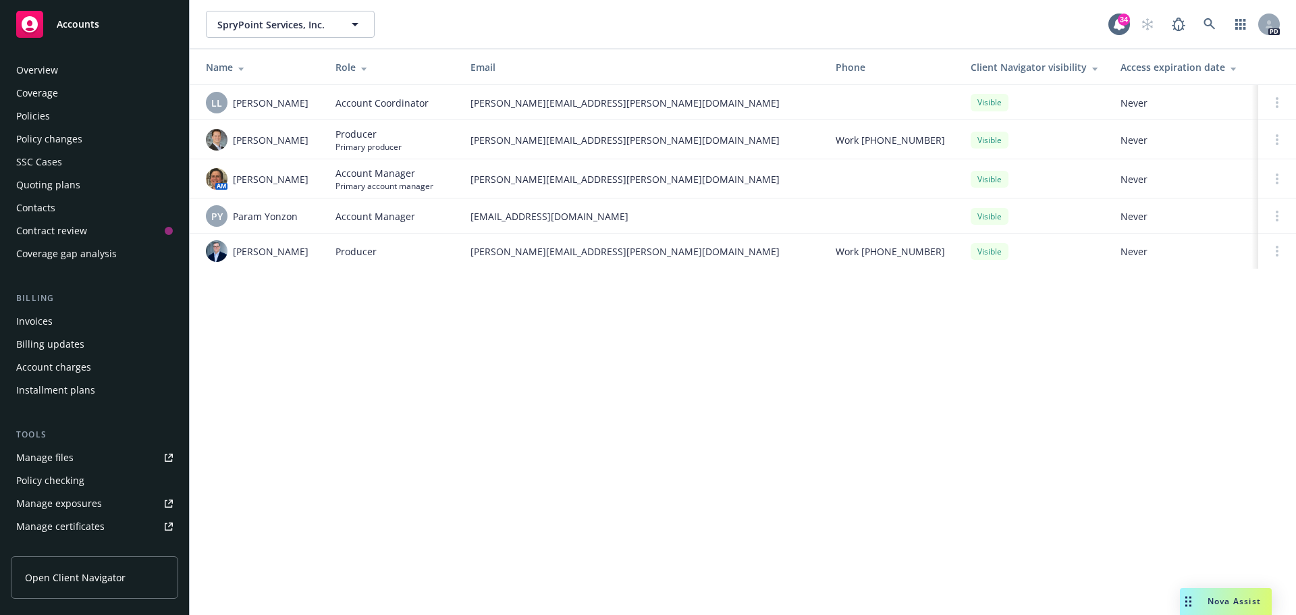
click at [37, 113] on div "Policies" at bounding box center [33, 116] width 34 height 22
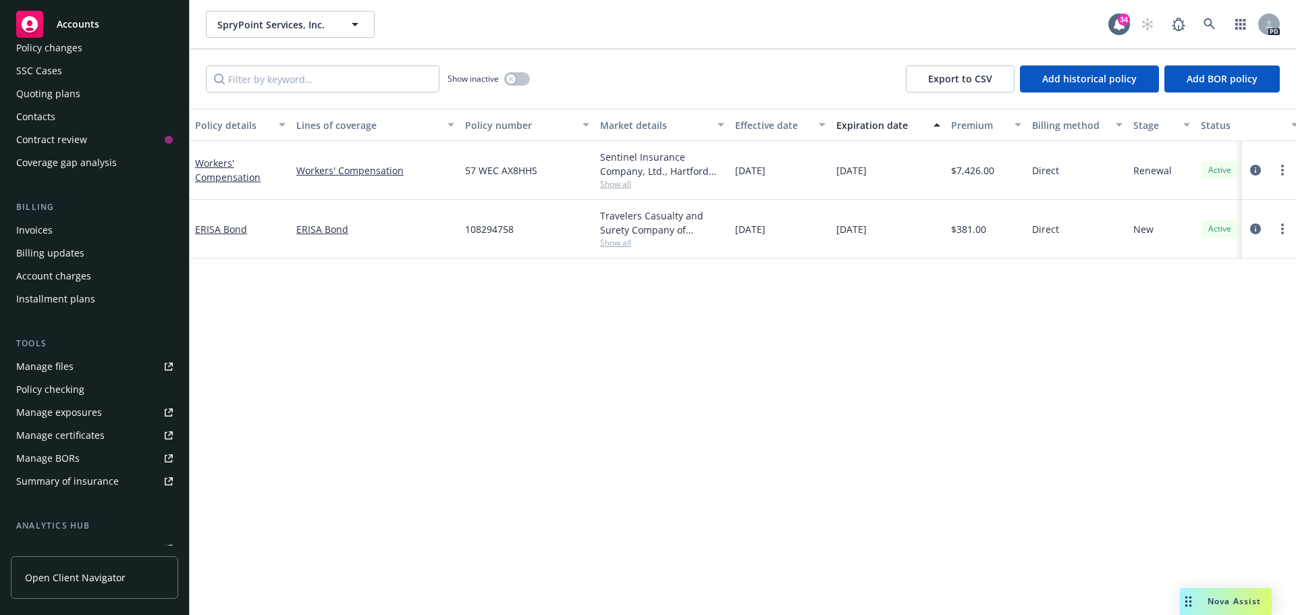
scroll to position [265, 0]
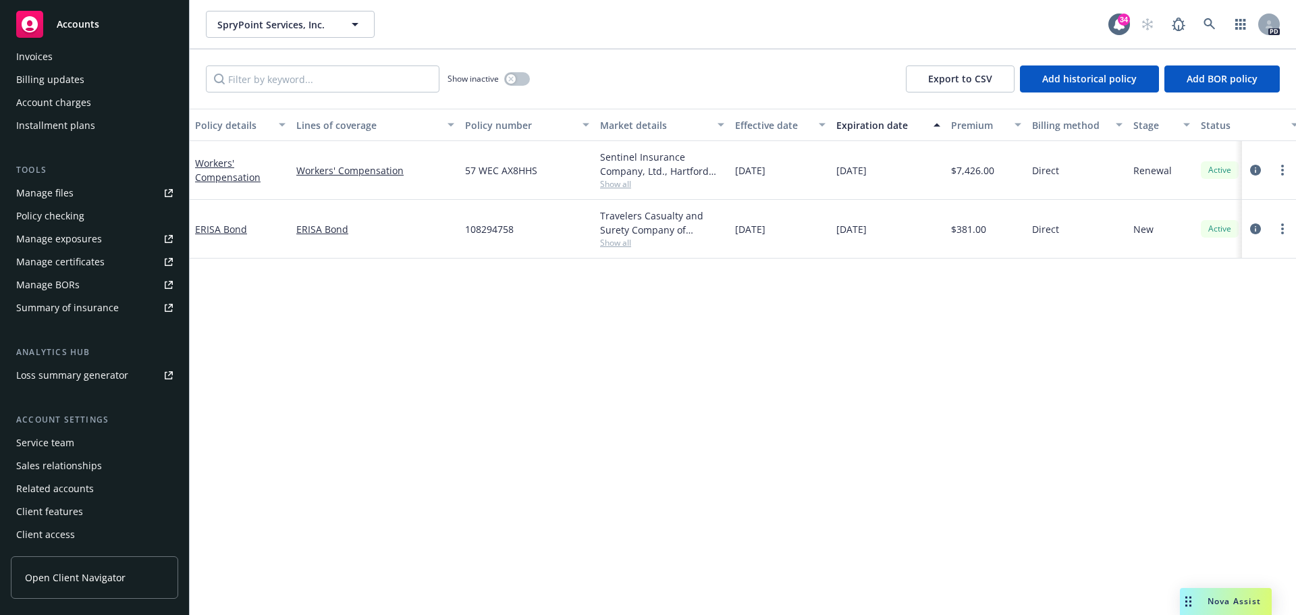
click at [55, 448] on div "Service team" at bounding box center [45, 443] width 58 height 22
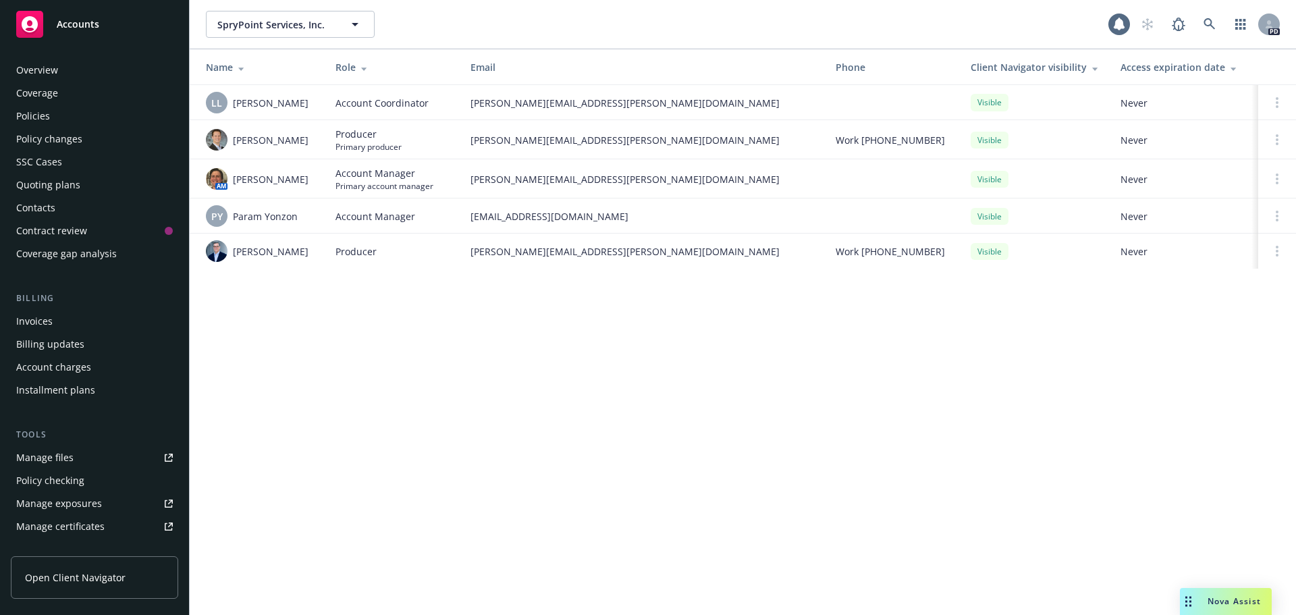
scroll to position [265, 0]
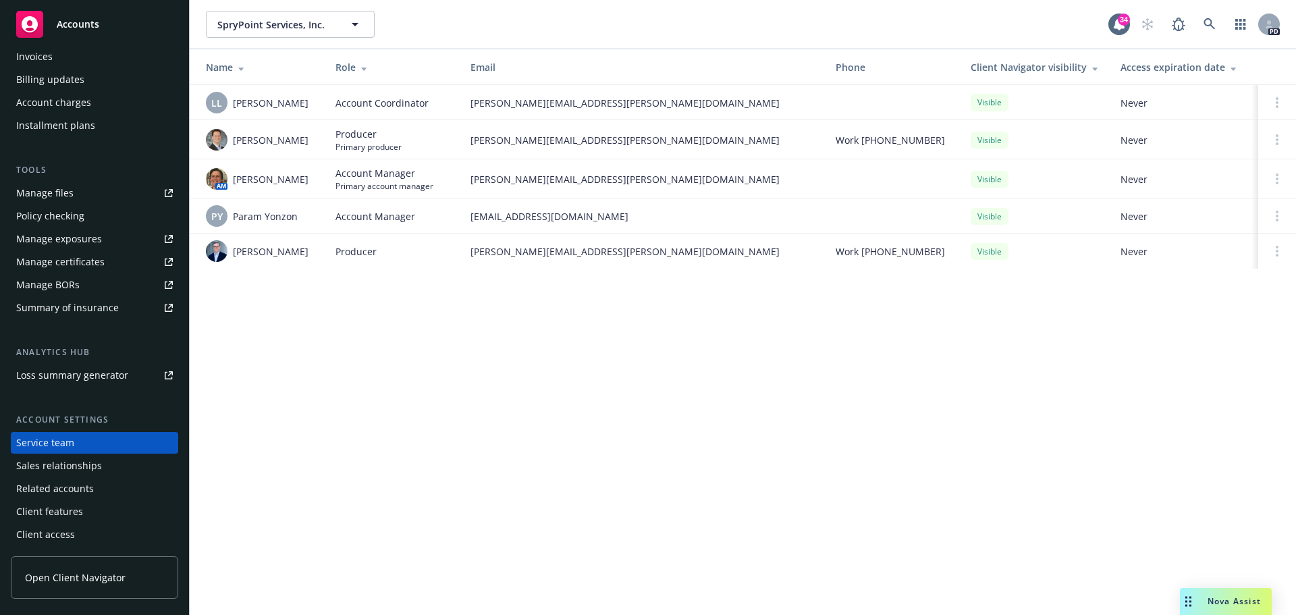
click at [57, 537] on div "Client access" at bounding box center [45, 535] width 59 height 22
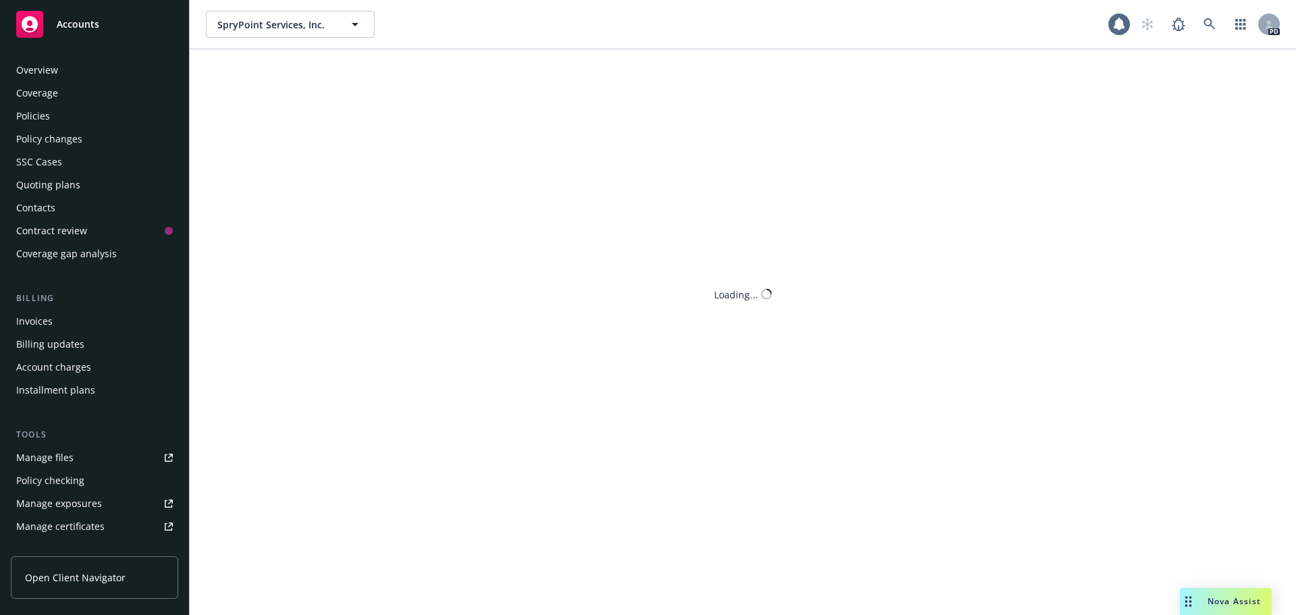
scroll to position [265, 0]
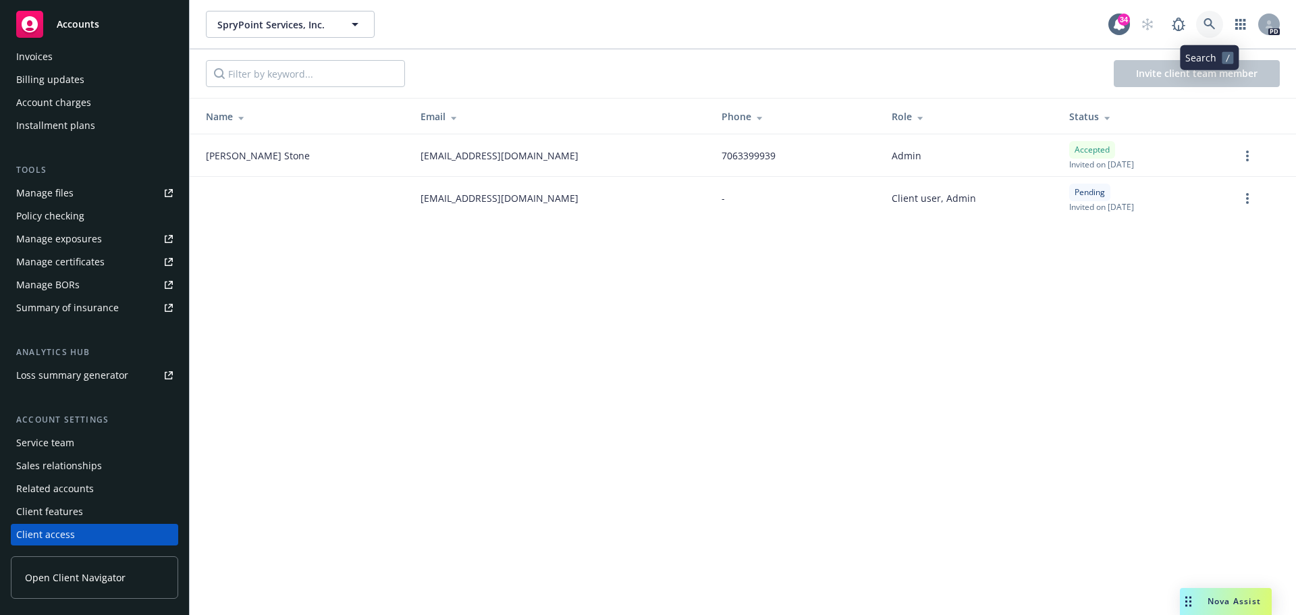
click at [1212, 20] on icon at bounding box center [1209, 24] width 12 height 12
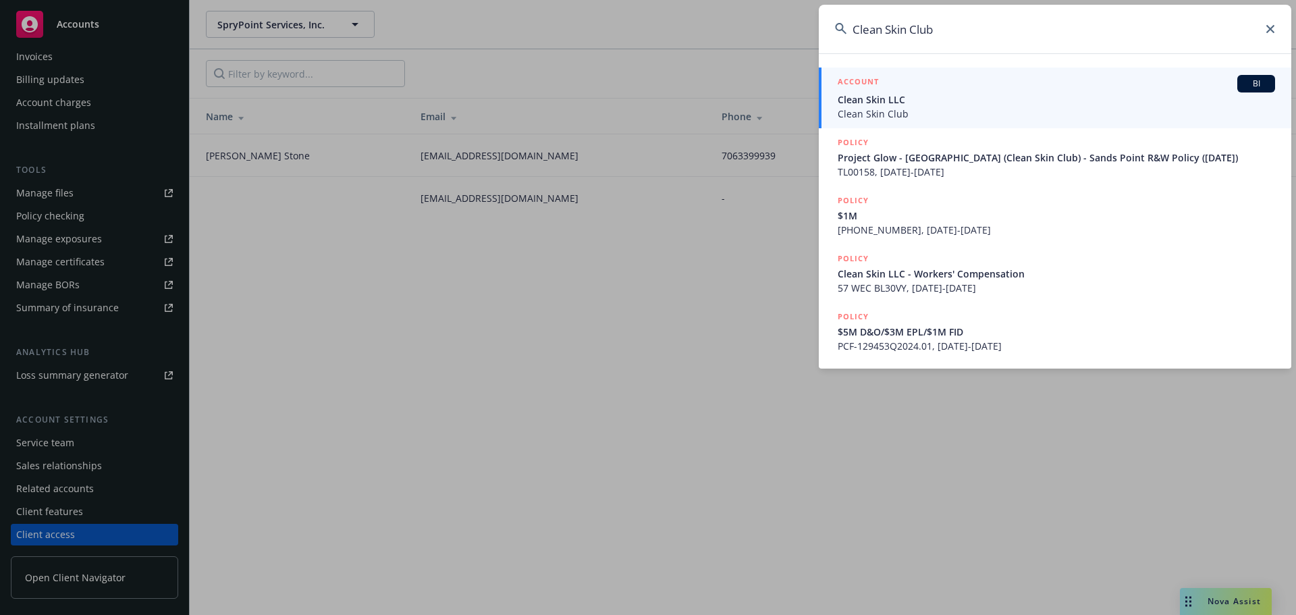
type input "Clean Skin Club"
click at [895, 89] on div "ACCOUNT BI" at bounding box center [1056, 84] width 437 height 18
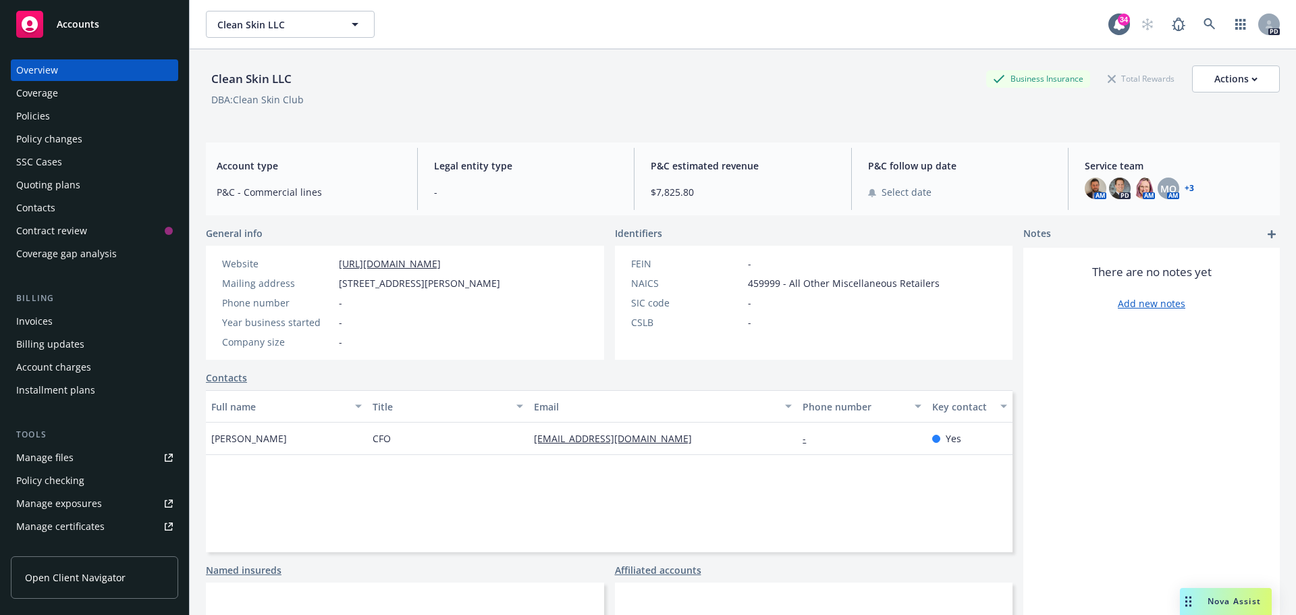
click at [1185, 185] on link "+ 3" at bounding box center [1189, 188] width 9 height 8
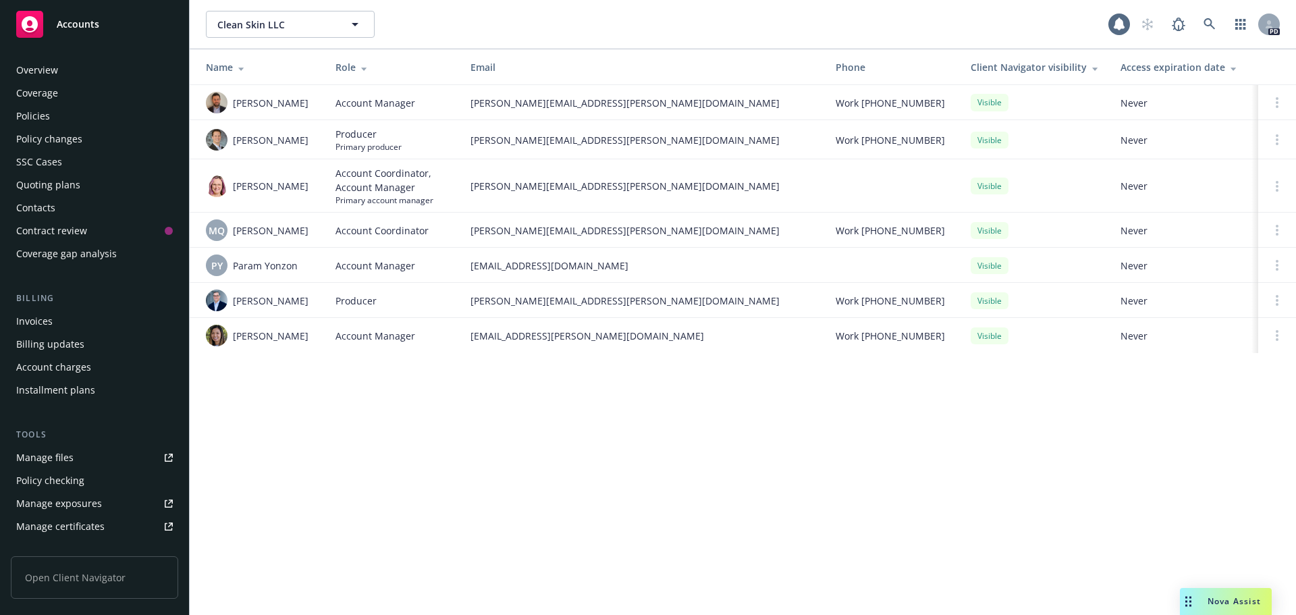
scroll to position [265, 0]
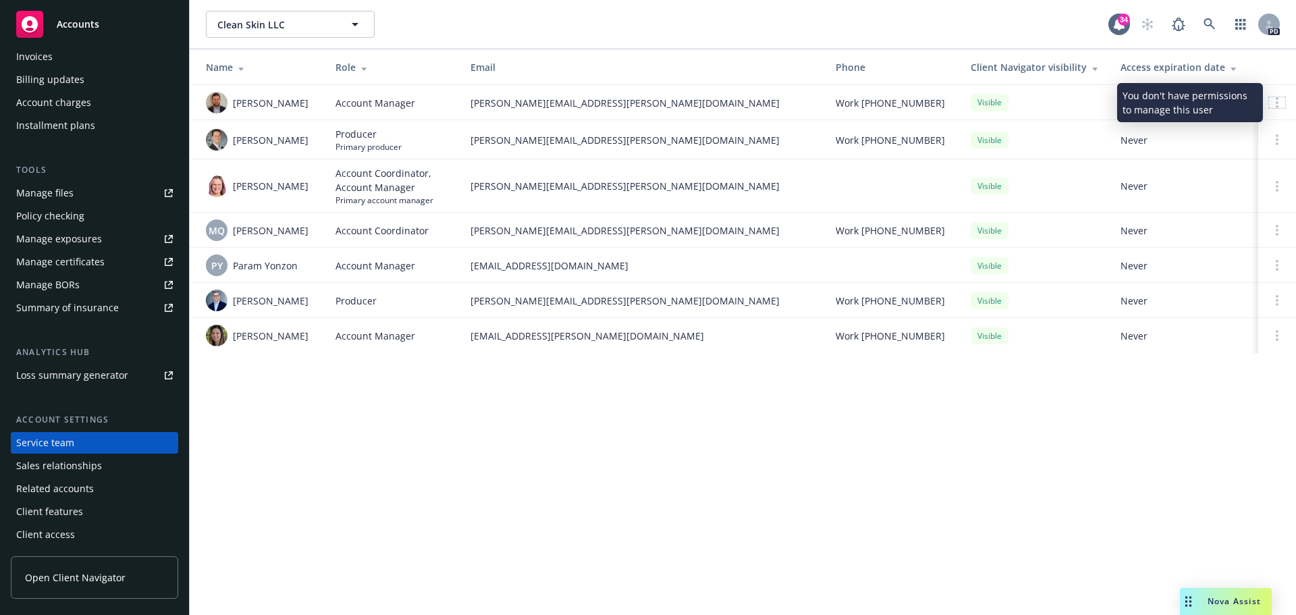
click at [1280, 104] on div at bounding box center [1277, 102] width 16 height 11
click at [1278, 104] on div at bounding box center [1277, 102] width 16 height 11
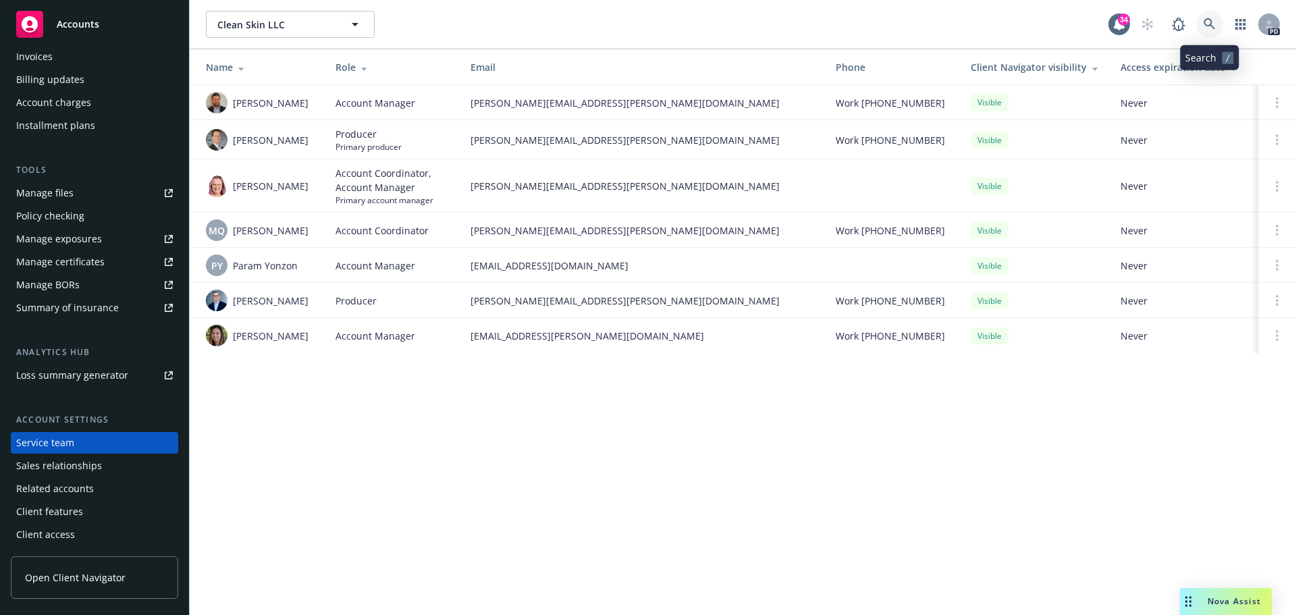
click at [1205, 20] on icon at bounding box center [1208, 23] width 11 height 11
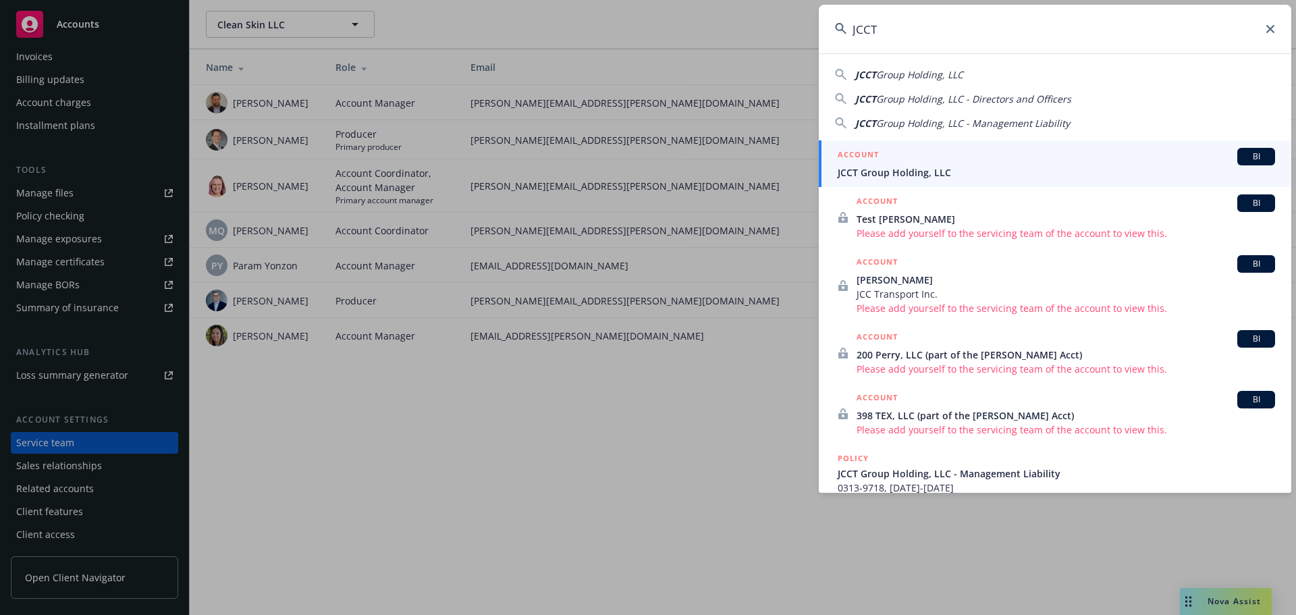
type input "JCCT"
click at [888, 163] on div "ACCOUNT BI" at bounding box center [1056, 157] width 437 height 18
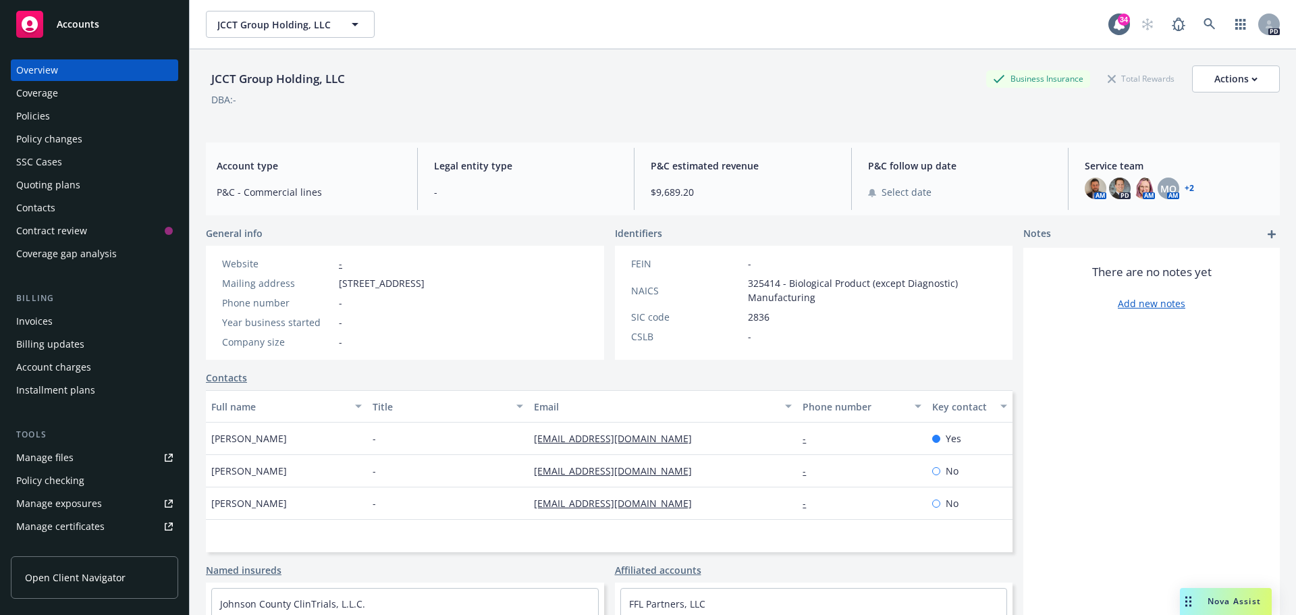
click at [47, 109] on div "Policies" at bounding box center [33, 116] width 34 height 22
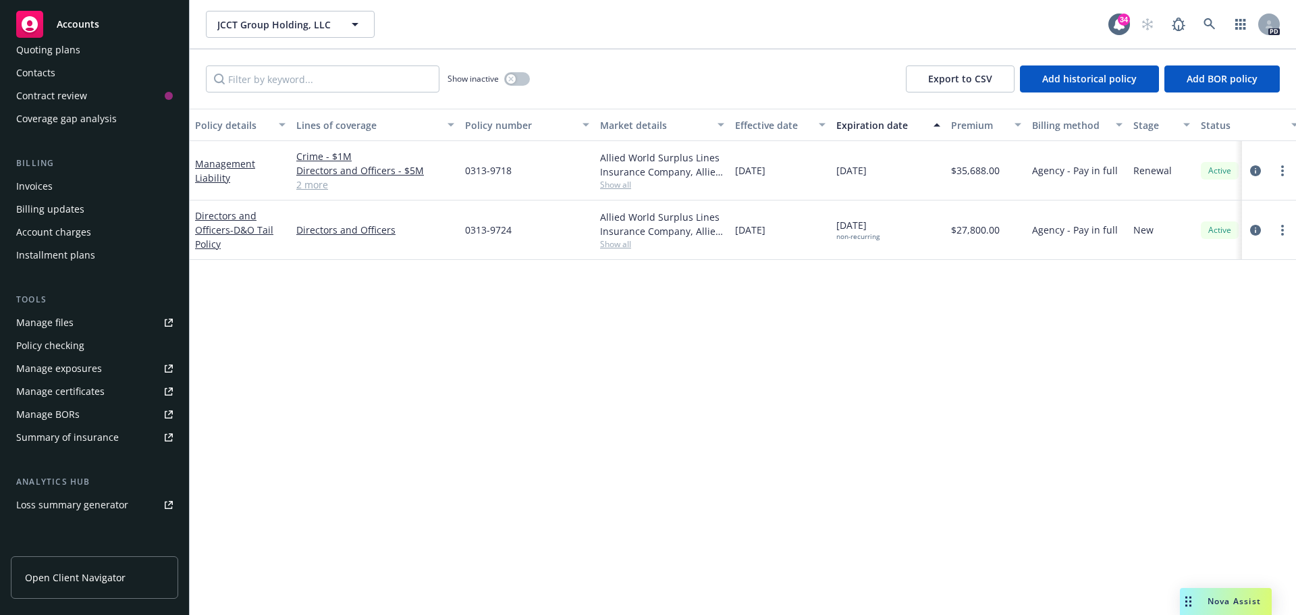
scroll to position [265, 0]
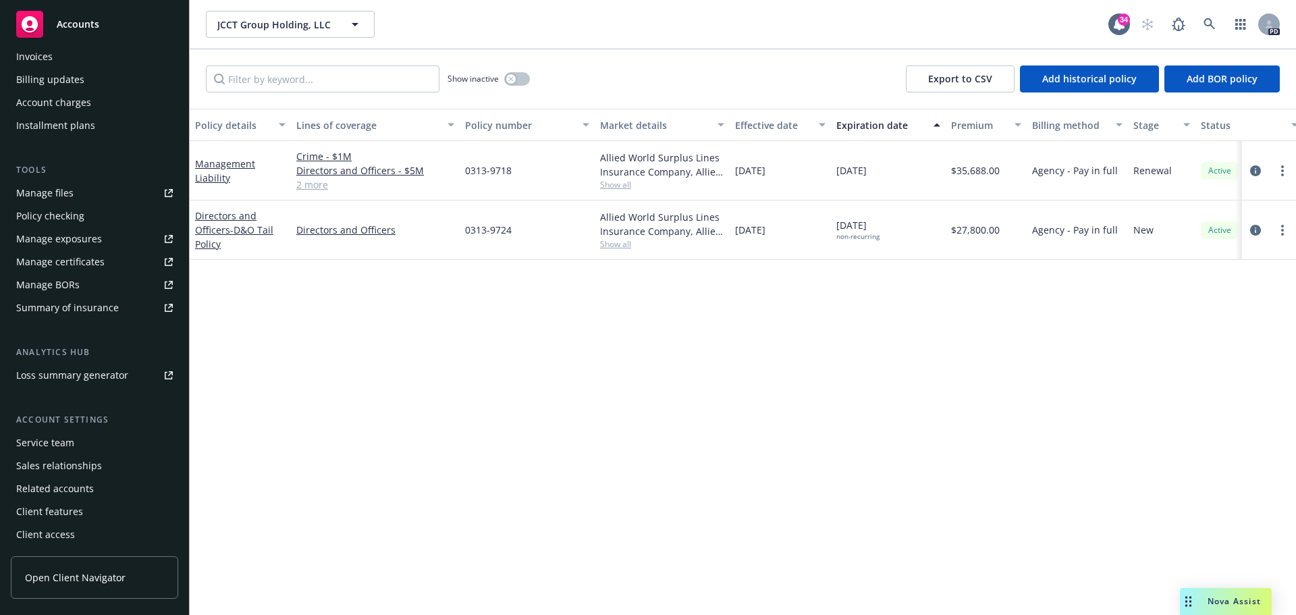
click at [72, 443] on div "Service team" at bounding box center [45, 443] width 58 height 22
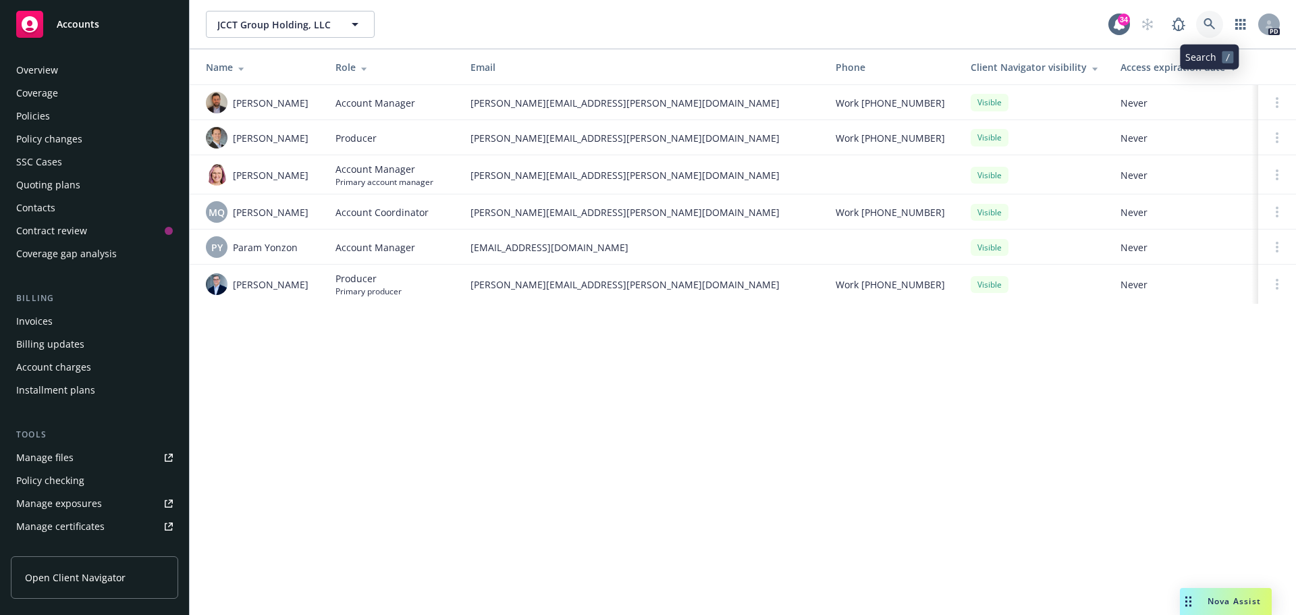
click at [1210, 24] on icon at bounding box center [1209, 24] width 12 height 12
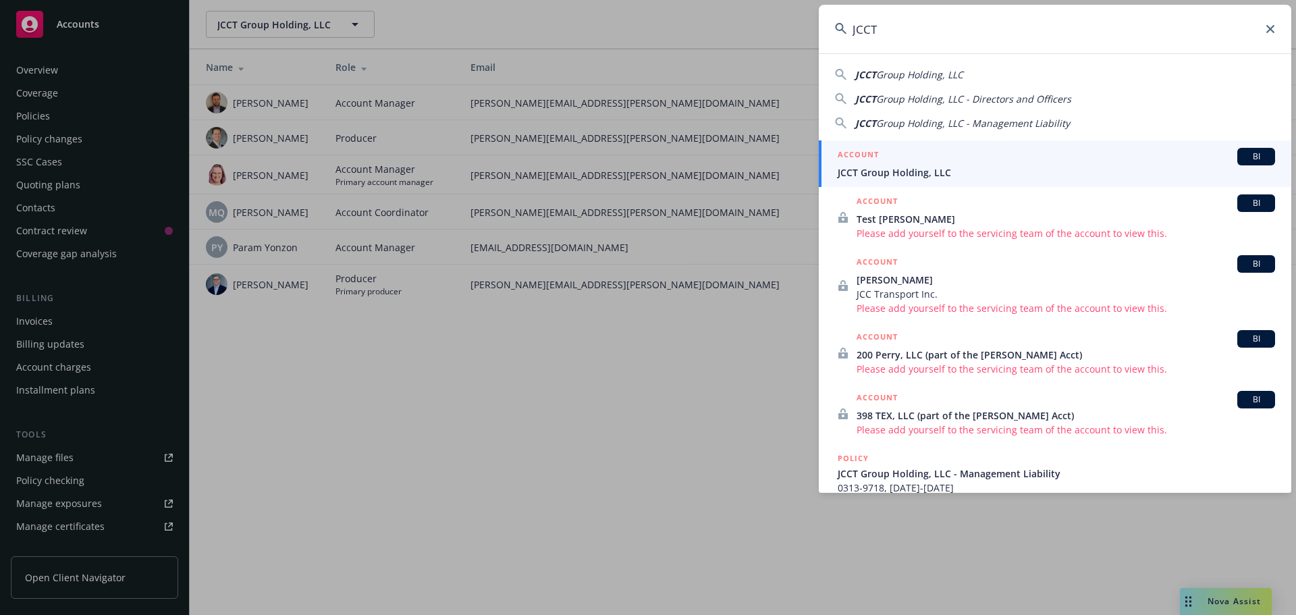
type input "JCCT"
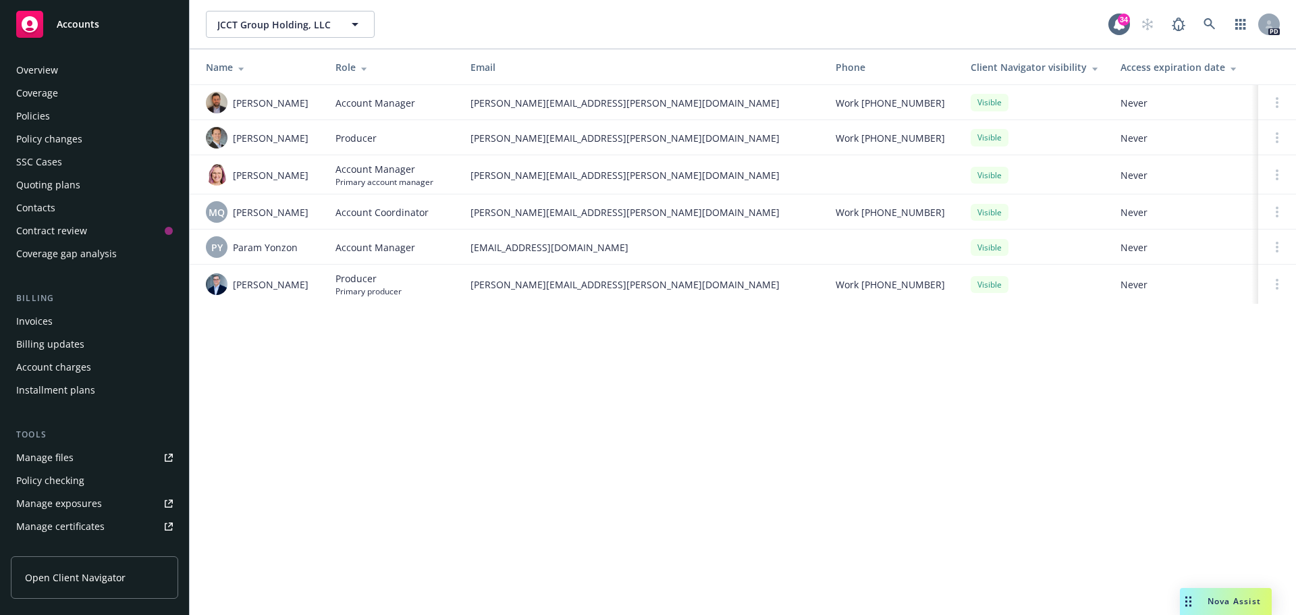
click at [45, 119] on div "Policies" at bounding box center [33, 116] width 34 height 22
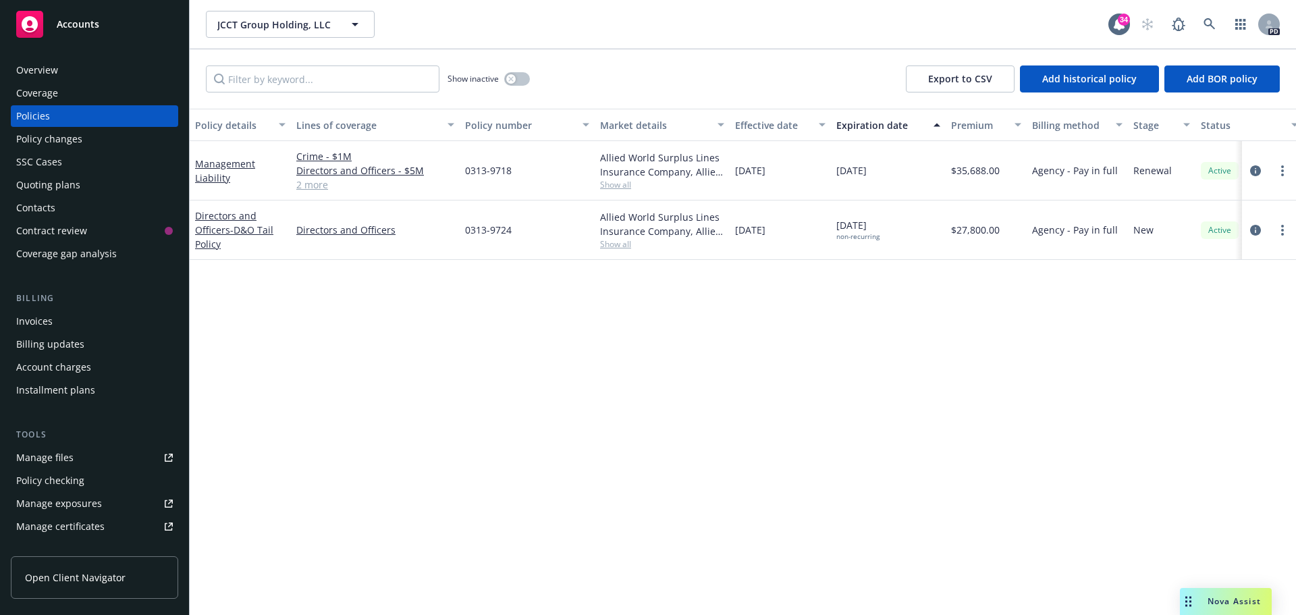
scroll to position [265, 0]
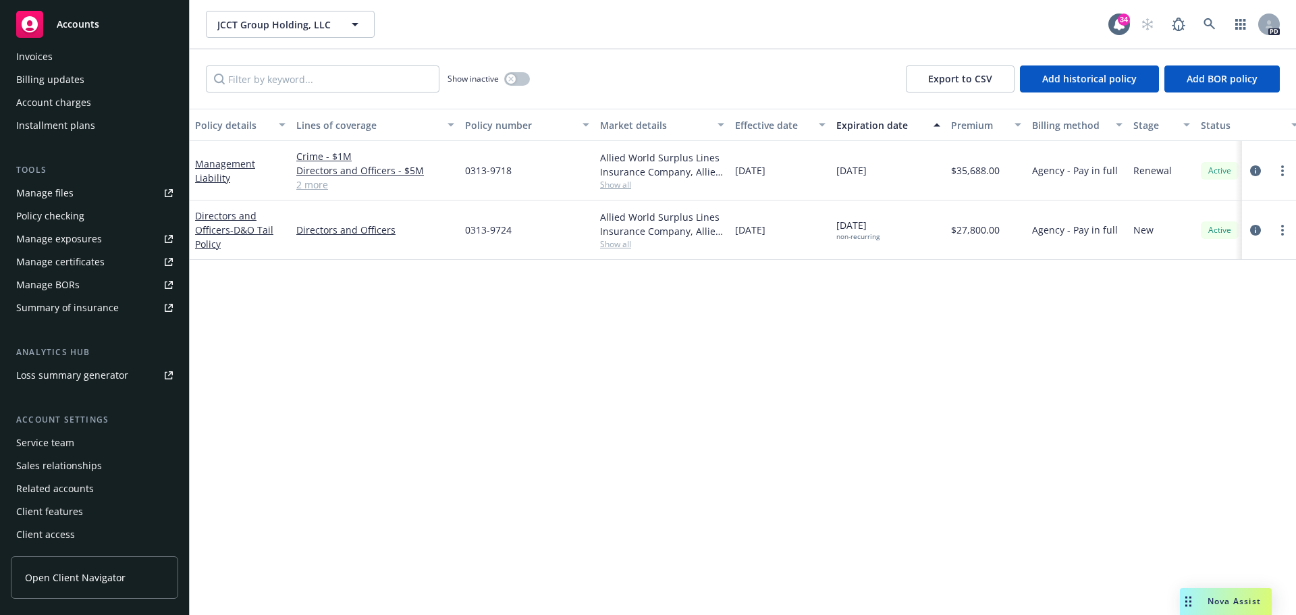
click at [51, 446] on div "Service team" at bounding box center [45, 443] width 58 height 22
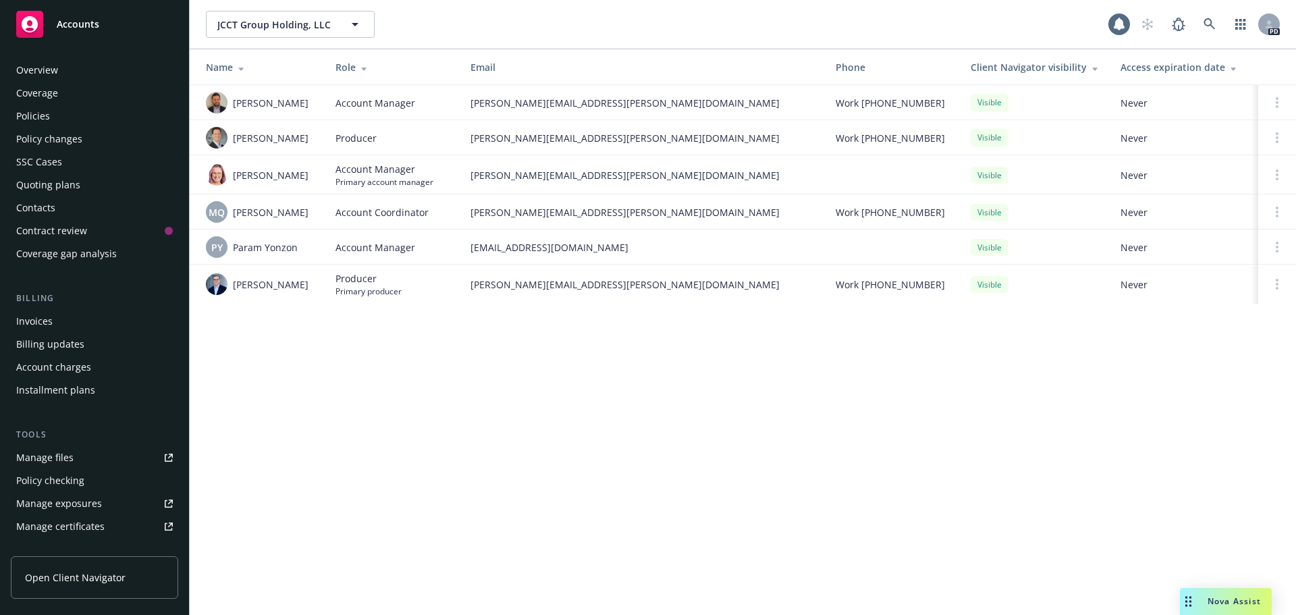
scroll to position [265, 0]
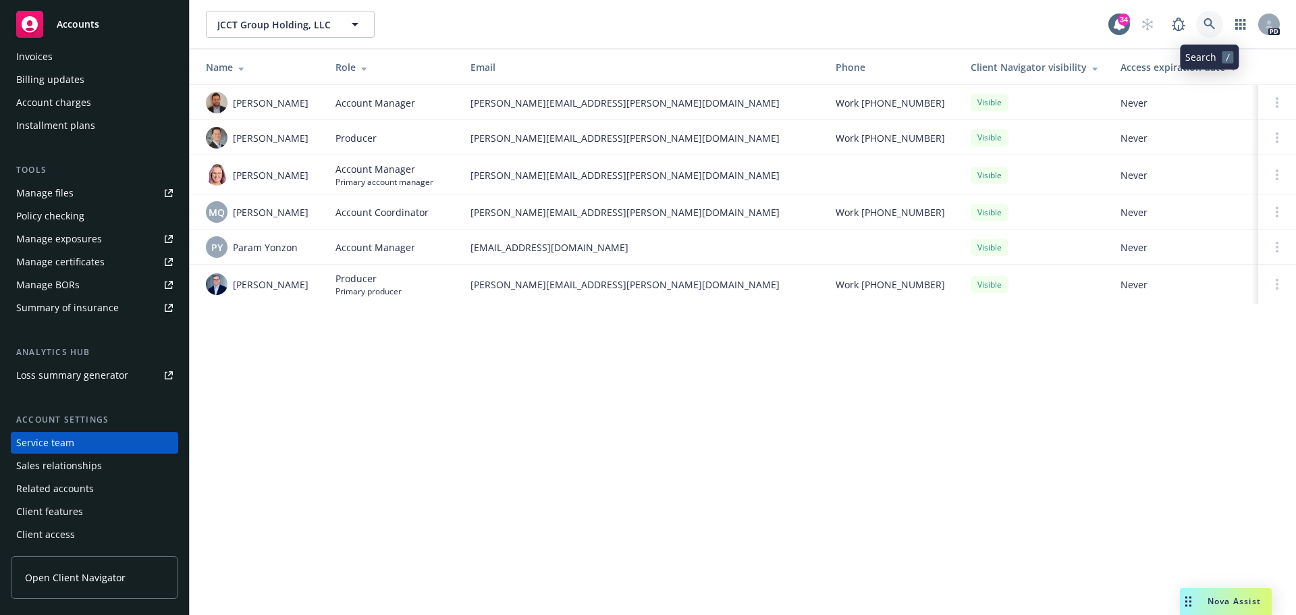
click at [1210, 16] on link at bounding box center [1209, 24] width 27 height 27
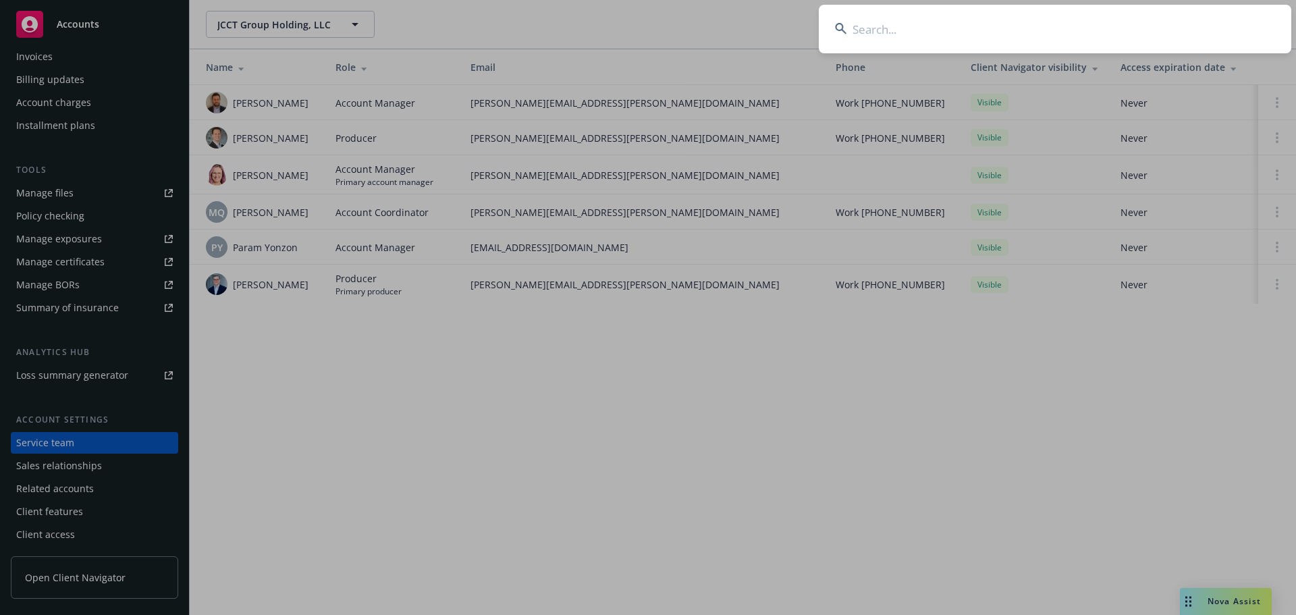
type input "A"
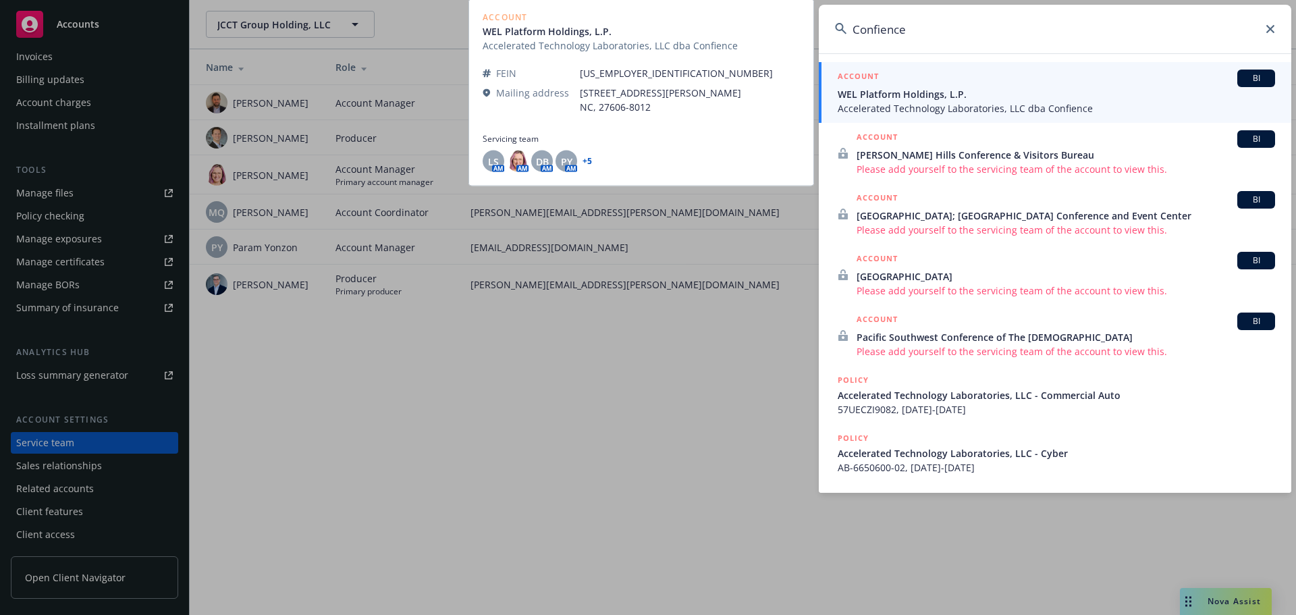
type input "Confience"
click at [898, 93] on span "WEL Platform Holdings, L.P." at bounding box center [1056, 94] width 437 height 14
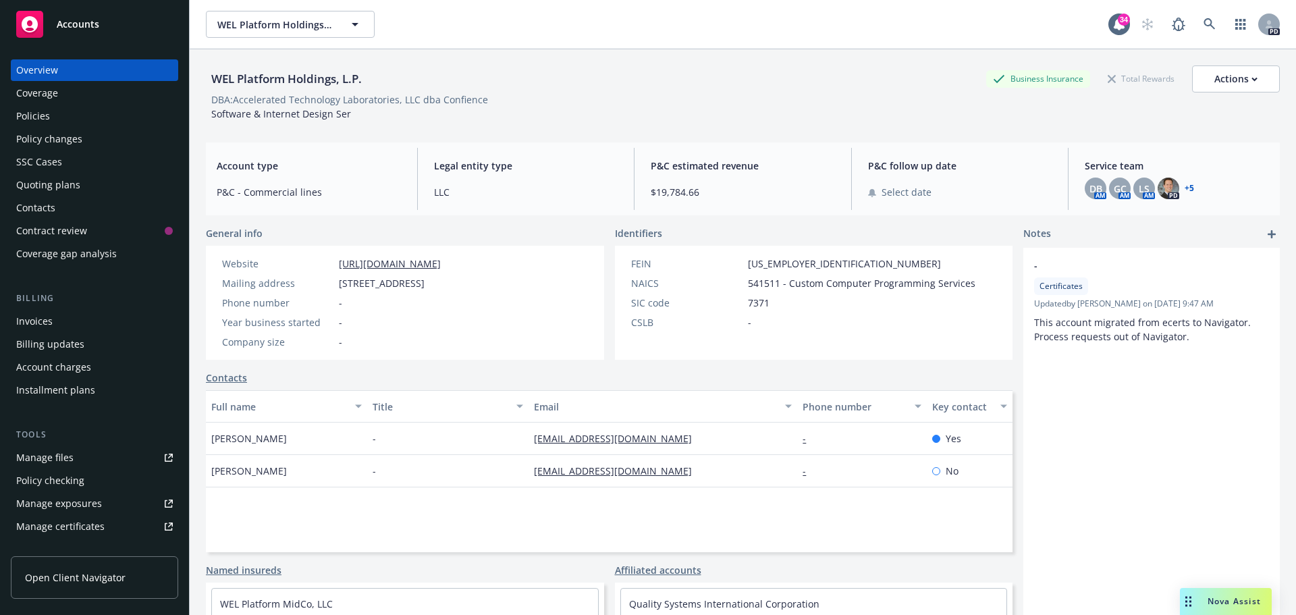
click at [51, 119] on div "Policies" at bounding box center [94, 116] width 157 height 22
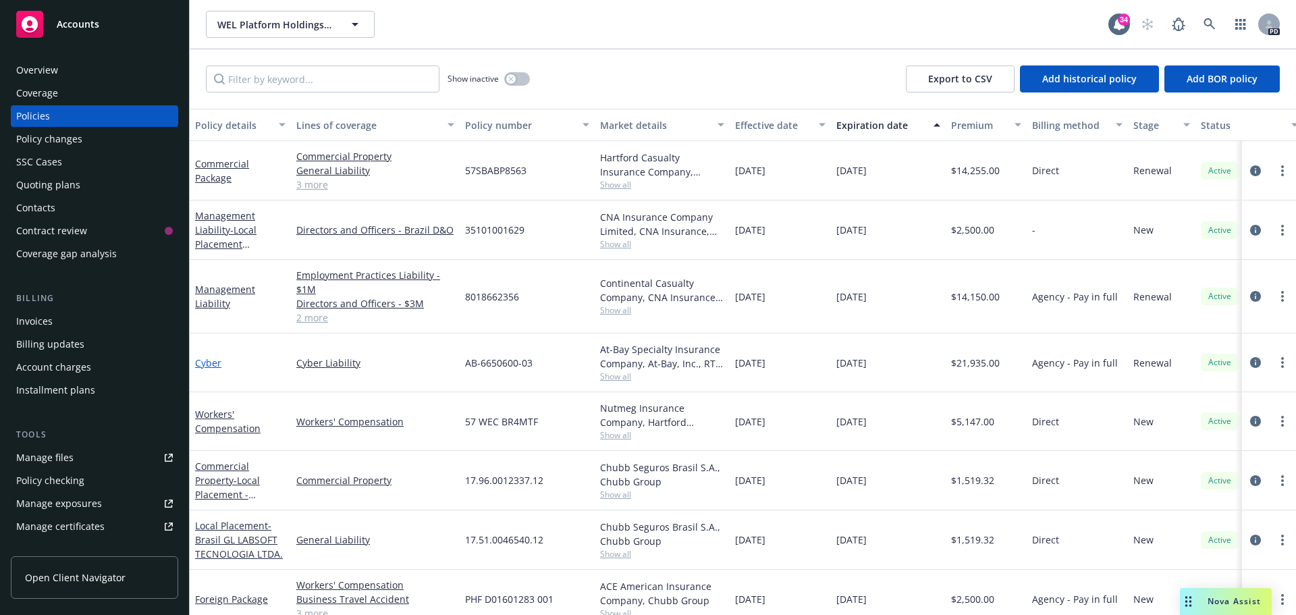
click at [206, 363] on link "Cyber" at bounding box center [208, 362] width 26 height 13
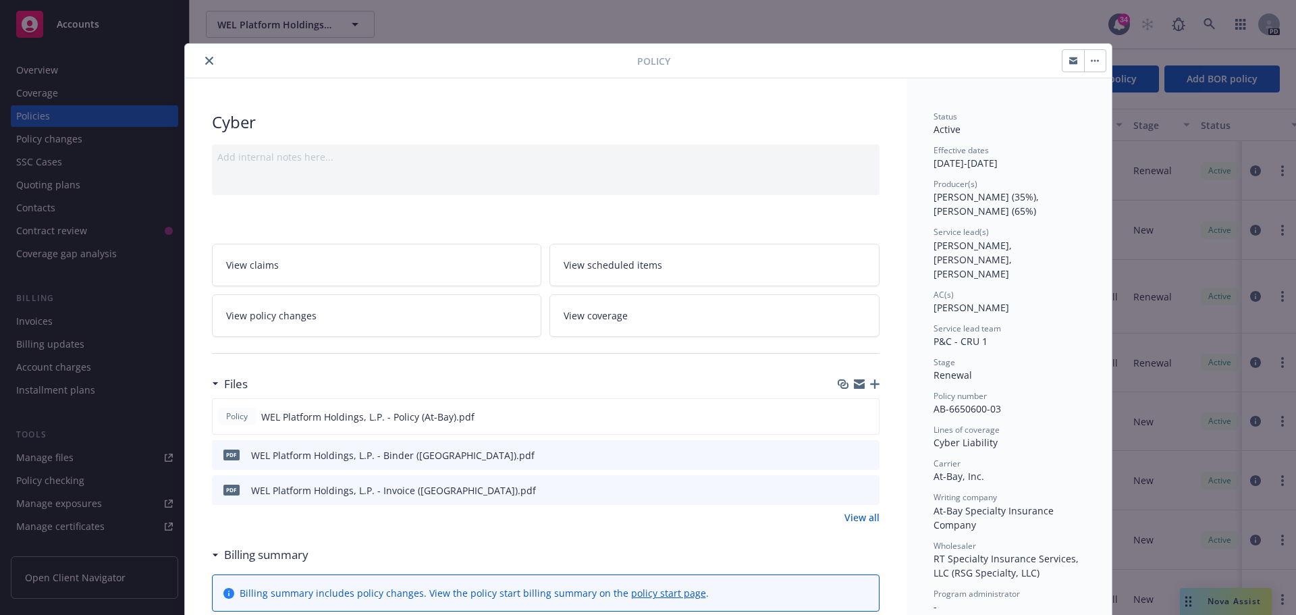
click at [205, 57] on icon "close" at bounding box center [209, 61] width 8 height 8
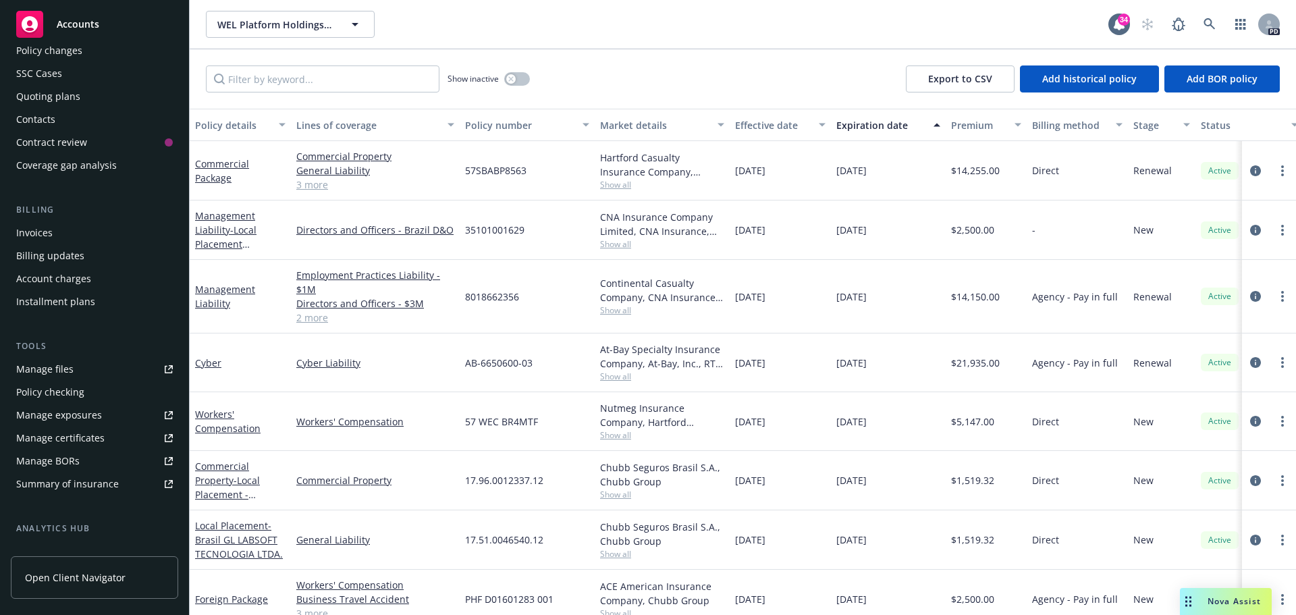
scroll to position [265, 0]
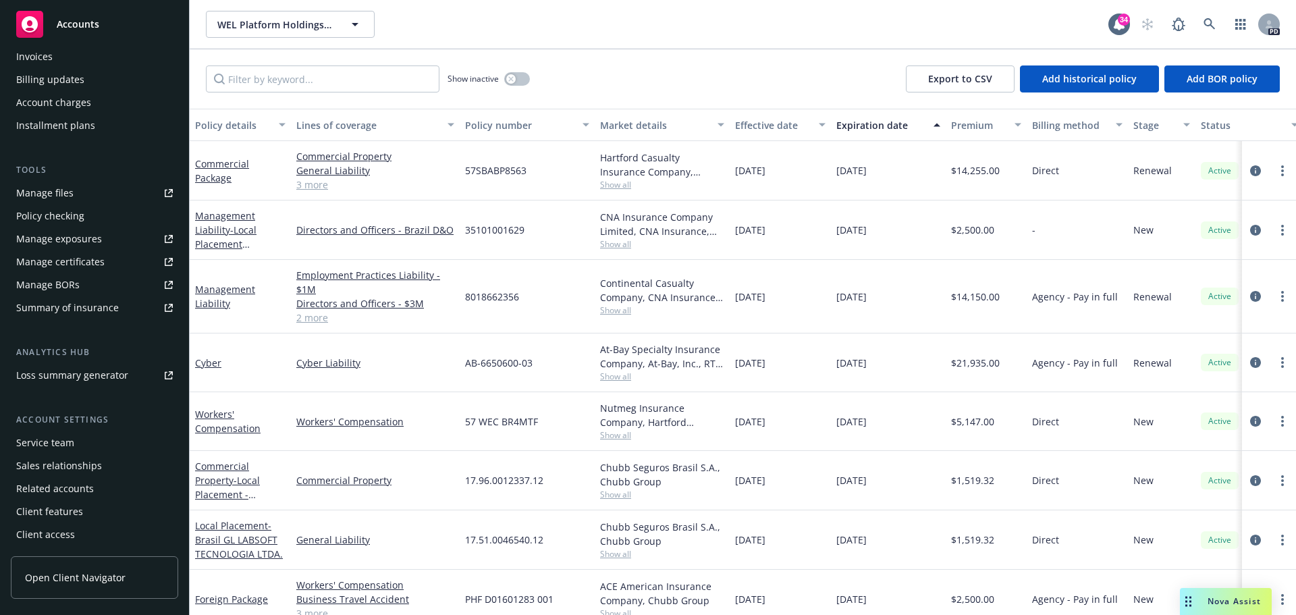
click at [69, 445] on div "Service team" at bounding box center [45, 443] width 58 height 22
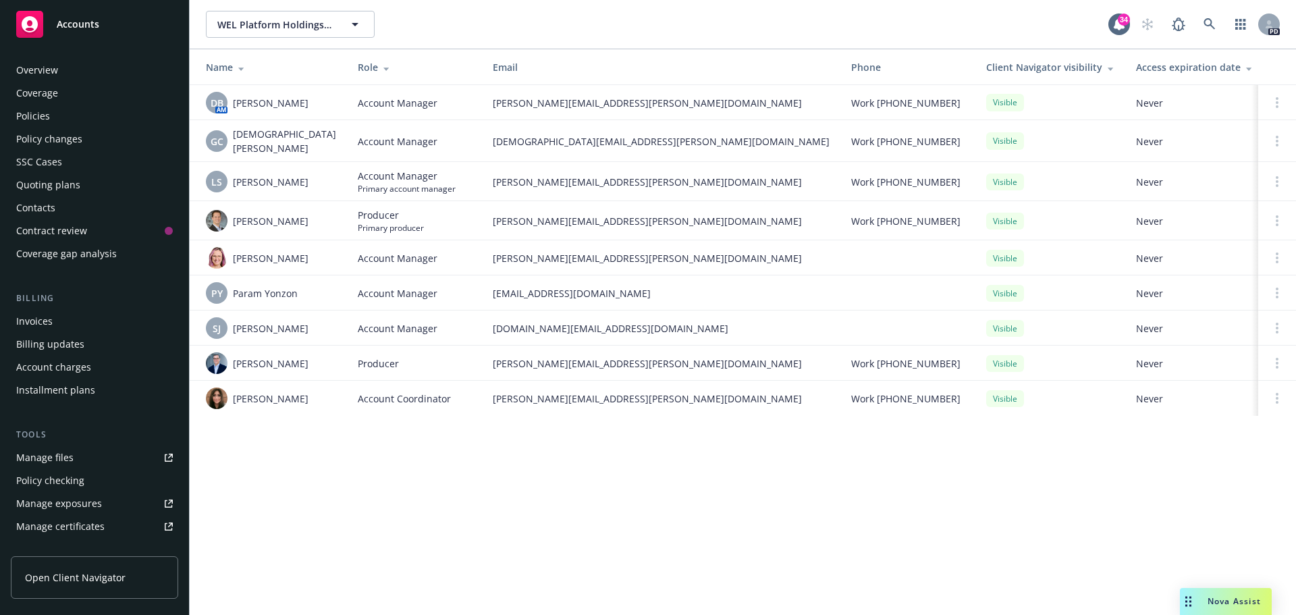
click at [48, 63] on div "Overview" at bounding box center [37, 70] width 42 height 22
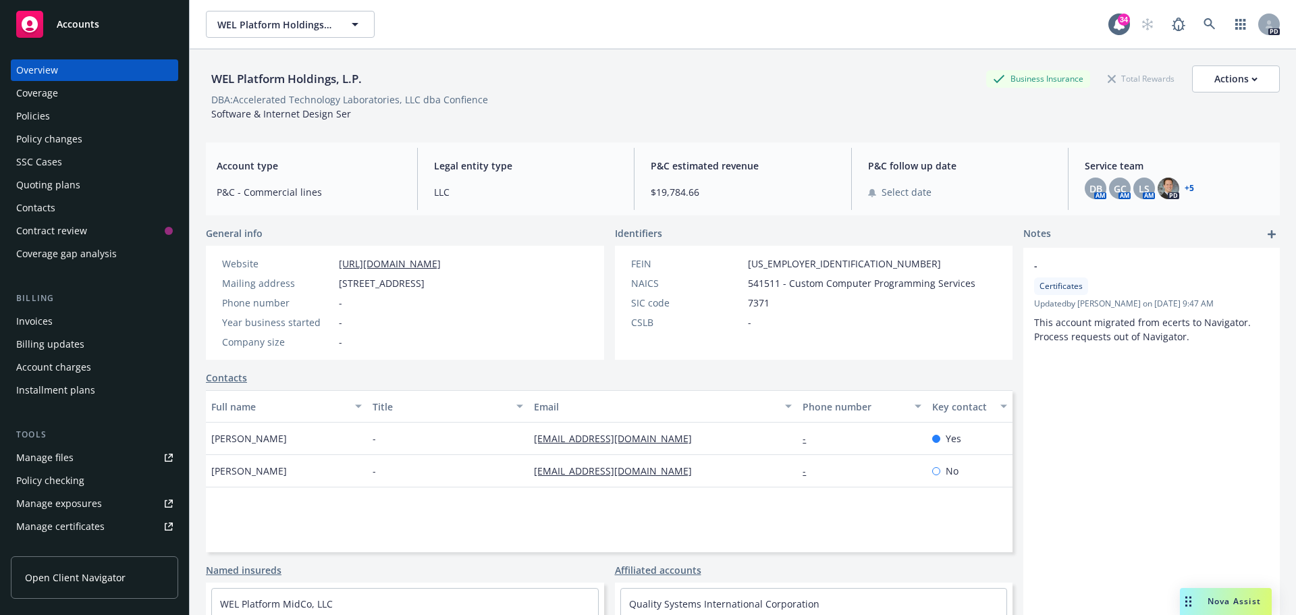
click at [1185, 188] on link "+ 5" at bounding box center [1189, 188] width 9 height 8
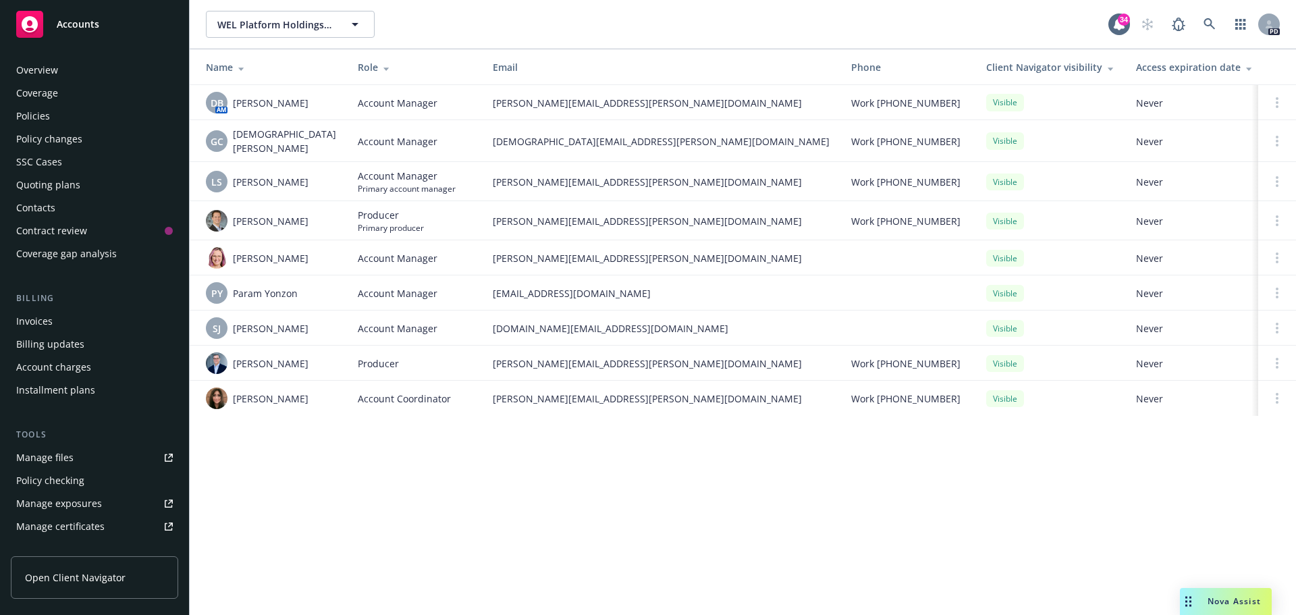
click at [48, 68] on div "Overview" at bounding box center [37, 70] width 42 height 22
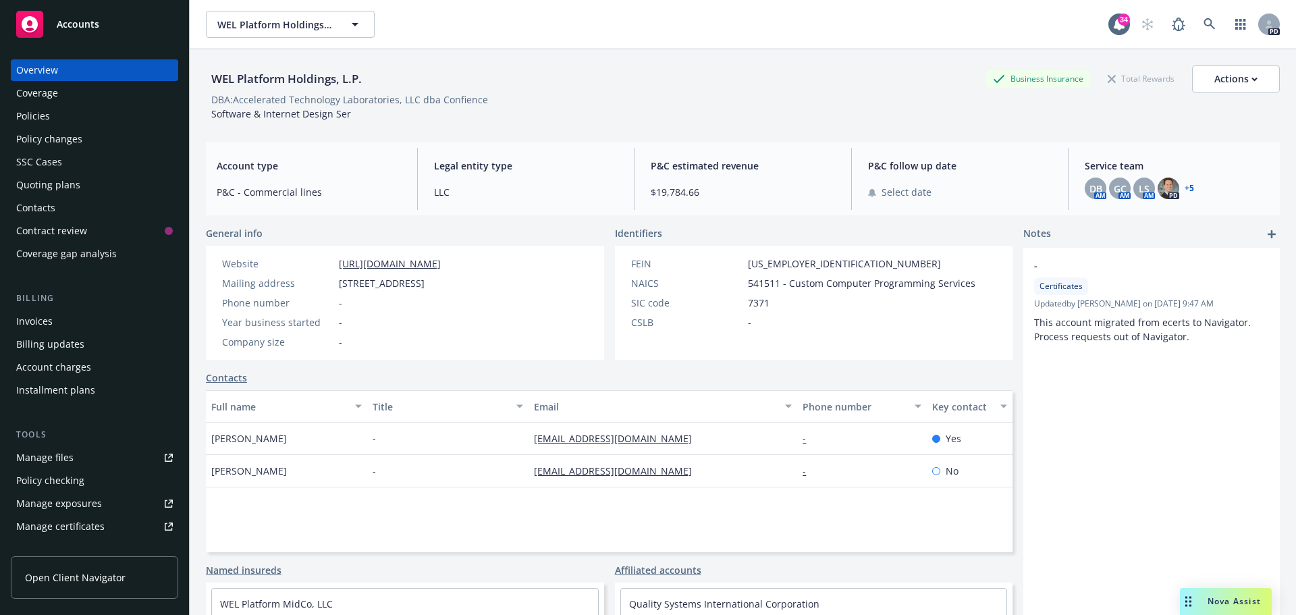
click at [46, 207] on div "Contacts" at bounding box center [35, 208] width 39 height 22
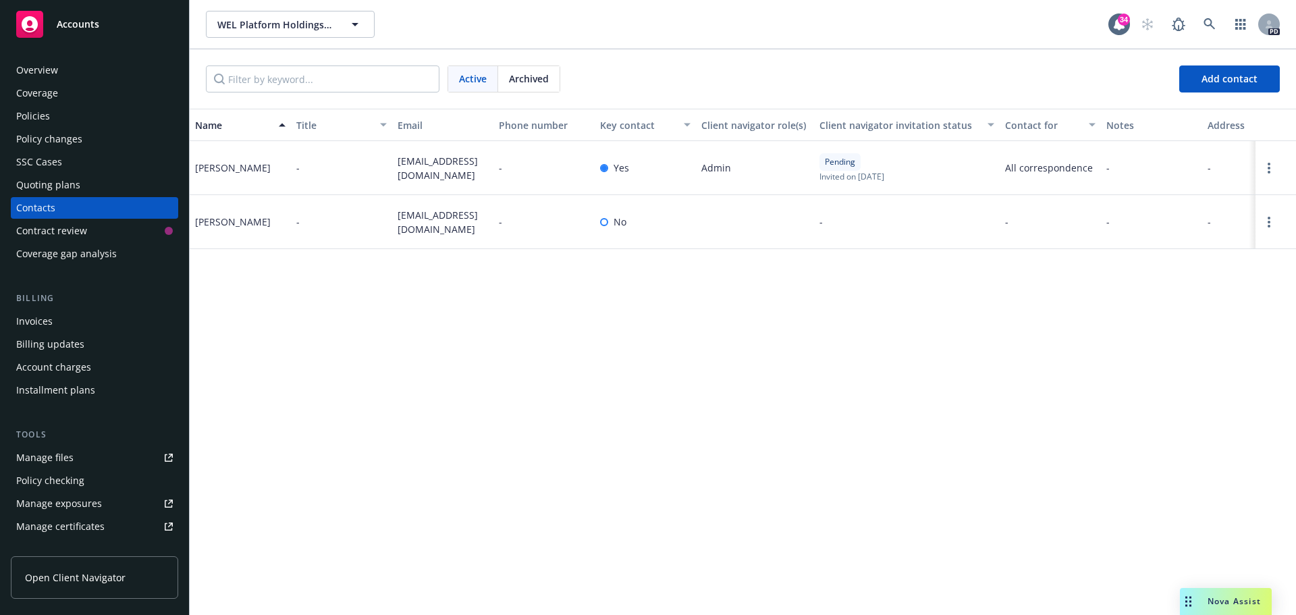
click at [44, 73] on div "Overview" at bounding box center [37, 70] width 42 height 22
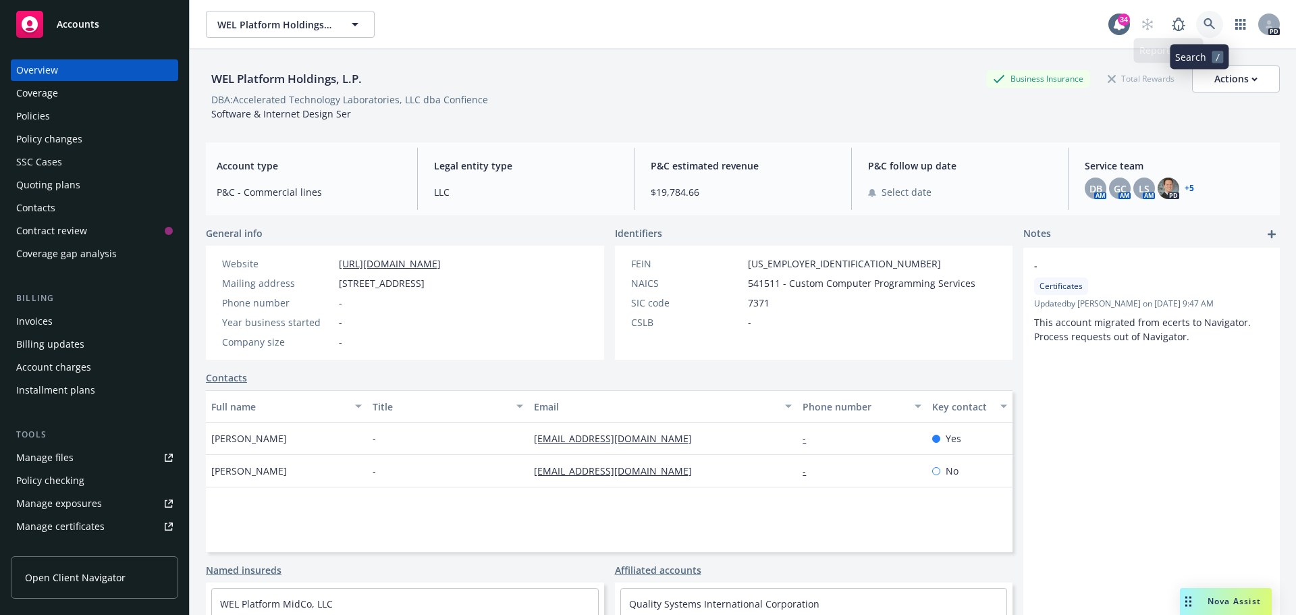
click at [1203, 21] on icon at bounding box center [1209, 24] width 12 height 12
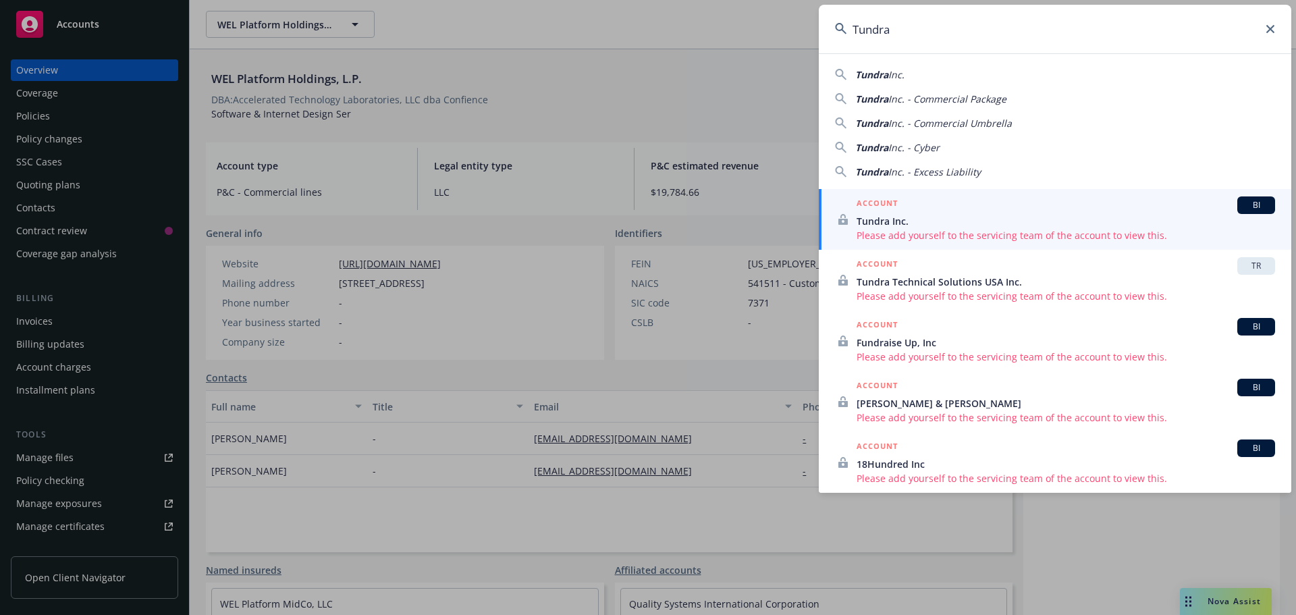
drag, startPoint x: 902, startPoint y: 33, endPoint x: 823, endPoint y: 24, distance: 79.5
click at [823, 24] on input "Tundra" at bounding box center [1055, 29] width 472 height 49
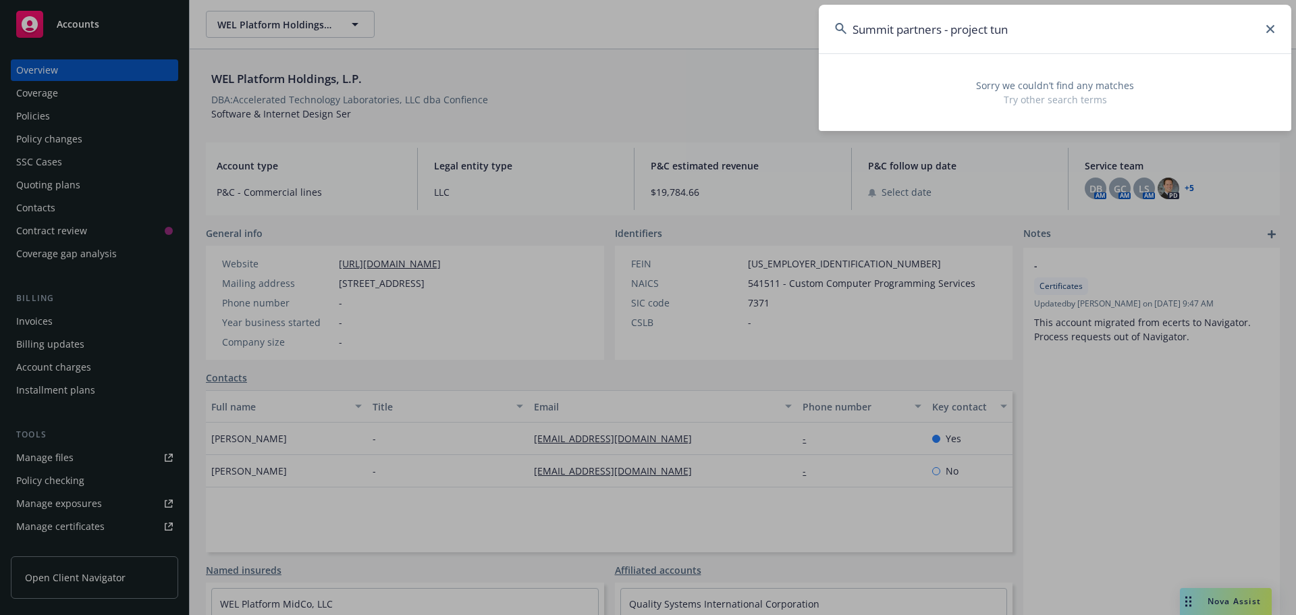
click at [1039, 30] on input "Summit partners - project tun" at bounding box center [1055, 29] width 472 height 49
click at [1037, 29] on input "Summit partners - project tun" at bounding box center [1055, 29] width 472 height 49
click at [1037, 28] on input "Summit partners - project tun" at bounding box center [1055, 29] width 472 height 49
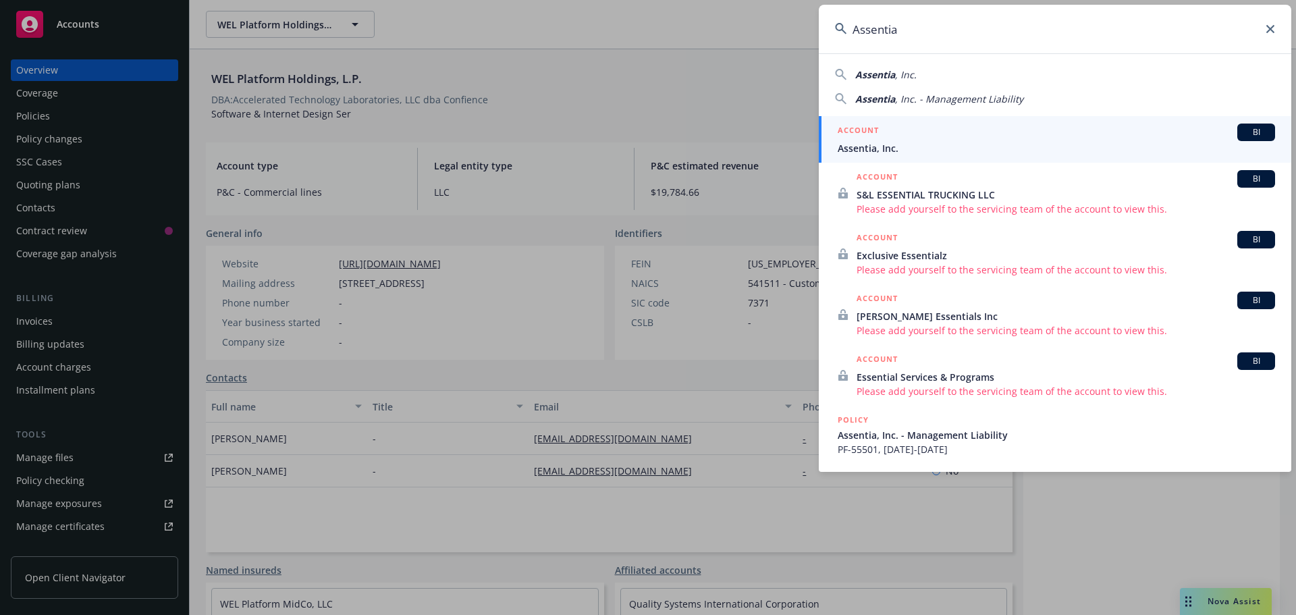
type input "Assentia"
click at [901, 144] on span "Assentia, Inc." at bounding box center [1056, 148] width 437 height 14
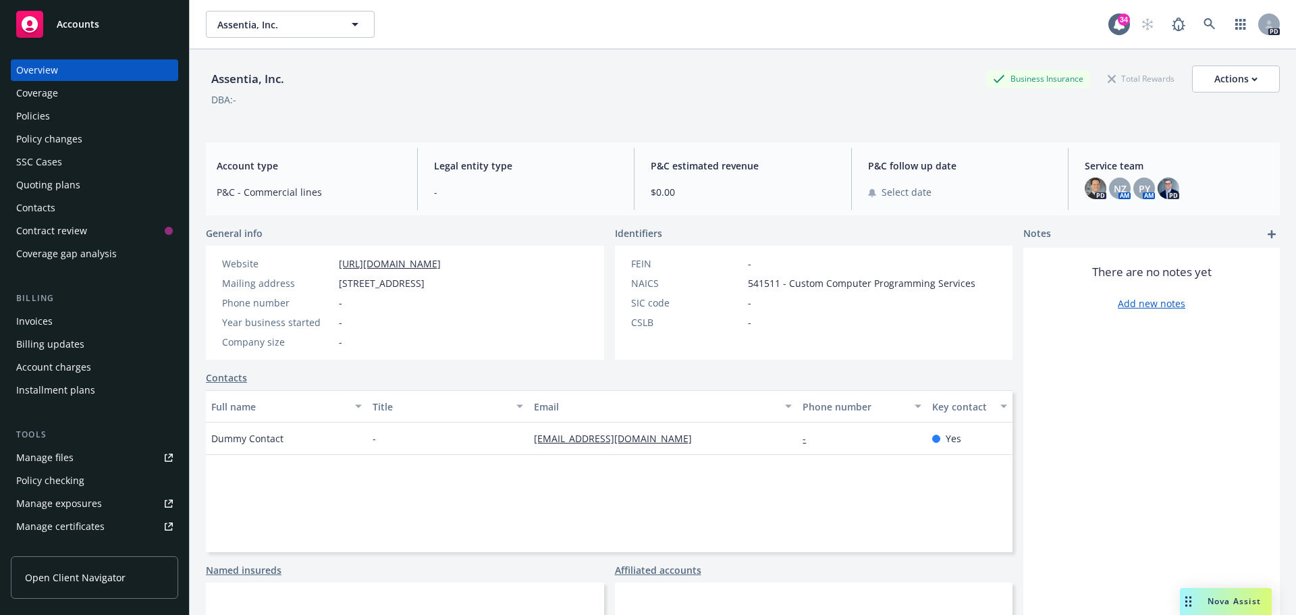
click at [63, 115] on div "Policies" at bounding box center [94, 116] width 157 height 22
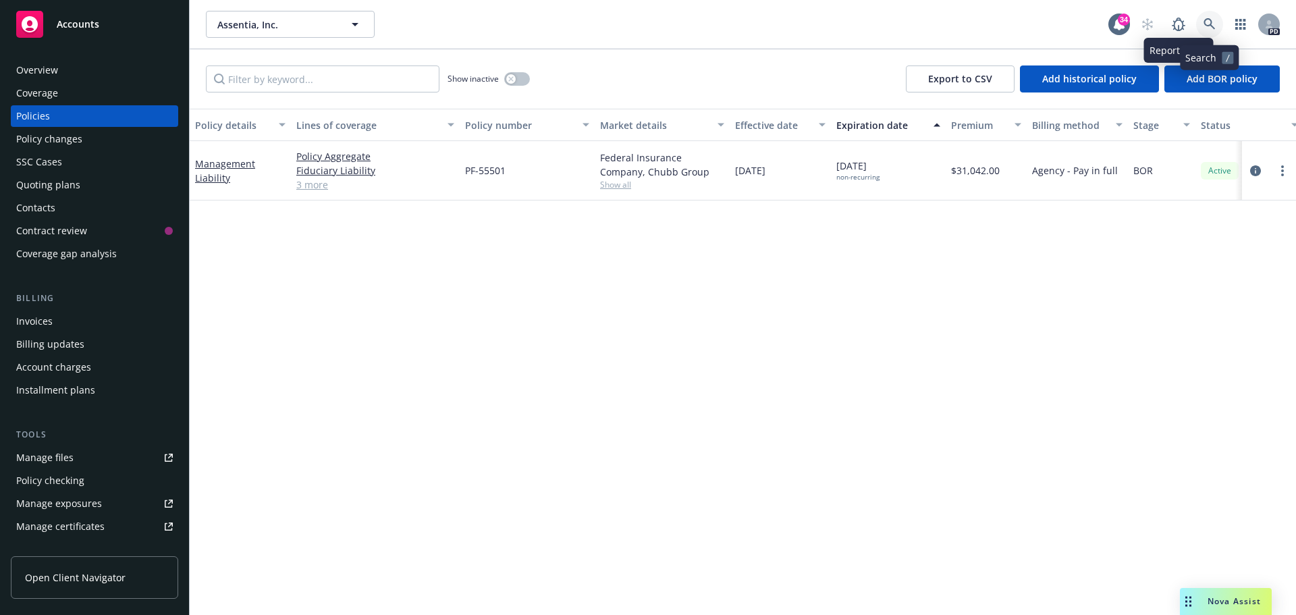
click at [1203, 21] on icon at bounding box center [1209, 24] width 12 height 12
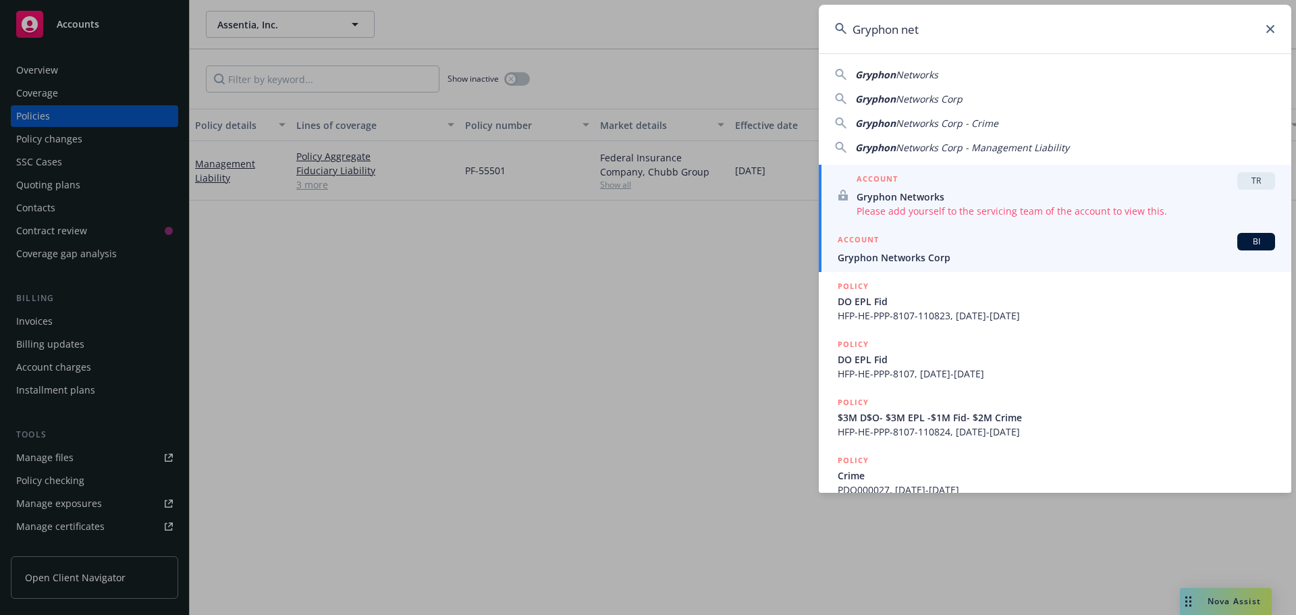
type input "Gryphon net"
click at [913, 242] on div "ACCOUNT BI" at bounding box center [1056, 242] width 437 height 18
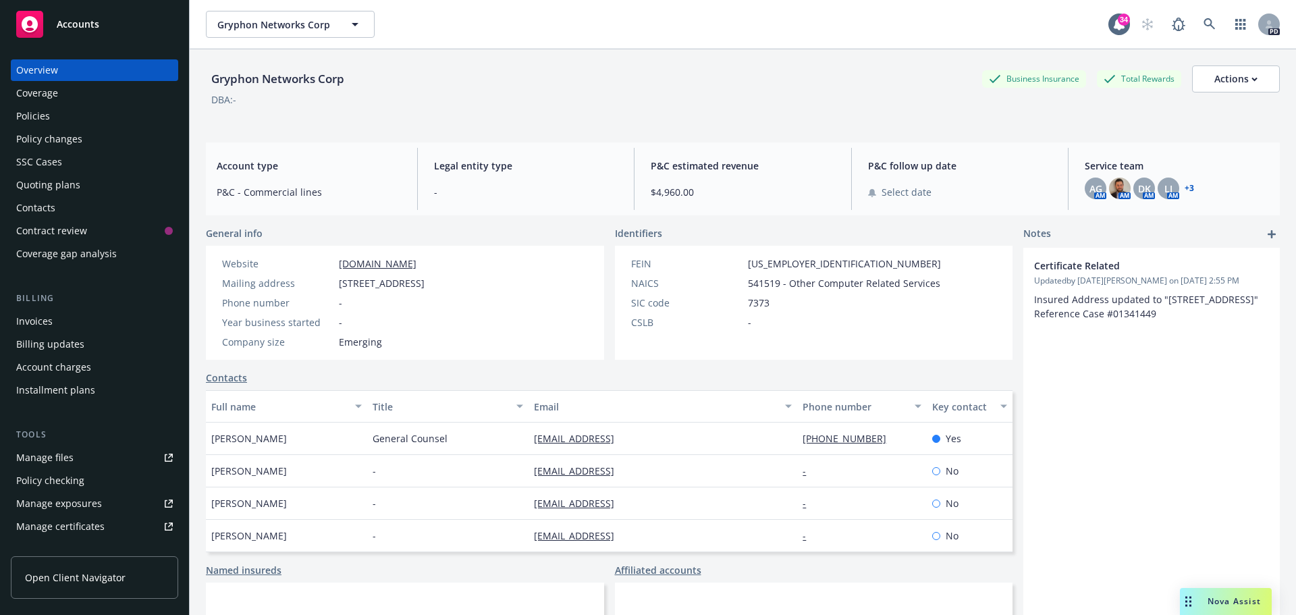
click at [1185, 187] on link "+ 3" at bounding box center [1189, 188] width 9 height 8
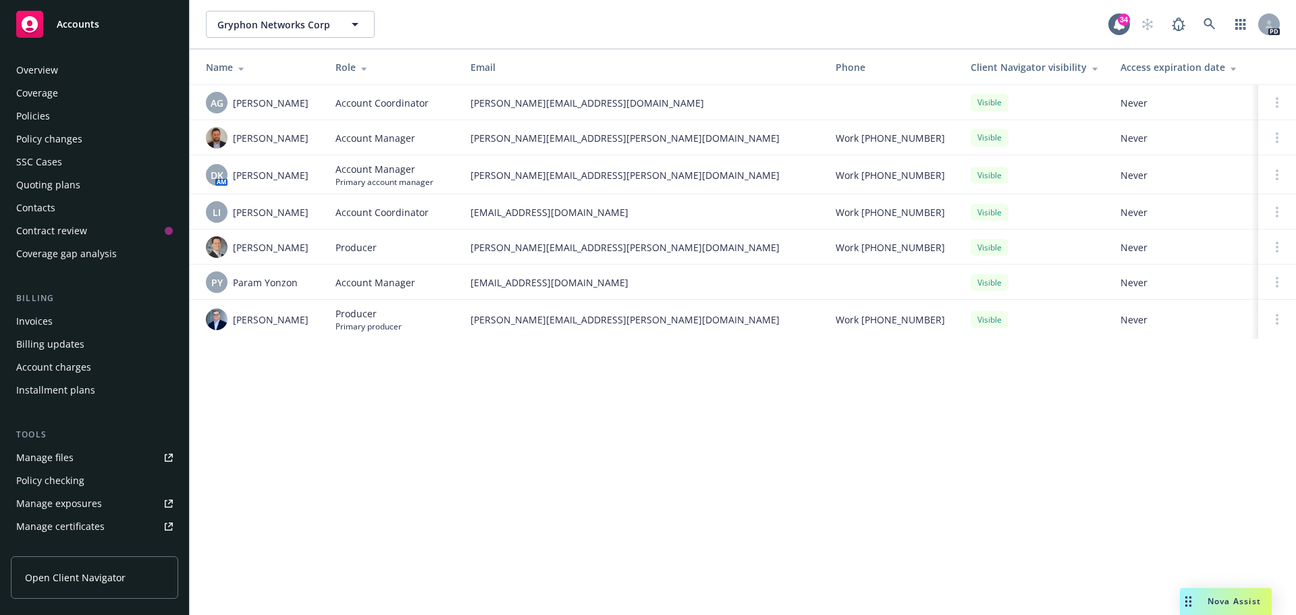
click at [42, 119] on div "Policies" at bounding box center [33, 116] width 34 height 22
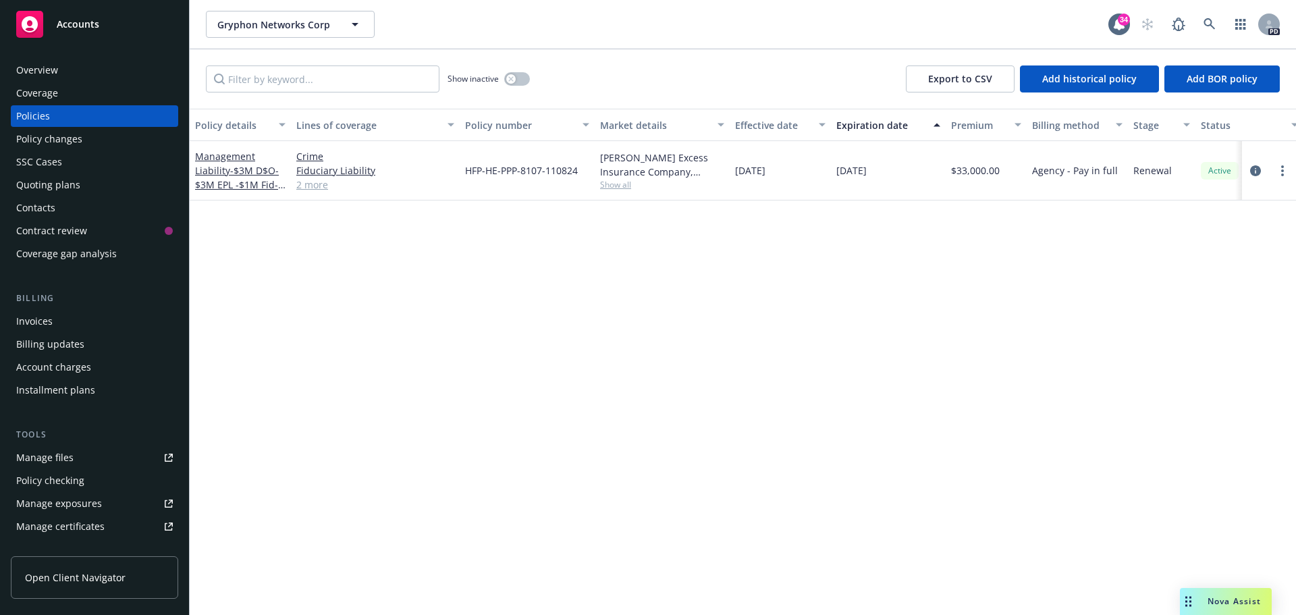
click at [55, 70] on div "Overview" at bounding box center [37, 70] width 42 height 22
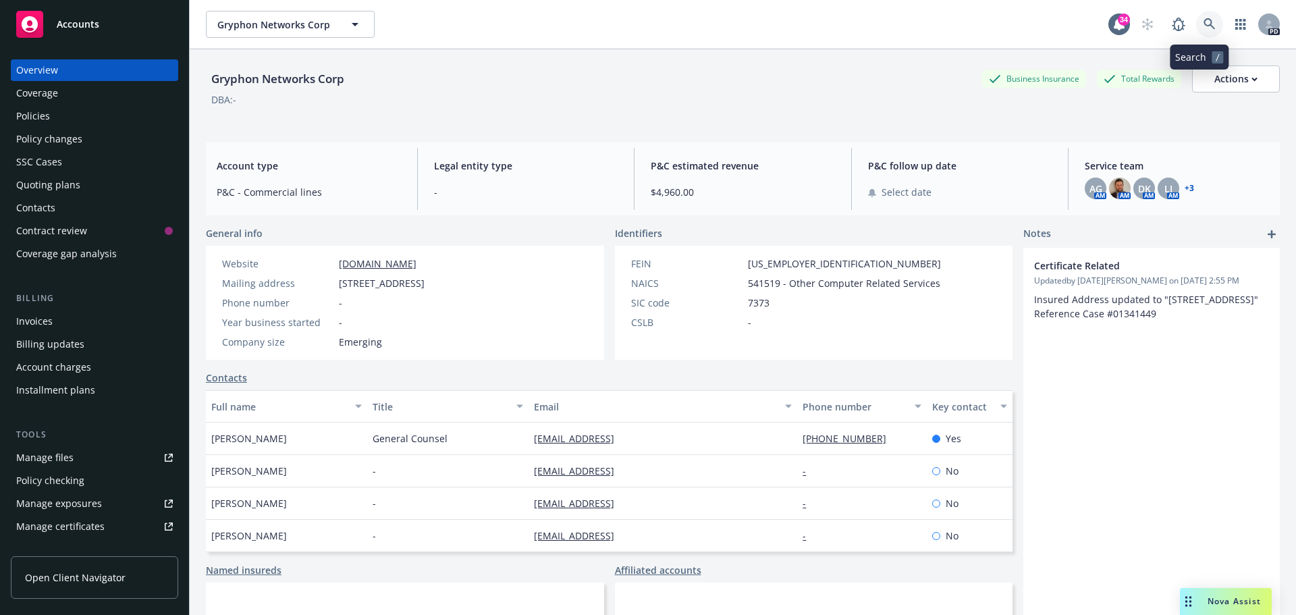
click at [1203, 22] on icon at bounding box center [1208, 23] width 11 height 11
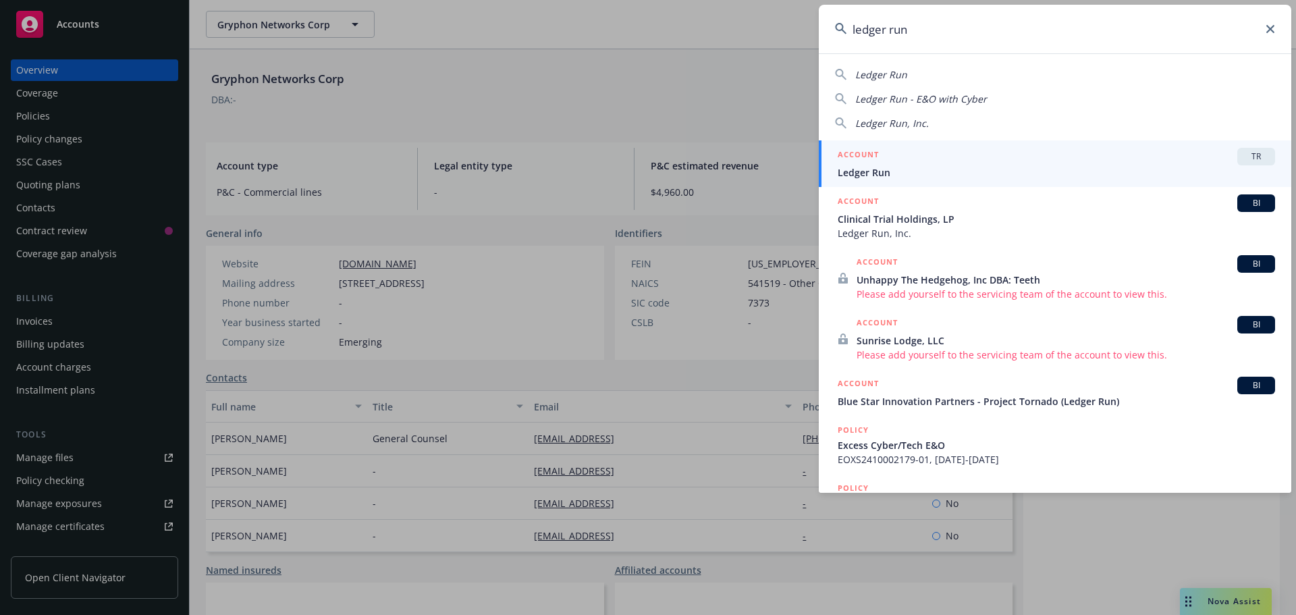
type input "ledger run"
click at [886, 155] on div "ACCOUNT TR" at bounding box center [1056, 157] width 437 height 18
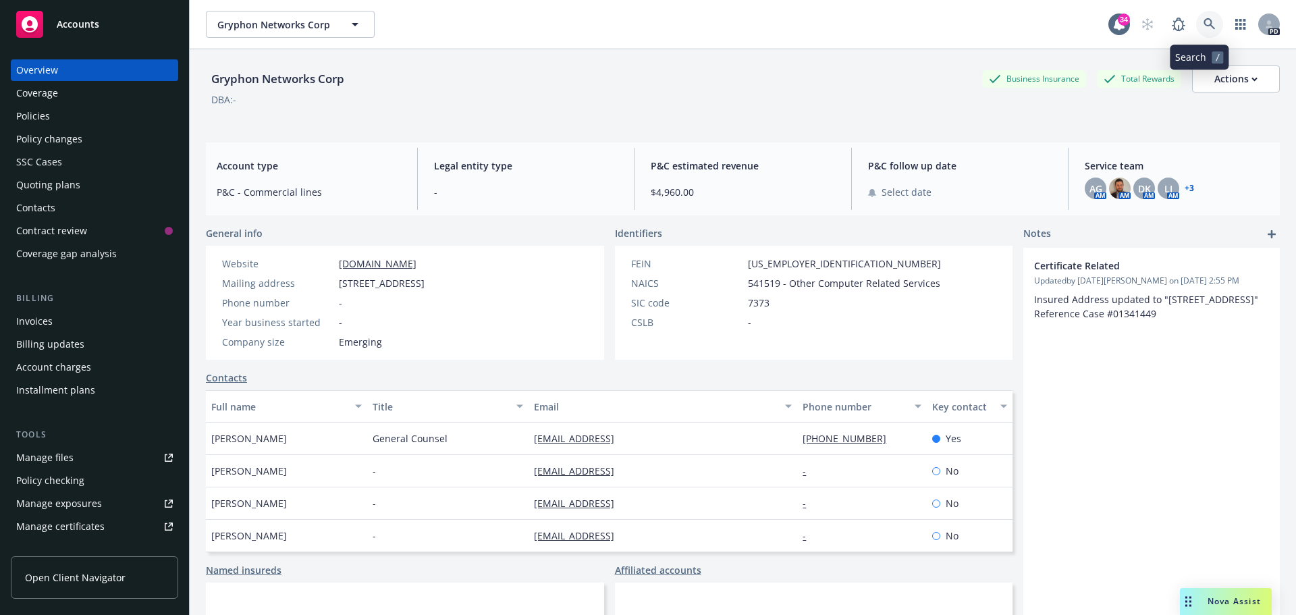
click at [1203, 24] on icon at bounding box center [1209, 24] width 12 height 12
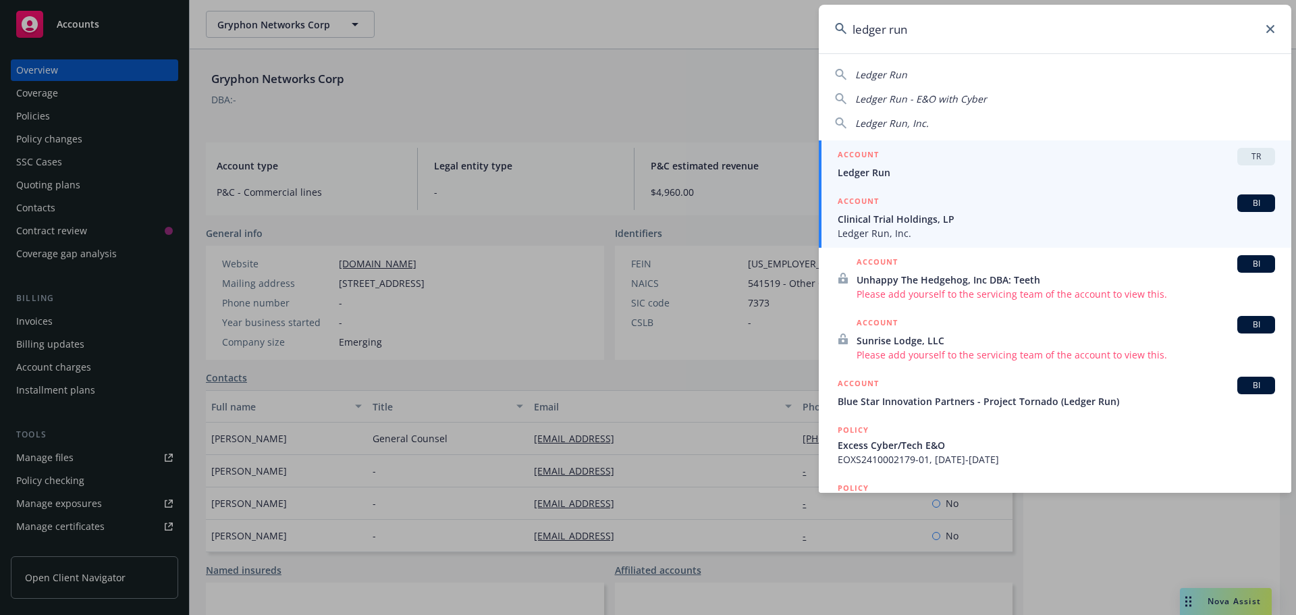
type input "ledger run"
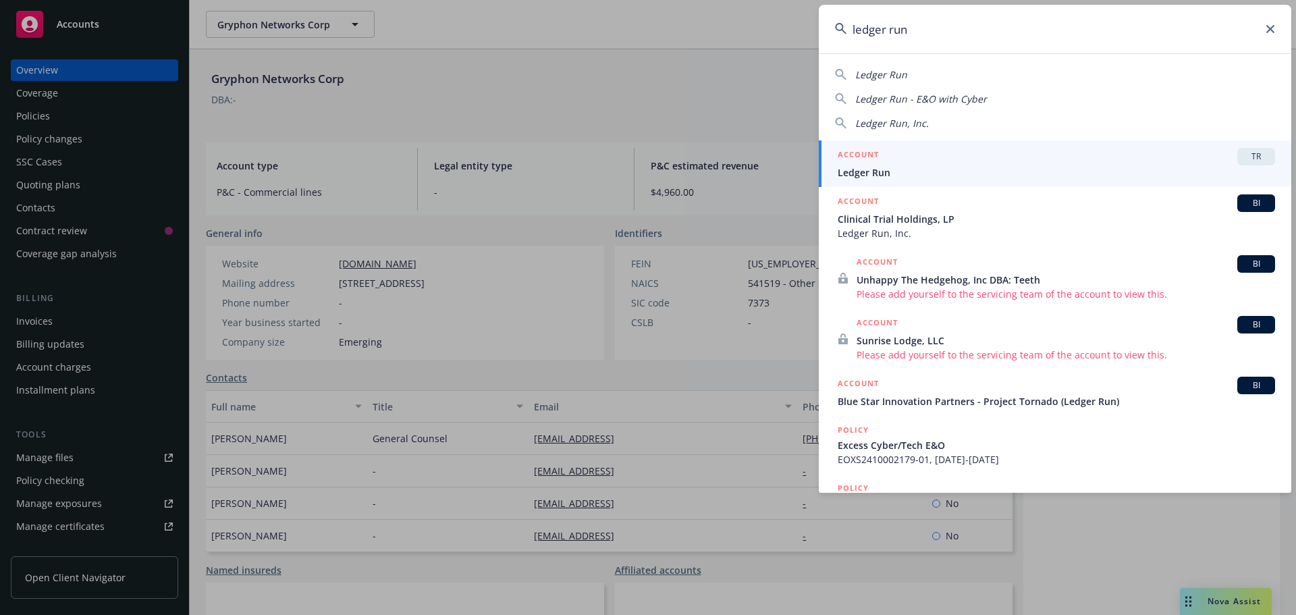
click at [922, 221] on span "Clinical Trial Holdings, LP" at bounding box center [1056, 219] width 437 height 14
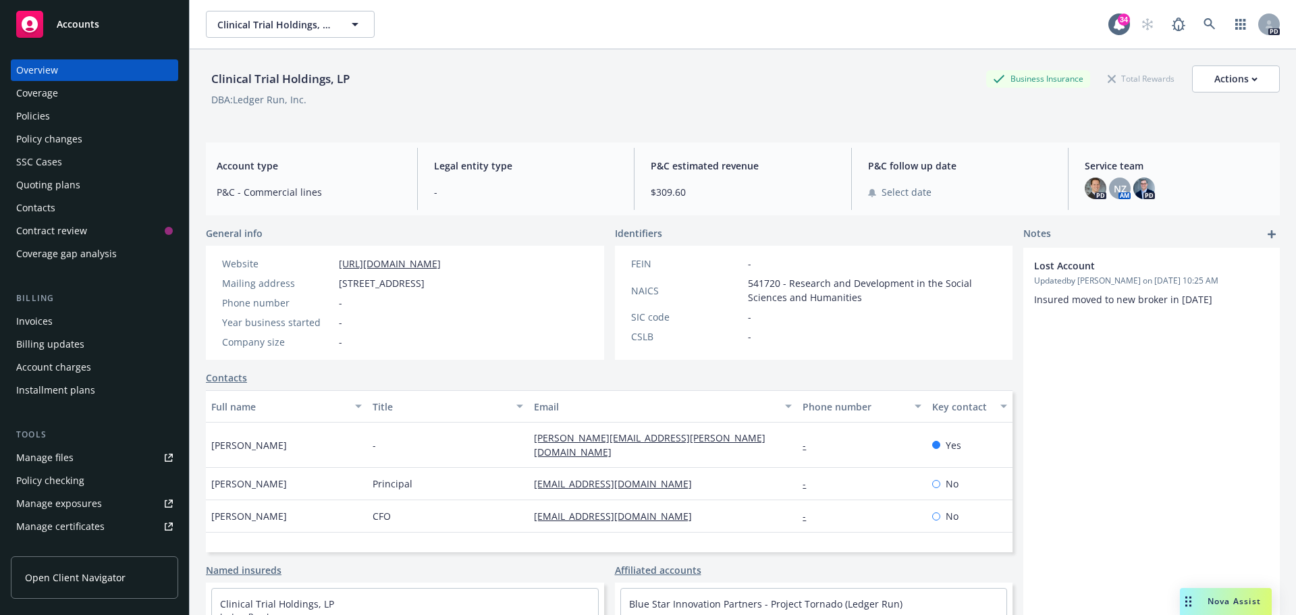
click at [37, 117] on div "Policies" at bounding box center [33, 116] width 34 height 22
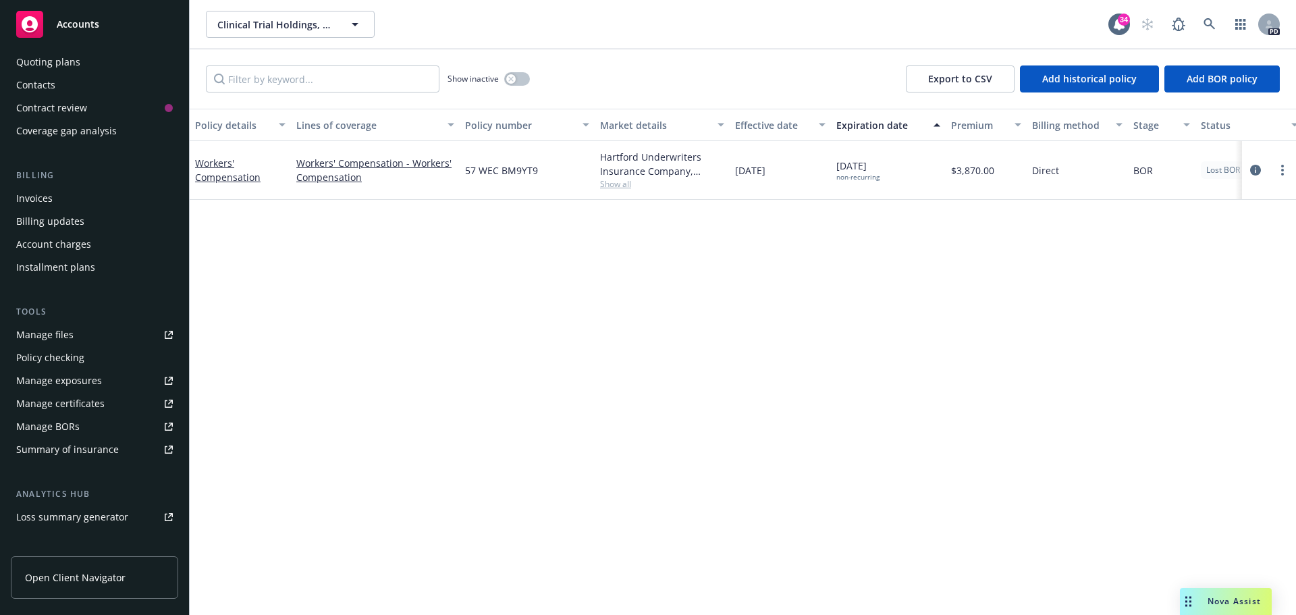
scroll to position [265, 0]
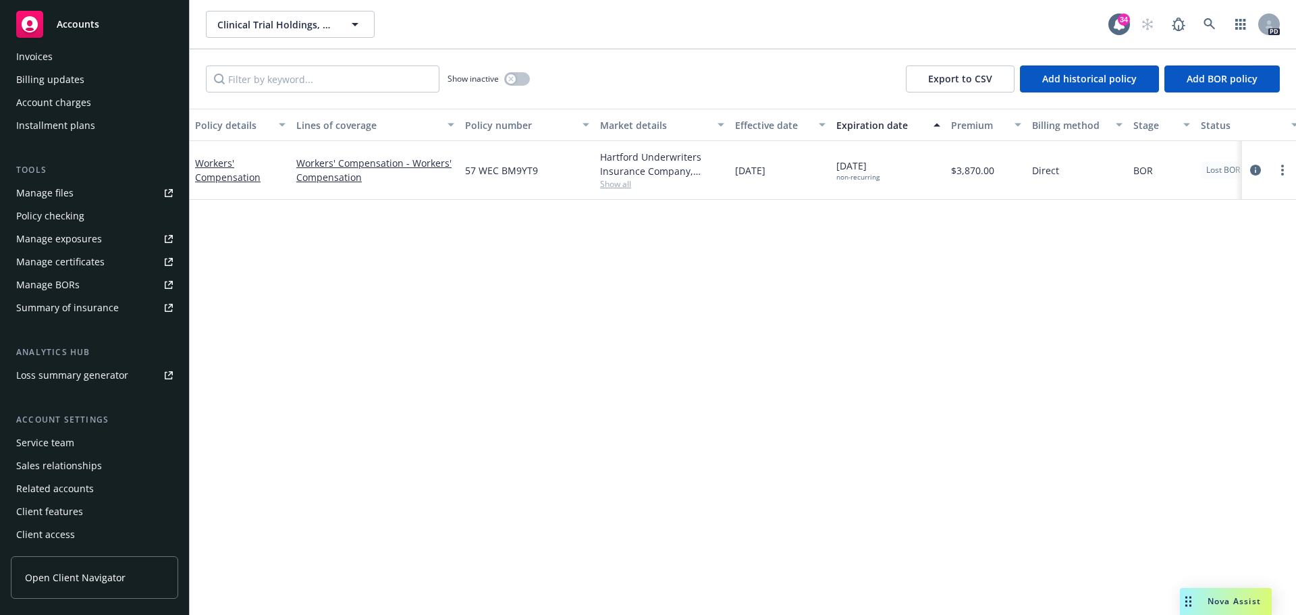
click at [59, 448] on div "Service team" at bounding box center [45, 443] width 58 height 22
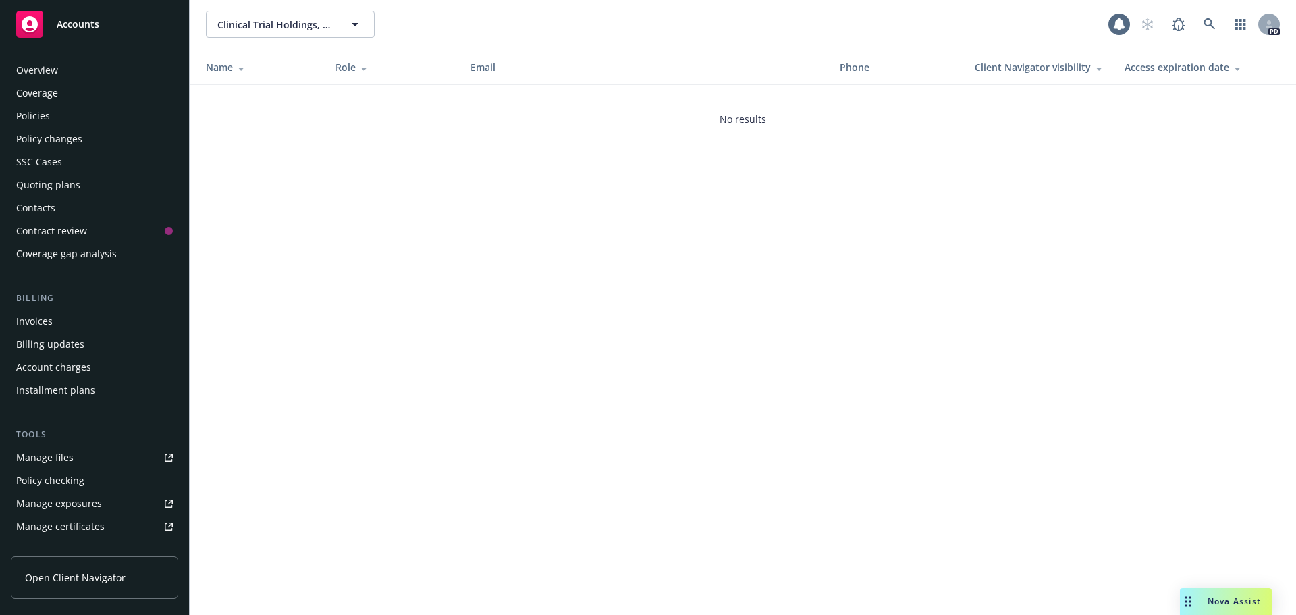
scroll to position [265, 0]
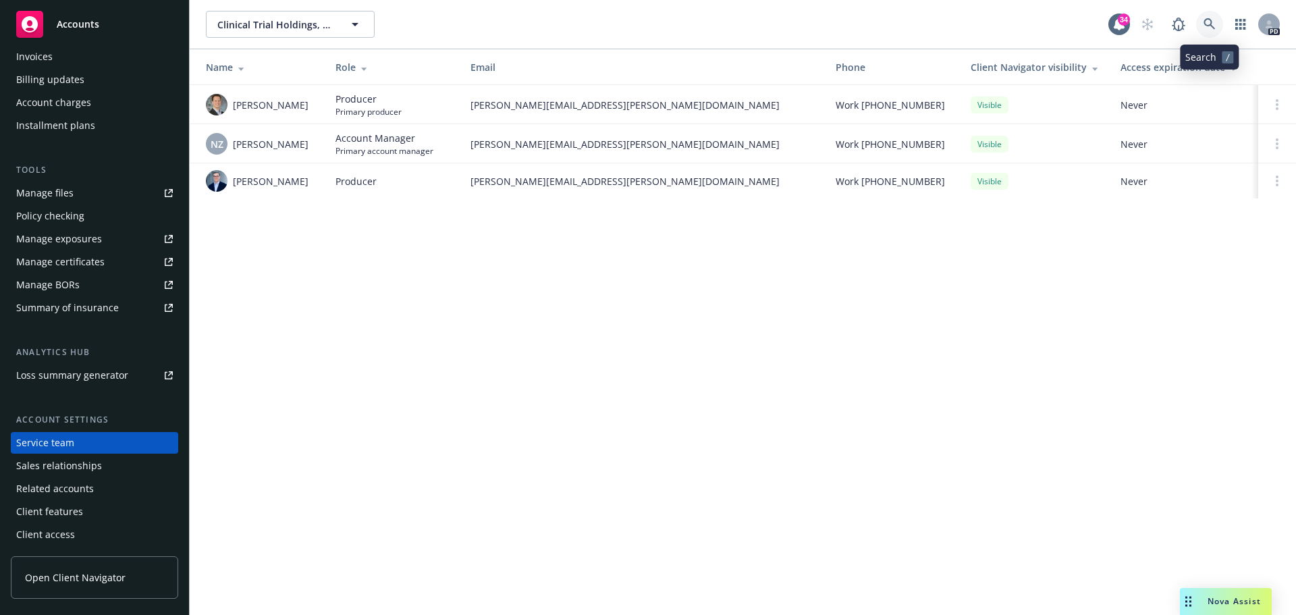
click at [1211, 20] on icon at bounding box center [1209, 24] width 12 height 12
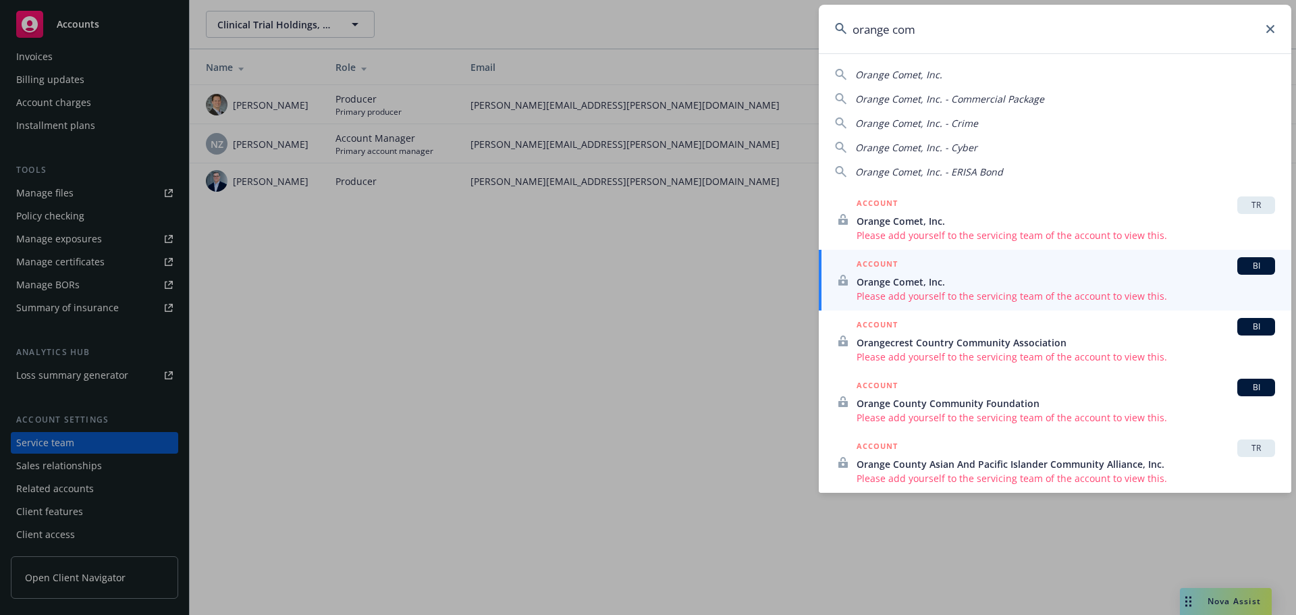
click at [900, 72] on span "Orange Comet, Inc." at bounding box center [898, 74] width 87 height 13
type input "Orange Comet, Inc."
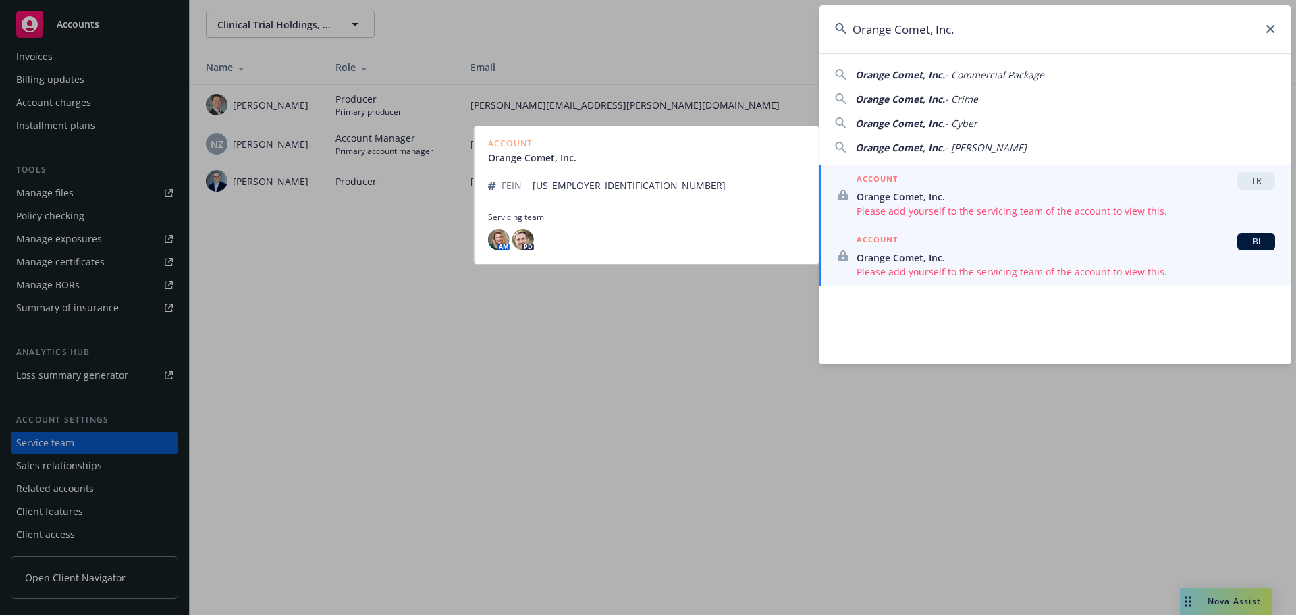
click at [969, 264] on span "Orange Comet, Inc." at bounding box center [1066, 257] width 418 height 14
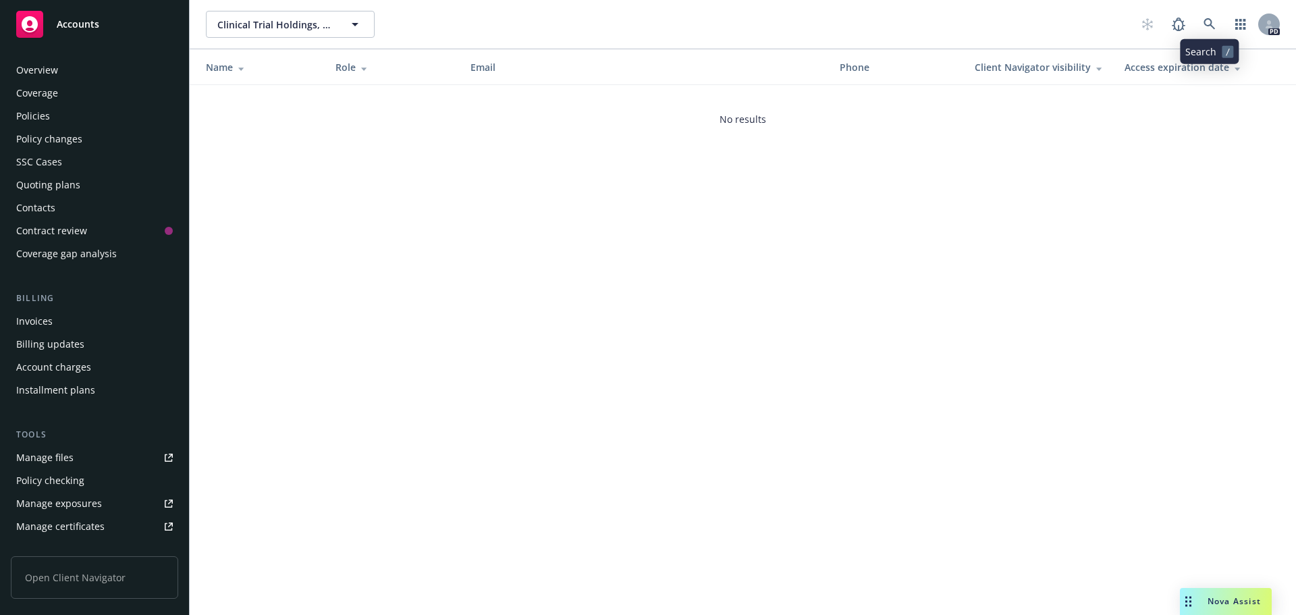
scroll to position [265, 0]
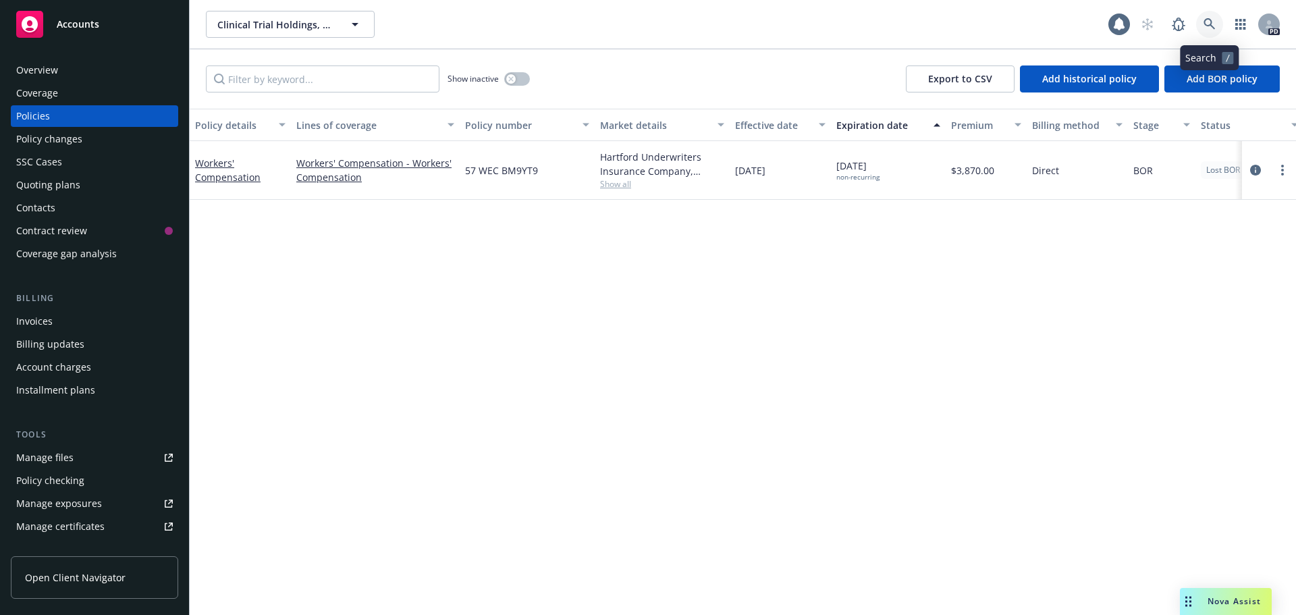
click at [1209, 28] on icon at bounding box center [1209, 24] width 12 height 12
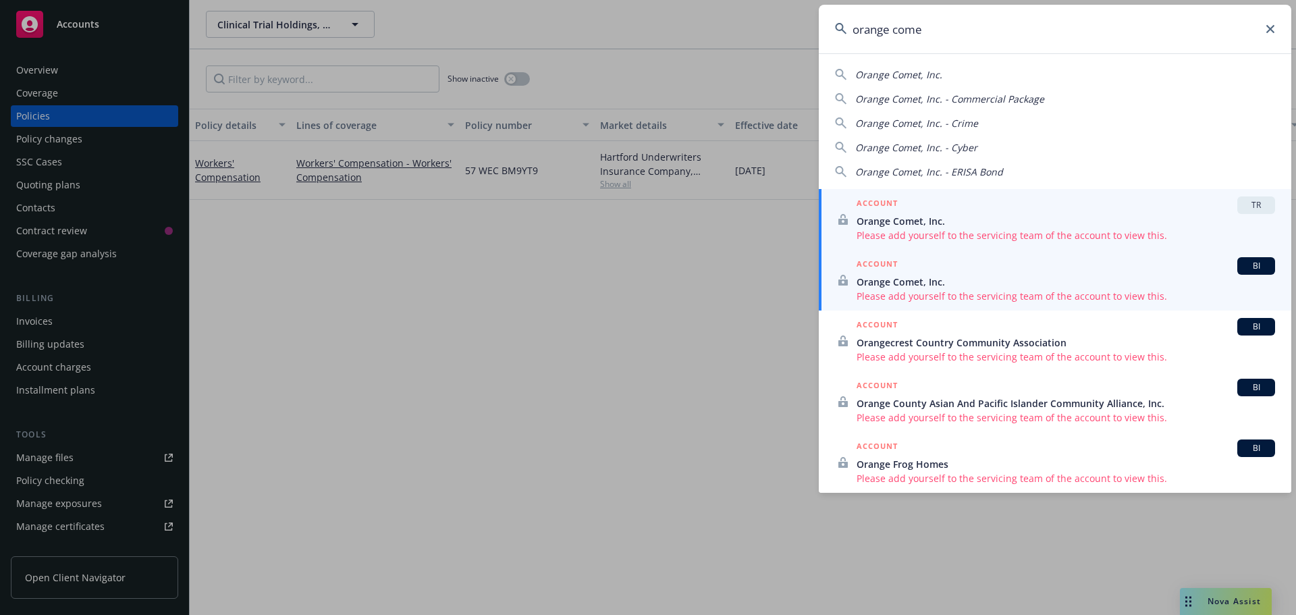
type input "orange come"
click at [921, 286] on span "Orange Comet, Inc." at bounding box center [1066, 282] width 418 height 14
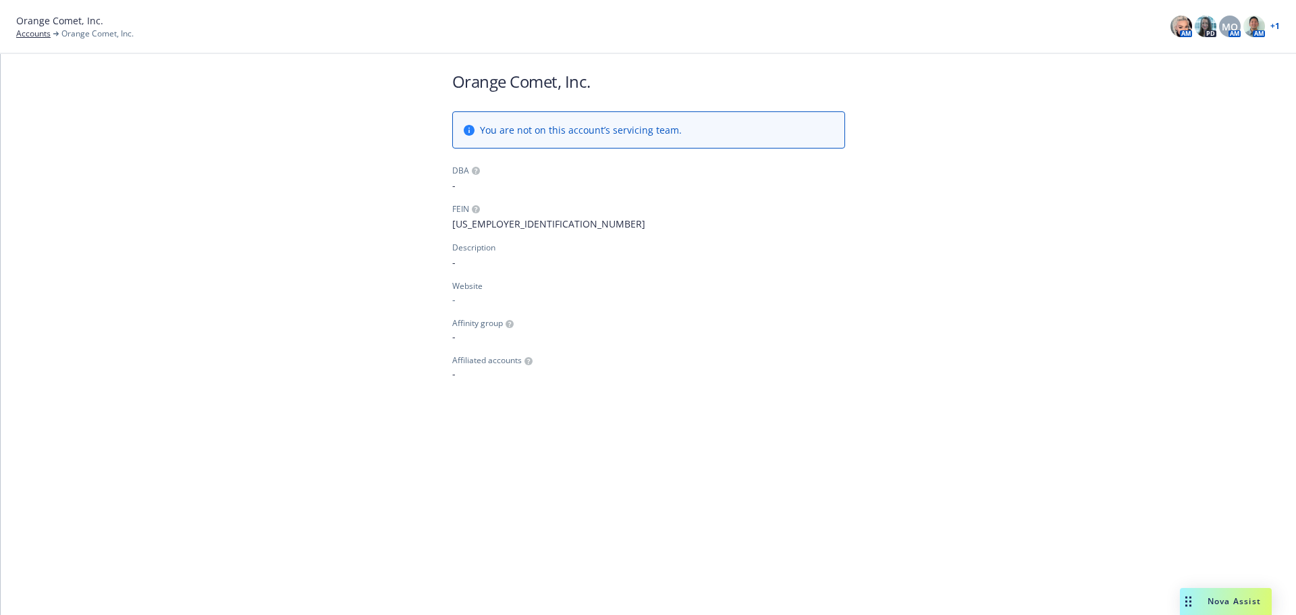
click at [1273, 22] on link "+ 1" at bounding box center [1274, 26] width 9 height 8
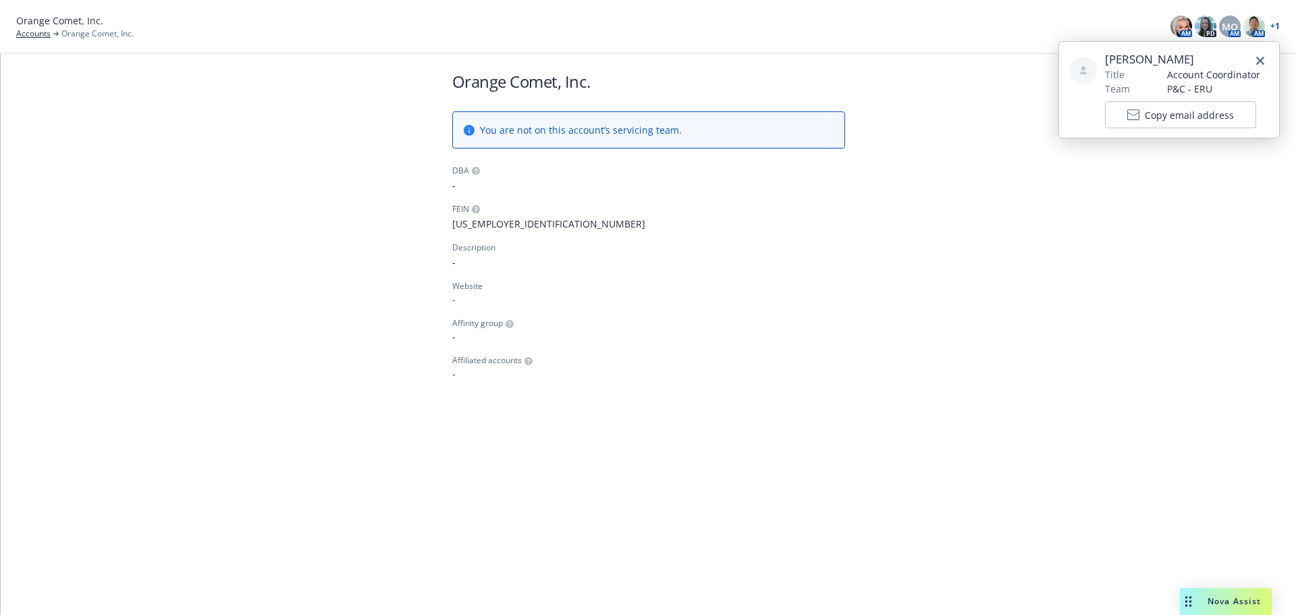
drag, startPoint x: 1169, startPoint y: 178, endPoint x: 1172, endPoint y: 169, distance: 9.2
click at [1170, 173] on div "Orange Comet, Inc. You are not on this account’s servicing team. DBA - FEIN [US…" at bounding box center [648, 225] width 1295 height 343
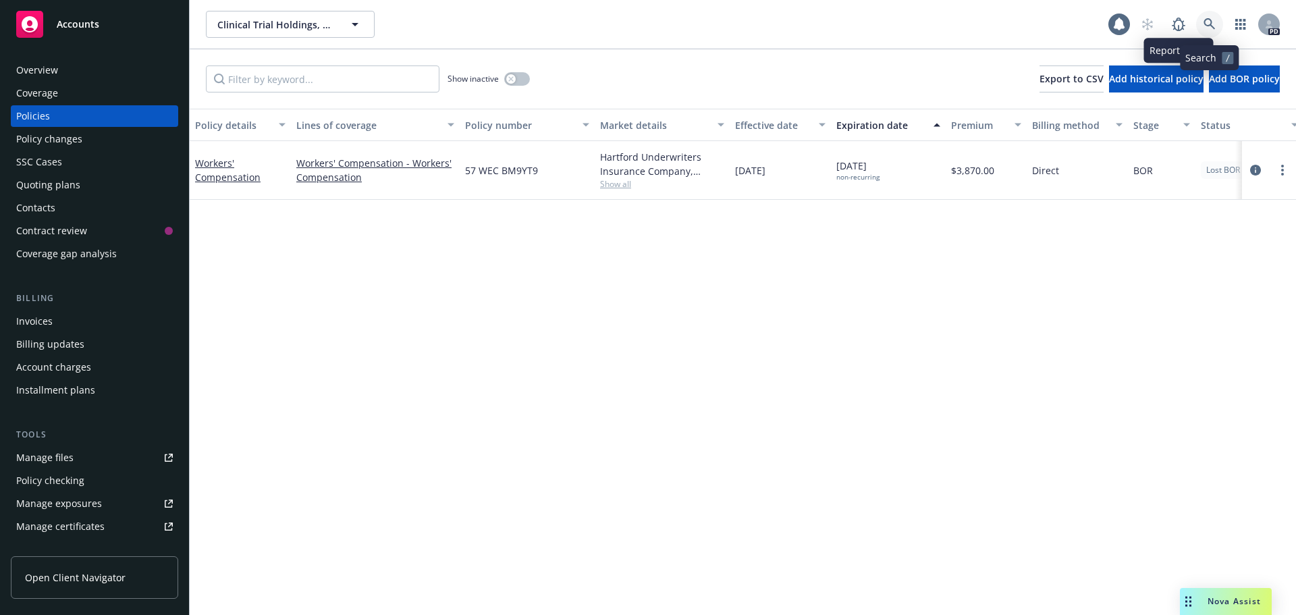
click at [1209, 20] on icon at bounding box center [1208, 23] width 11 height 11
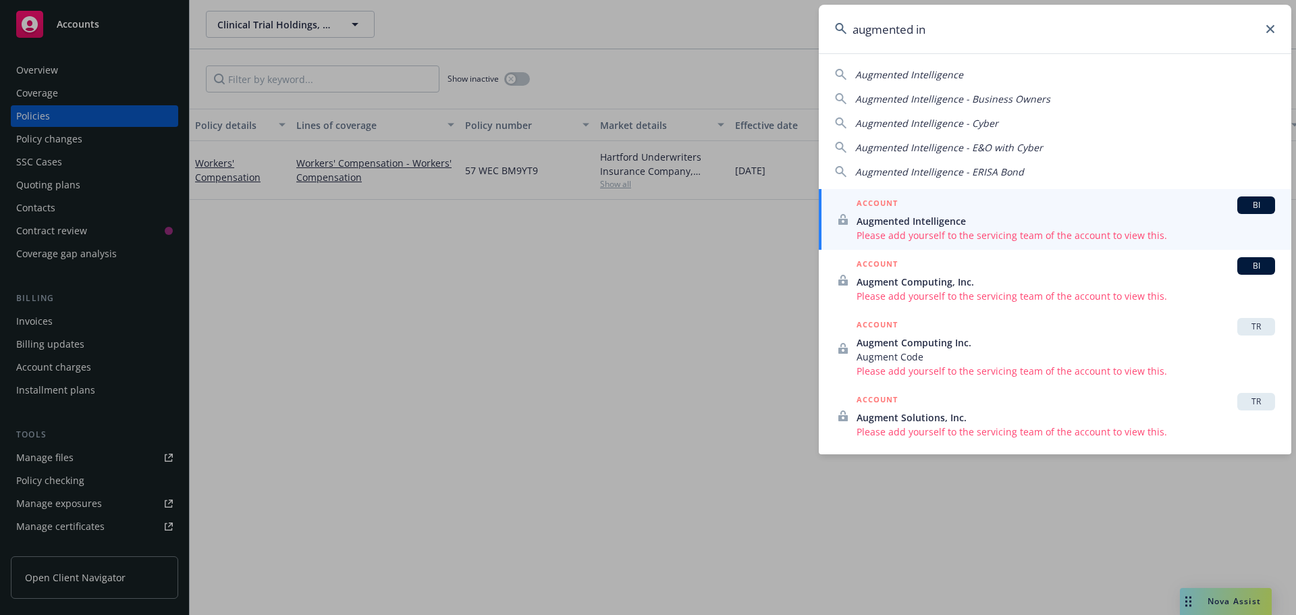
type input "augmented in"
drag, startPoint x: 1269, startPoint y: 31, endPoint x: 1201, endPoint y: 36, distance: 67.7
click at [1267, 31] on icon at bounding box center [1270, 29] width 8 height 8
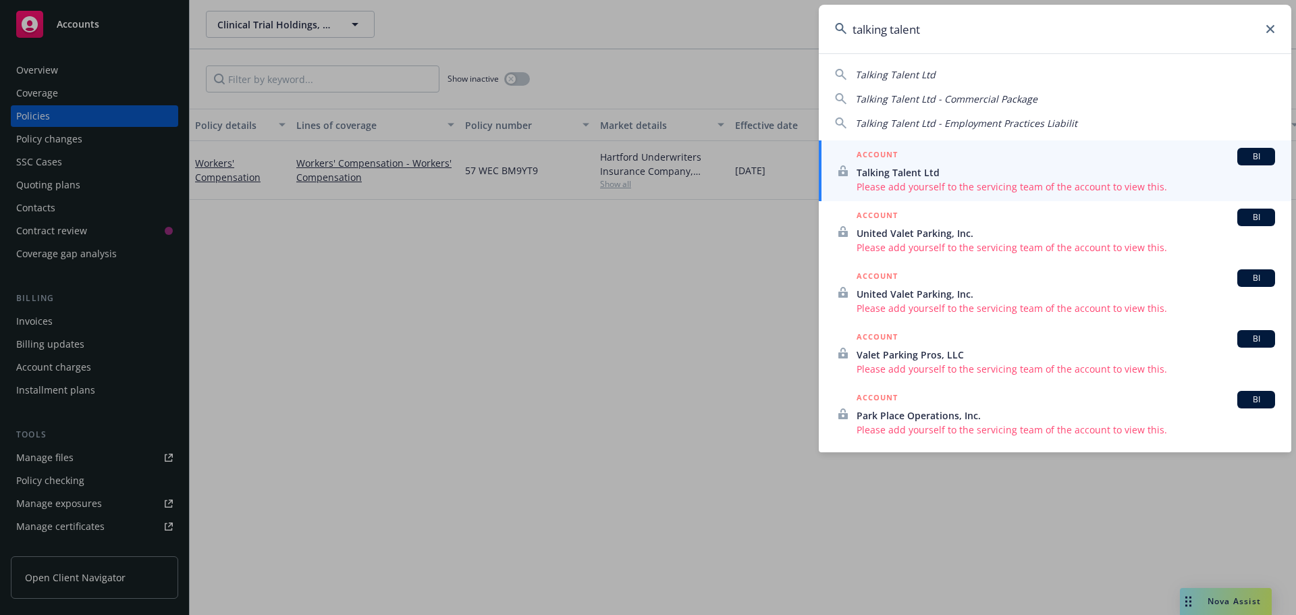
type input "talking talent"
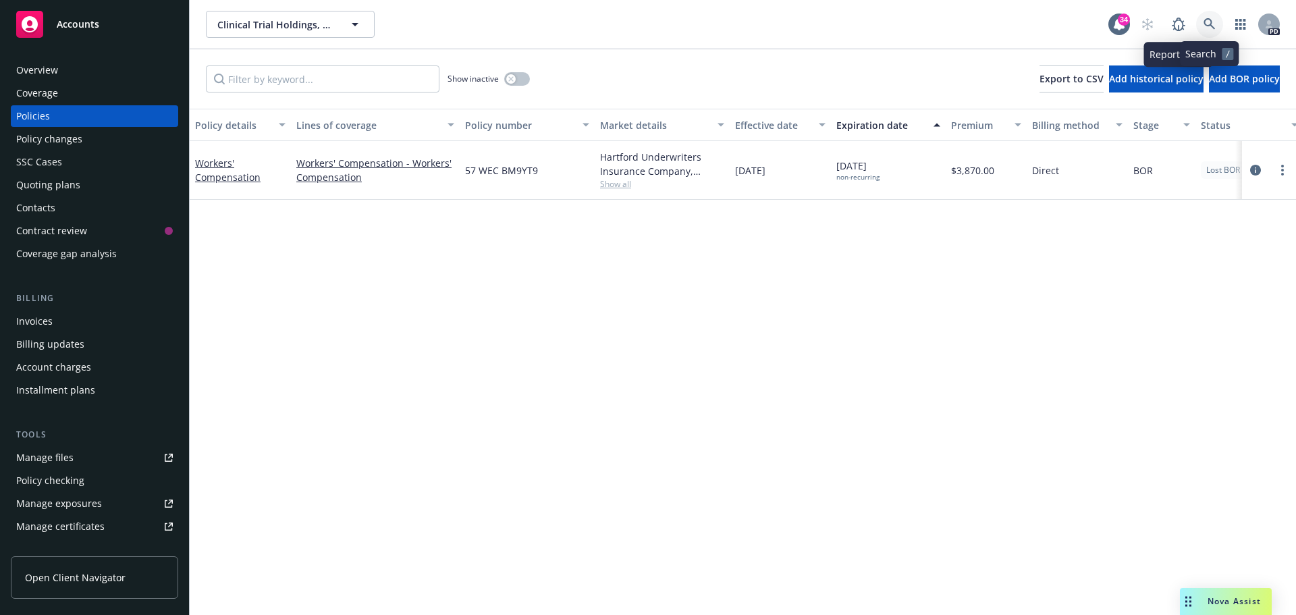
click at [1204, 22] on icon at bounding box center [1208, 23] width 11 height 11
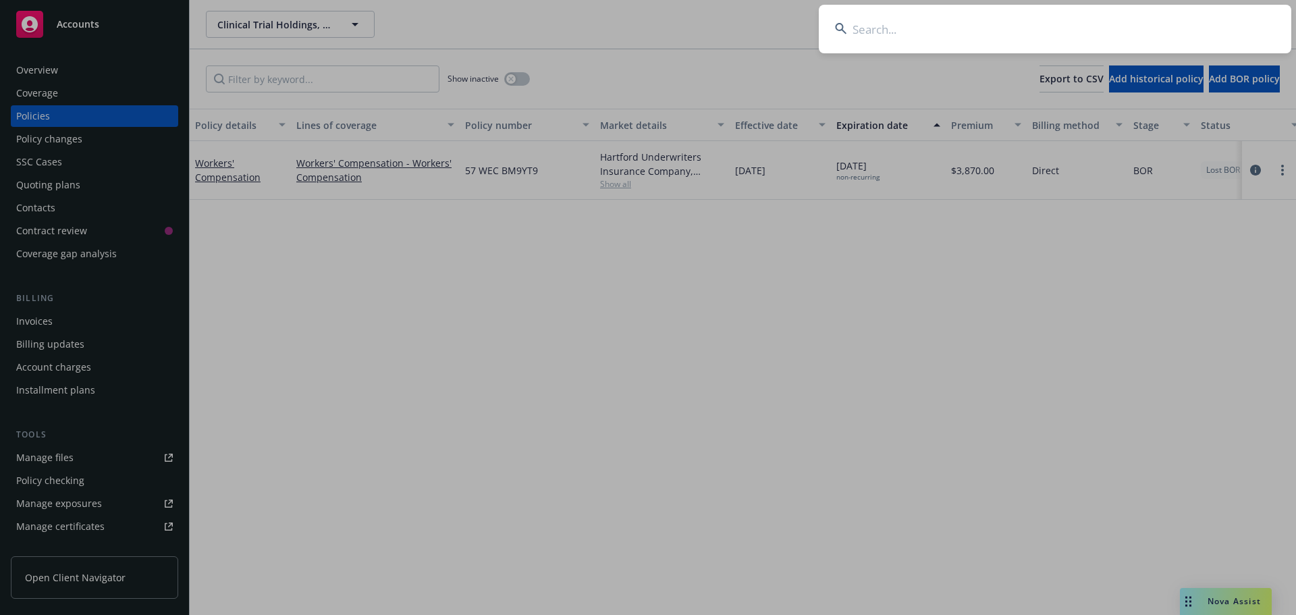
click at [871, 36] on input at bounding box center [1055, 29] width 472 height 49
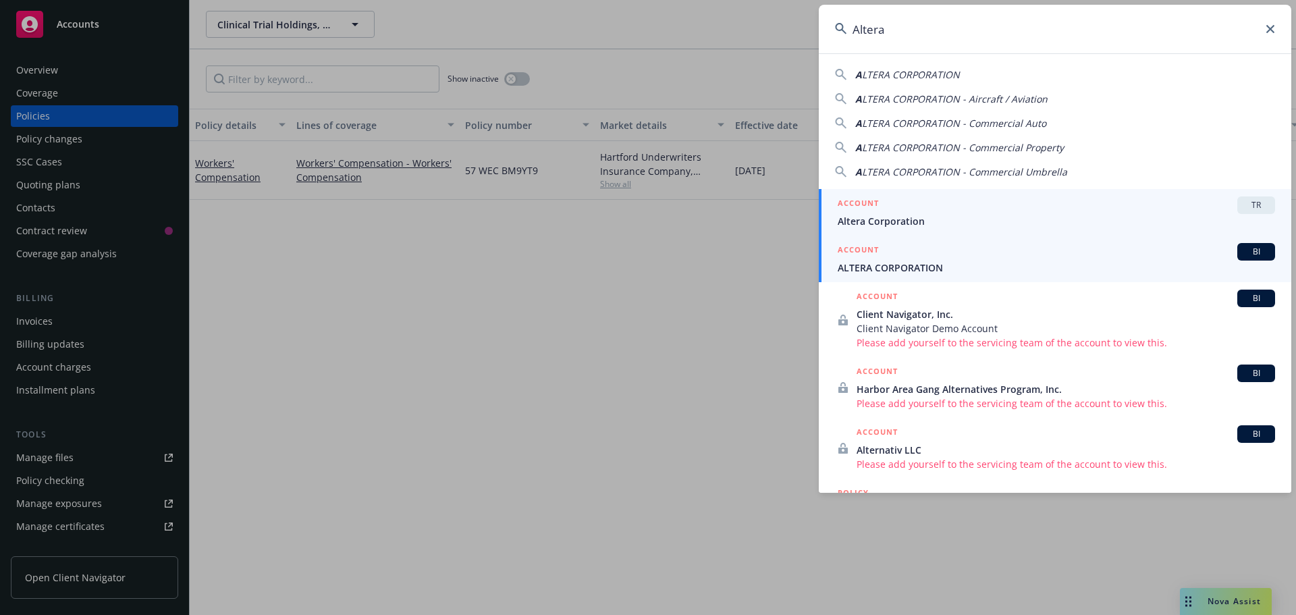
type input "Altera"
click at [897, 259] on div "ACCOUNT BI" at bounding box center [1056, 252] width 437 height 18
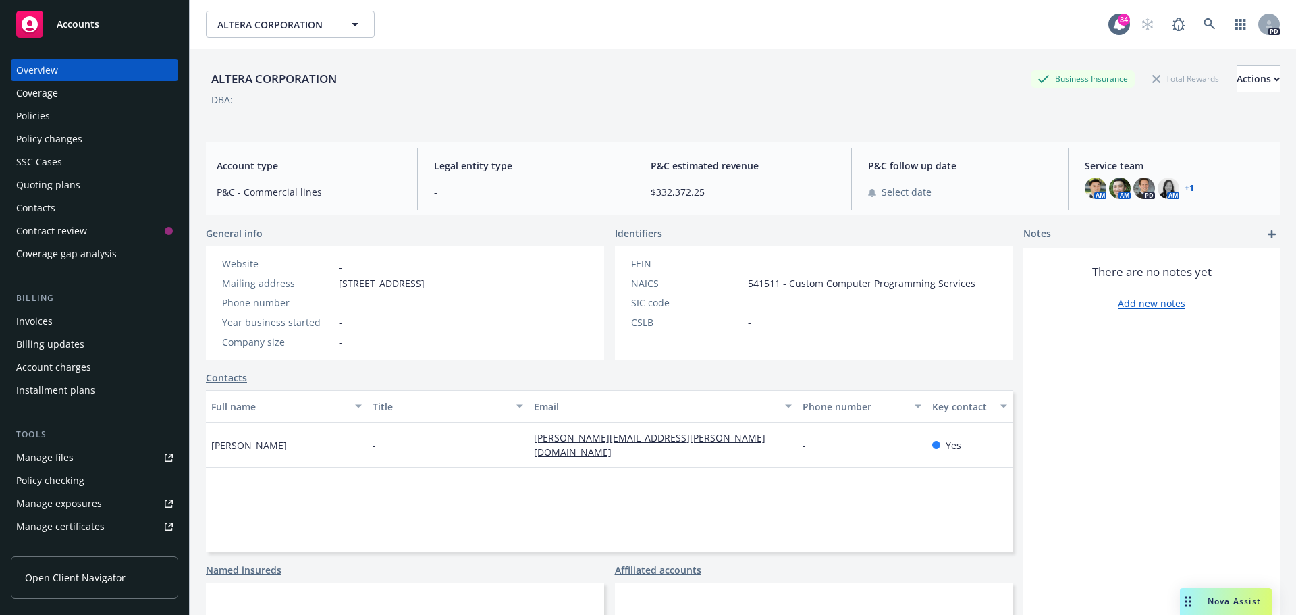
click at [1185, 188] on link "+ 1" at bounding box center [1189, 188] width 9 height 8
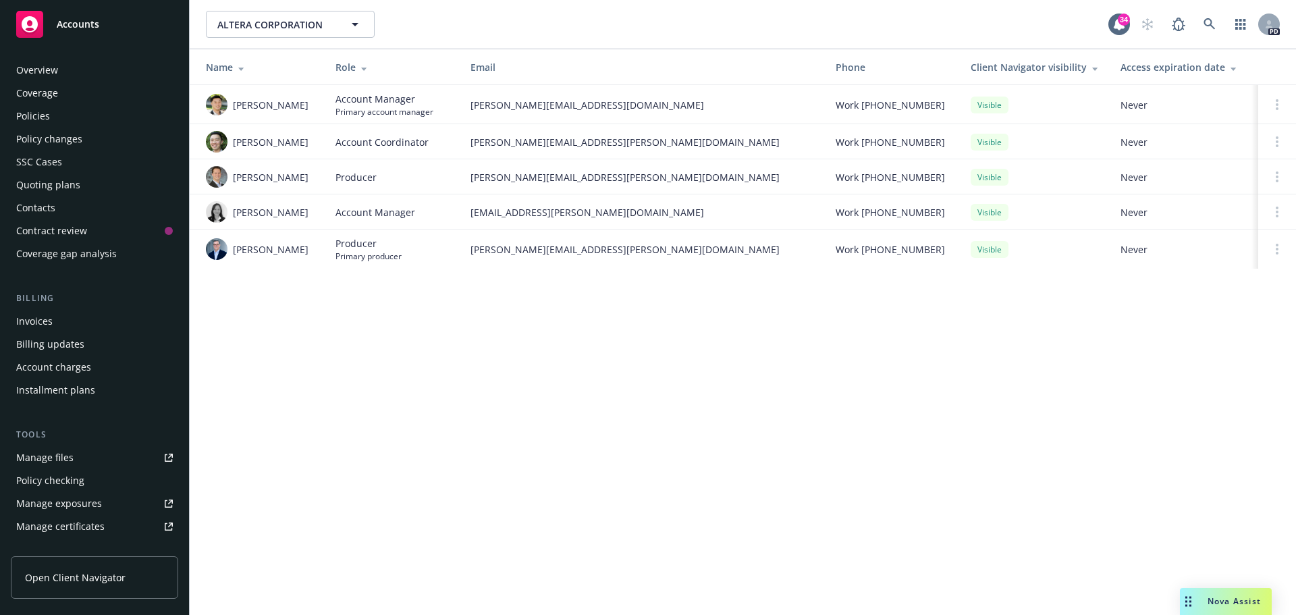
click at [65, 118] on div "Policies" at bounding box center [94, 116] width 157 height 22
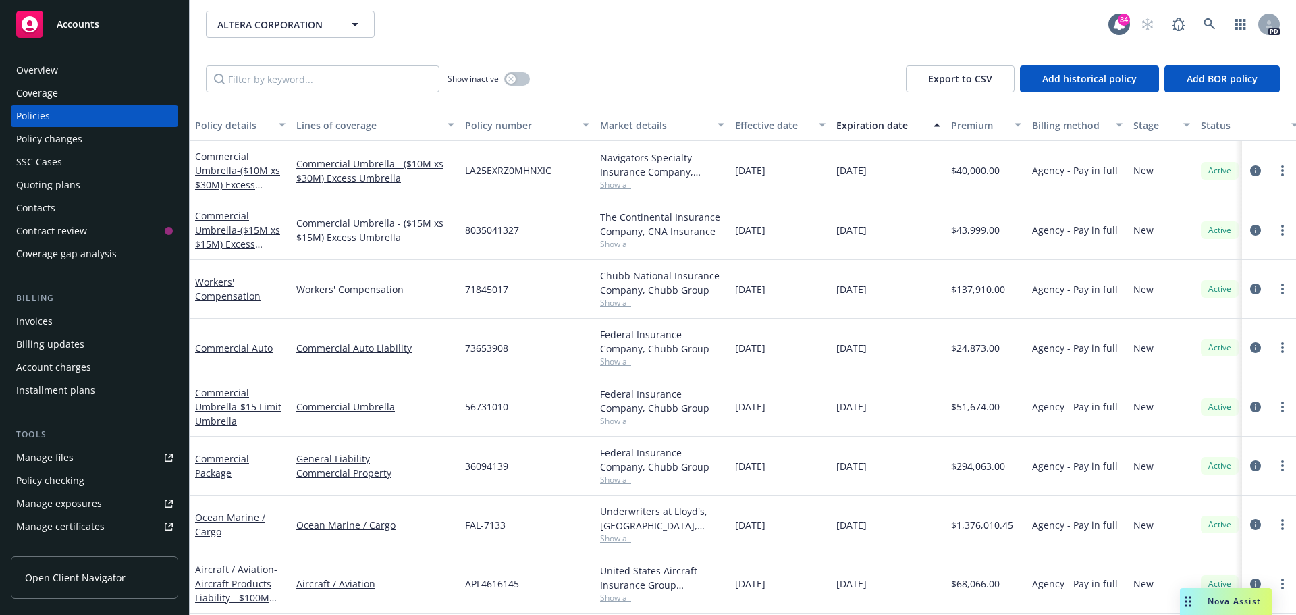
click at [46, 75] on div "Overview" at bounding box center [37, 70] width 42 height 22
